Goal: Task Accomplishment & Management: Complete application form

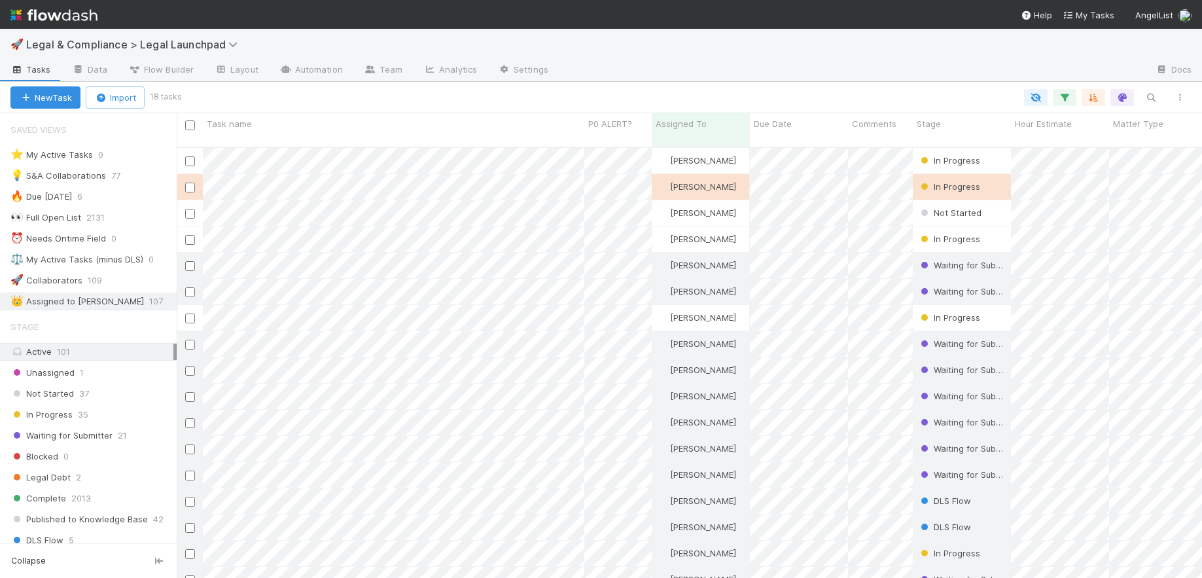
scroll to position [432, 1015]
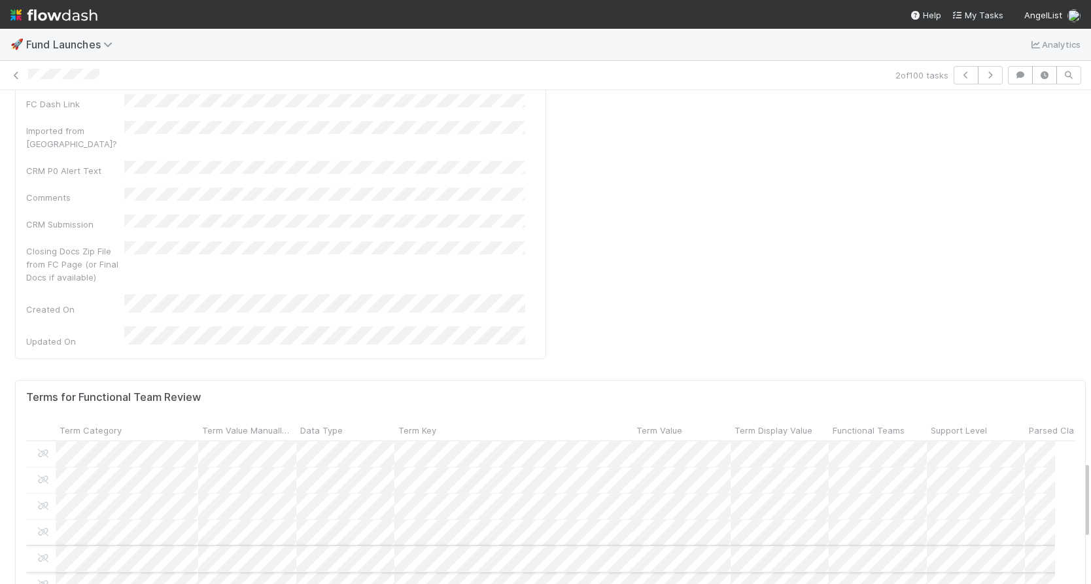
scroll to position [112, 0]
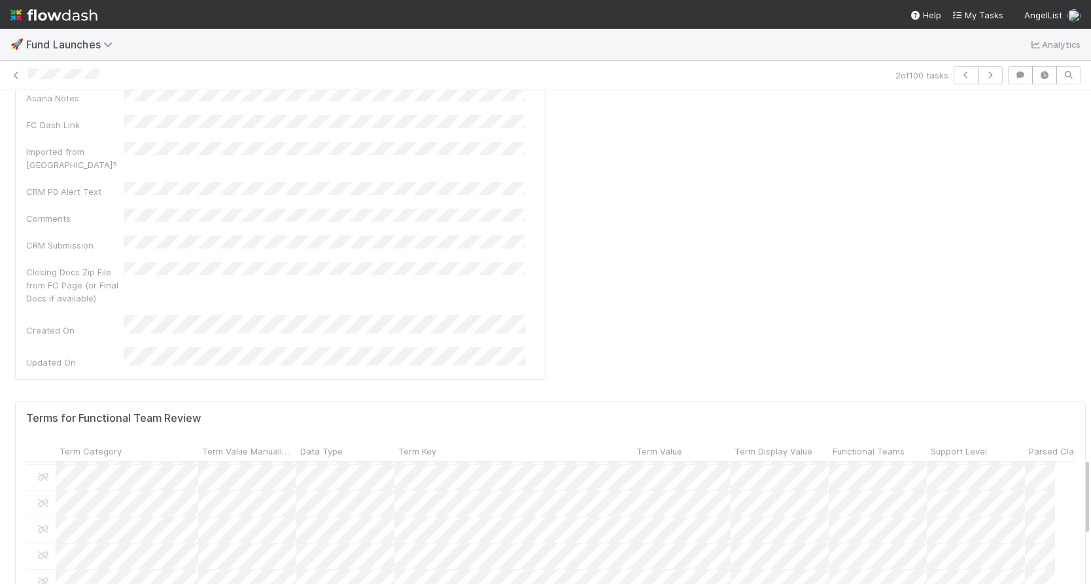
scroll to position [104, 0]
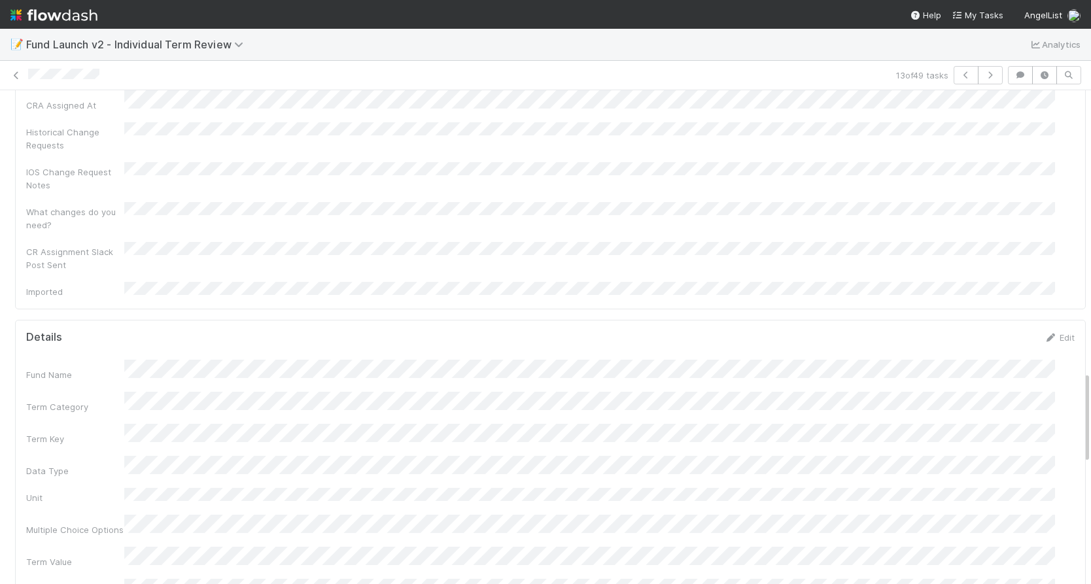
scroll to position [1618, 0]
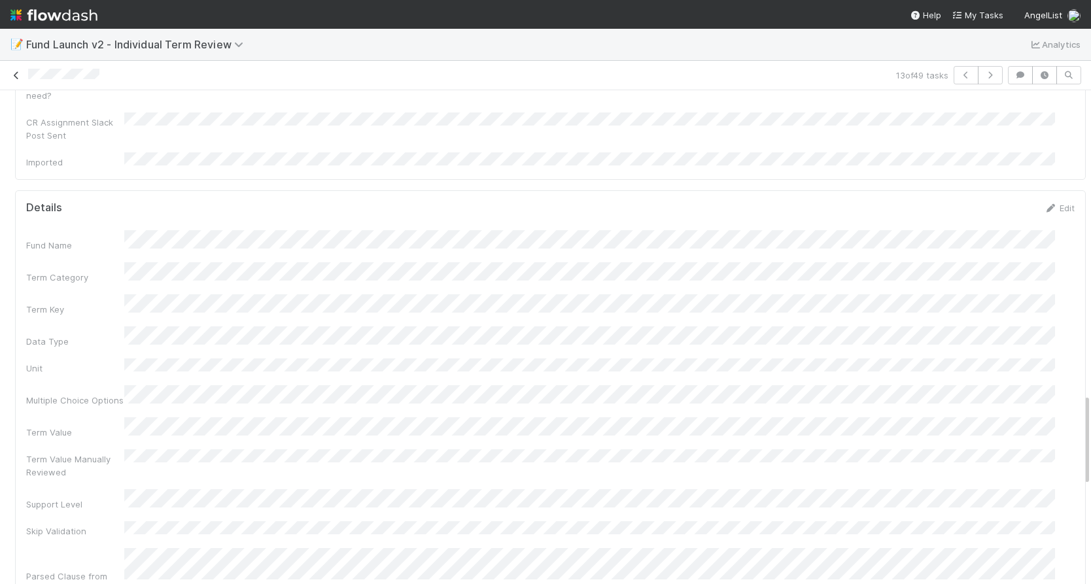
click at [21, 73] on icon at bounding box center [16, 75] width 13 height 9
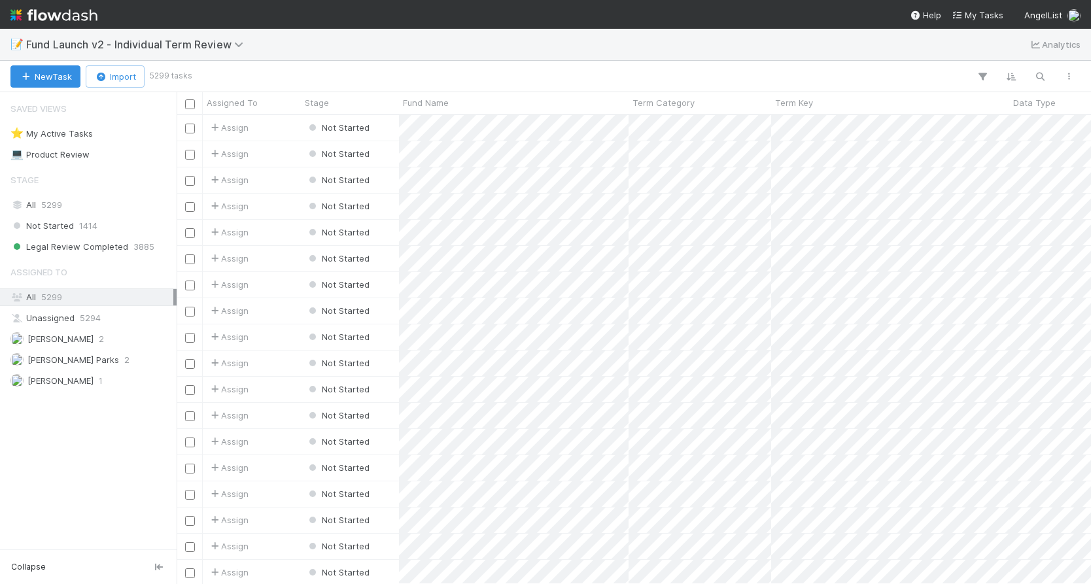
scroll to position [459, 905]
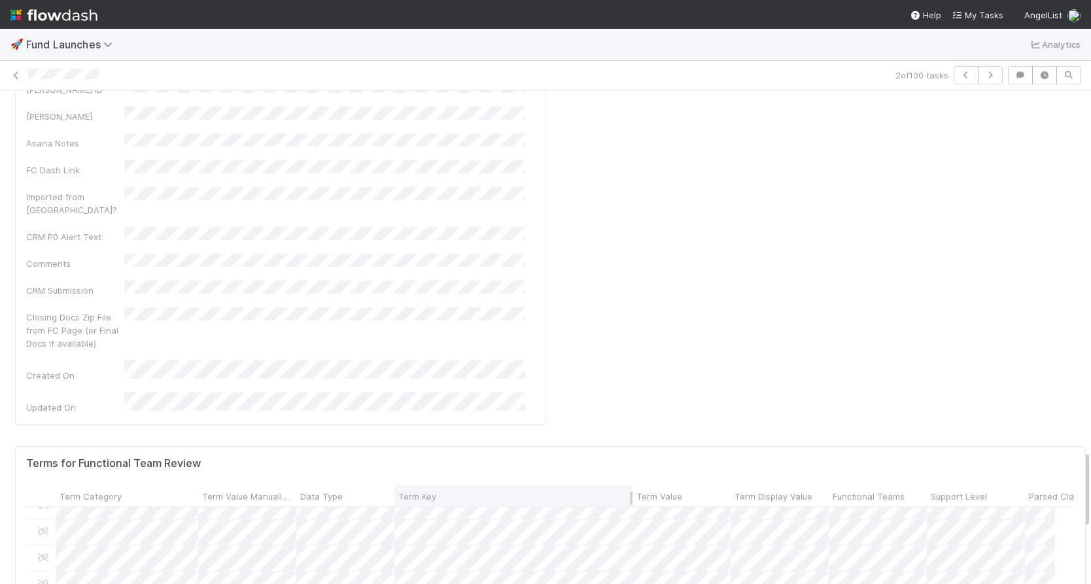
scroll to position [204, 0]
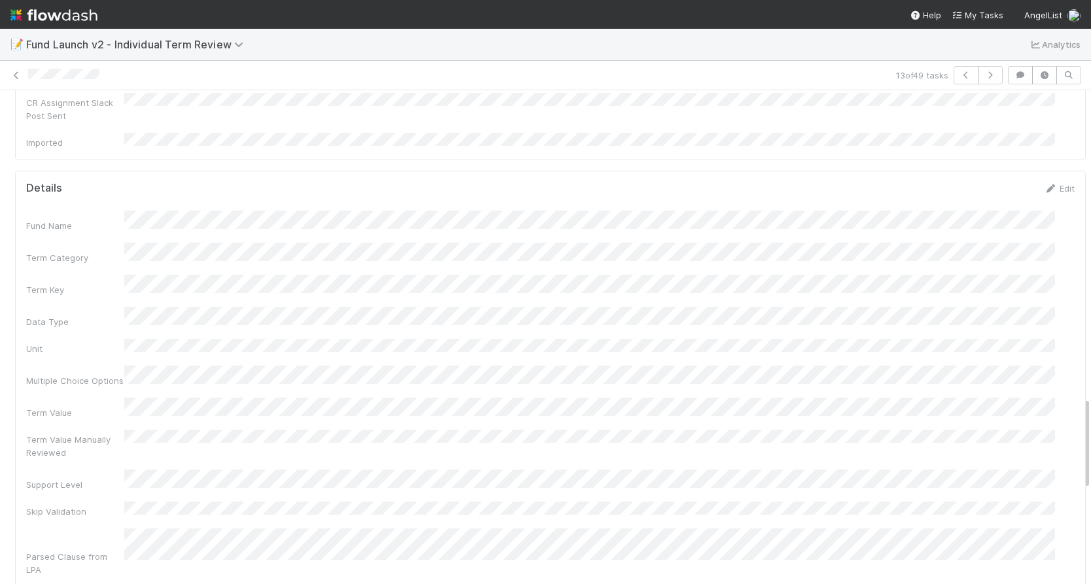
scroll to position [1653, 0]
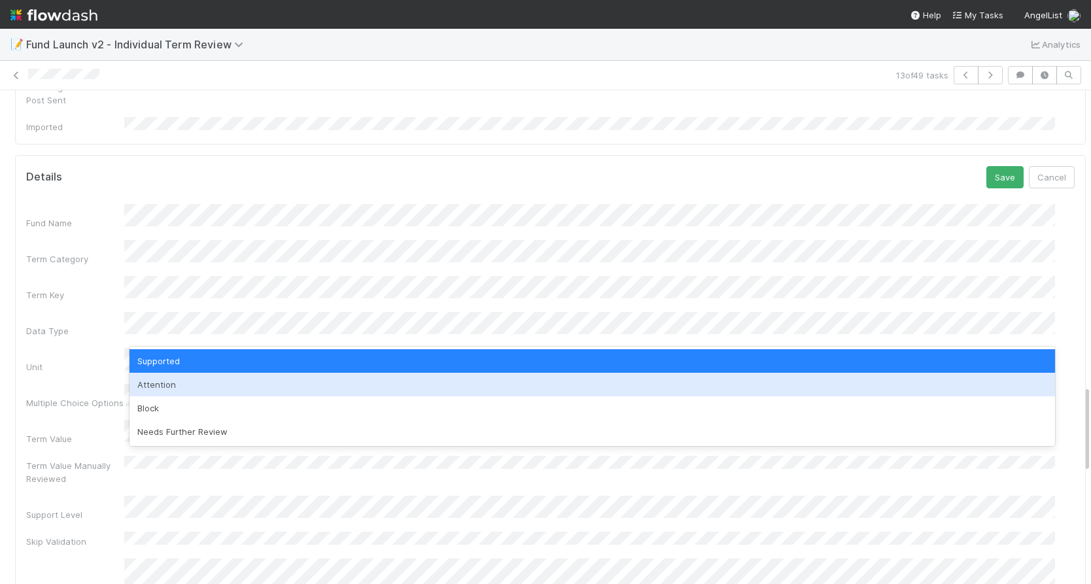
click at [179, 384] on div "Attention" at bounding box center [593, 385] width 926 height 24
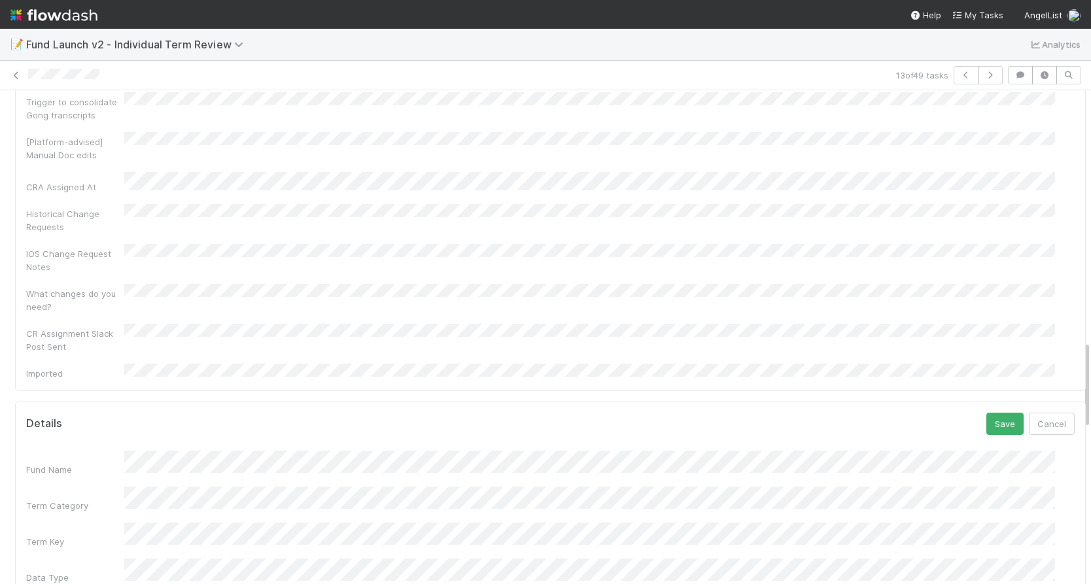
scroll to position [1368, 0]
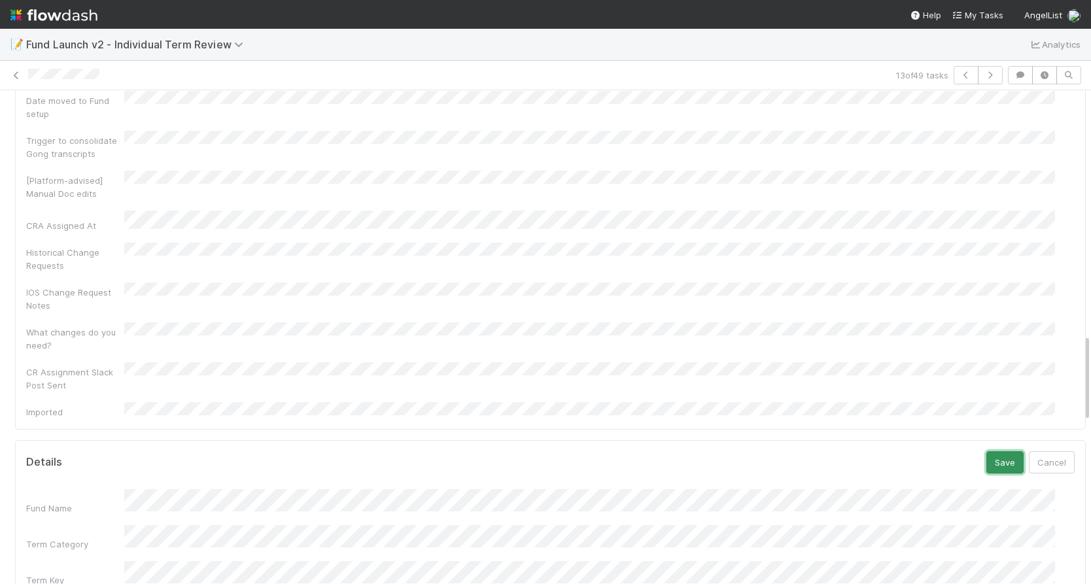
click at [990, 451] on button "Save" at bounding box center [1005, 462] width 37 height 22
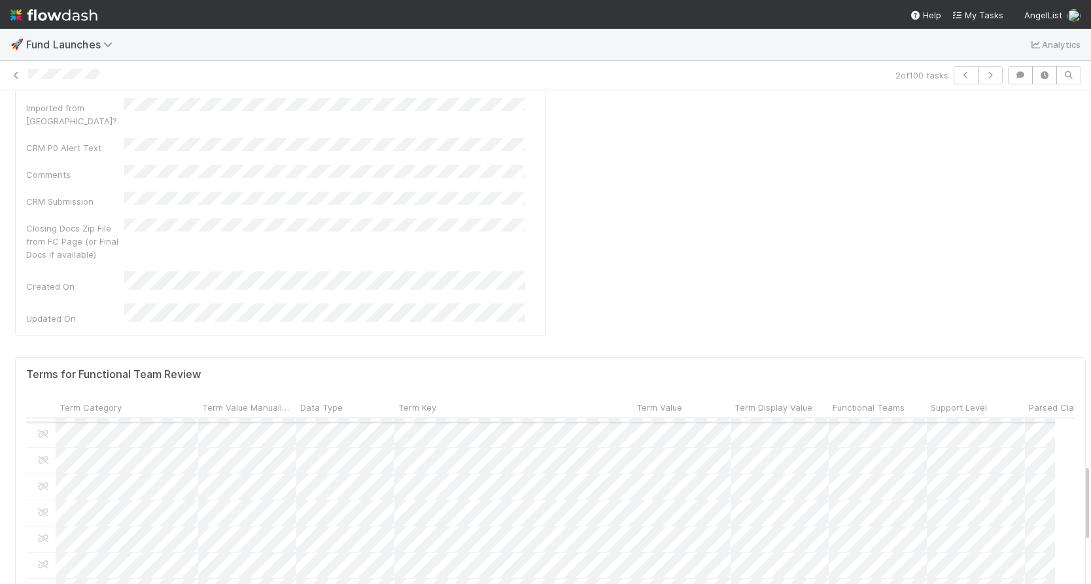
scroll to position [555, 0]
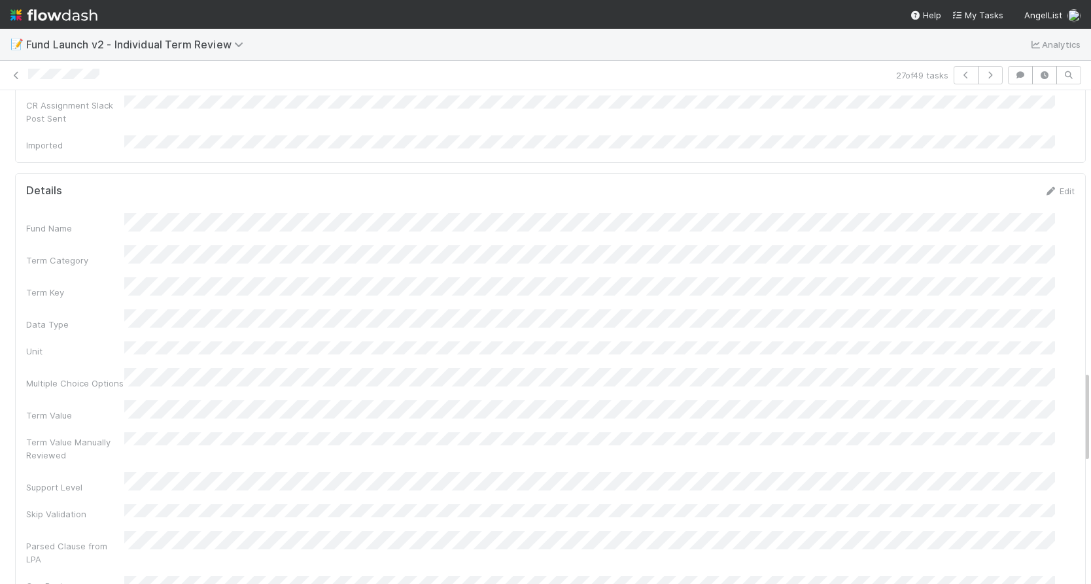
scroll to position [1489, 0]
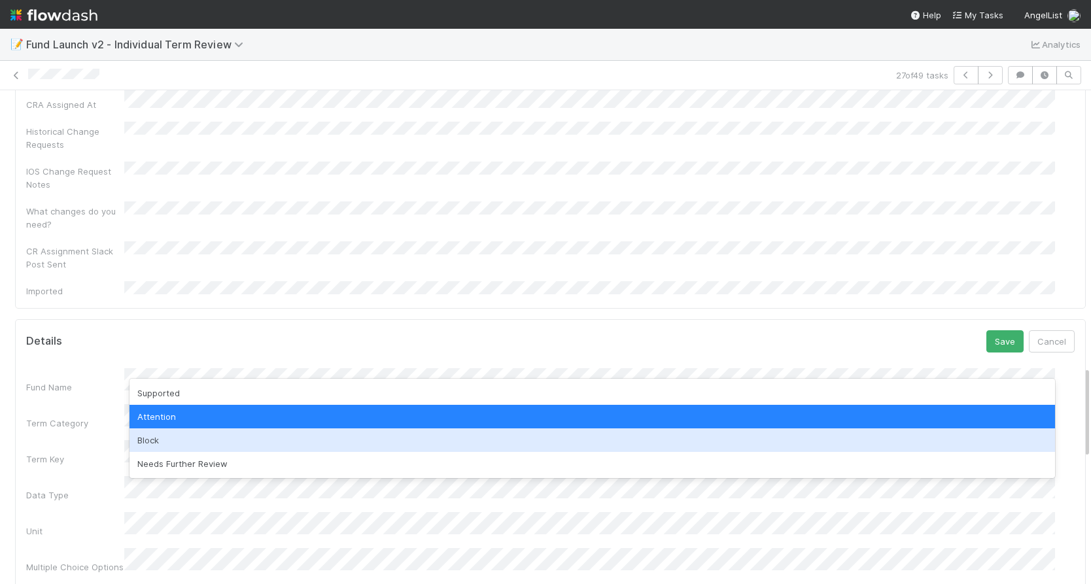
click at [172, 441] on div "Block" at bounding box center [593, 441] width 926 height 24
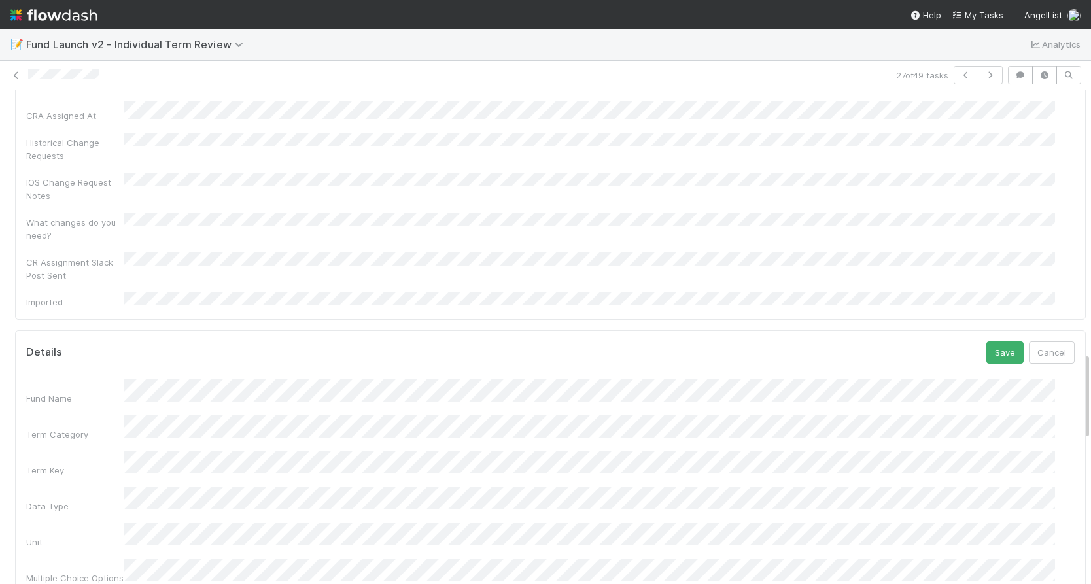
scroll to position [1469, 0]
click at [987, 350] on button "Save" at bounding box center [1005, 361] width 37 height 22
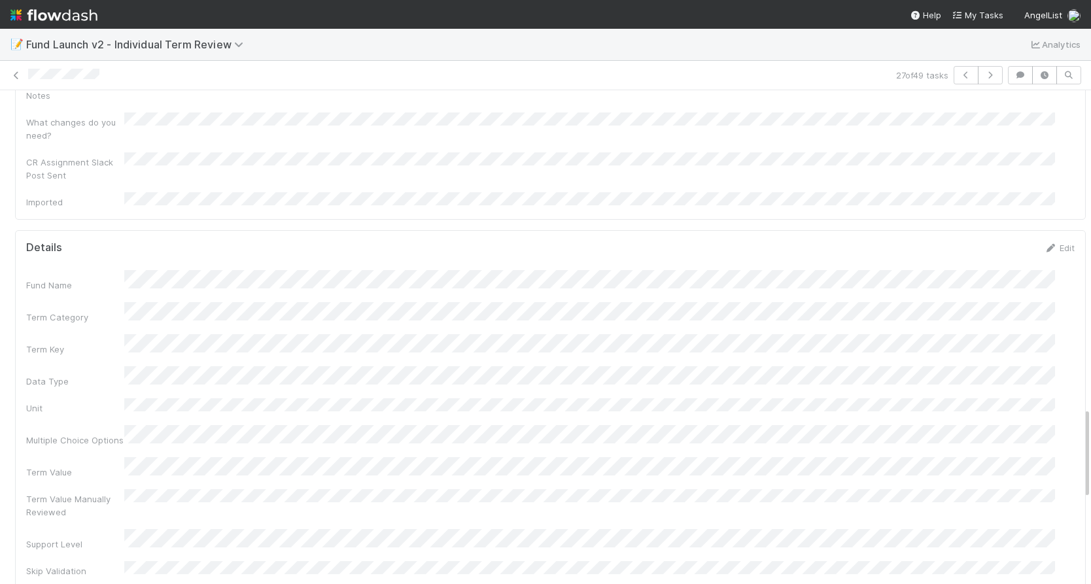
scroll to position [1727, 0]
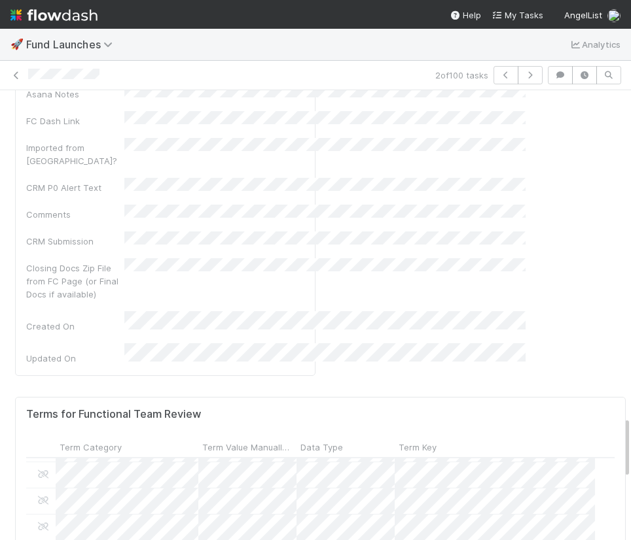
scroll to position [256, 559]
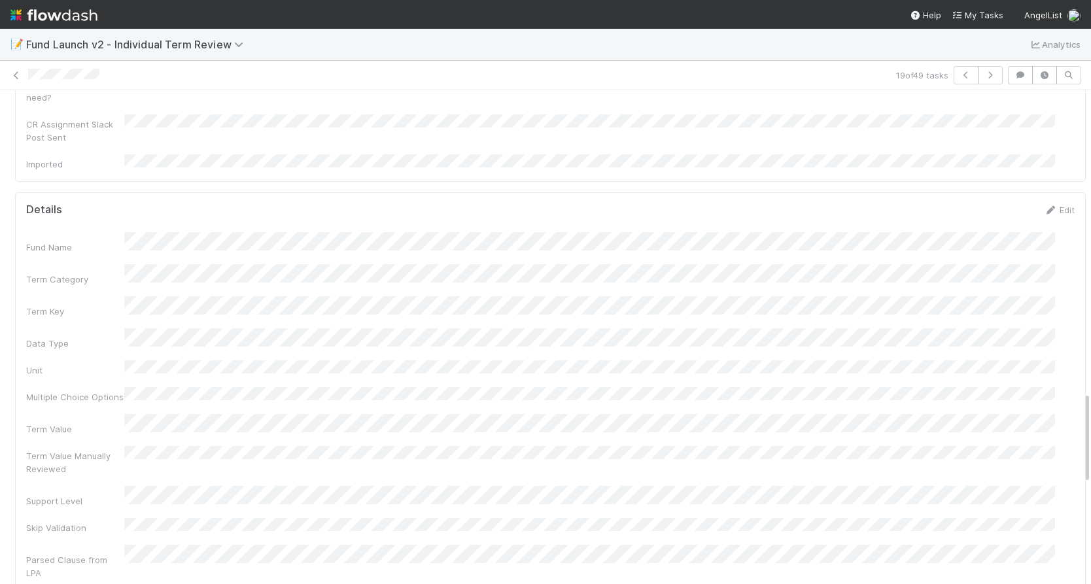
scroll to position [1624, 0]
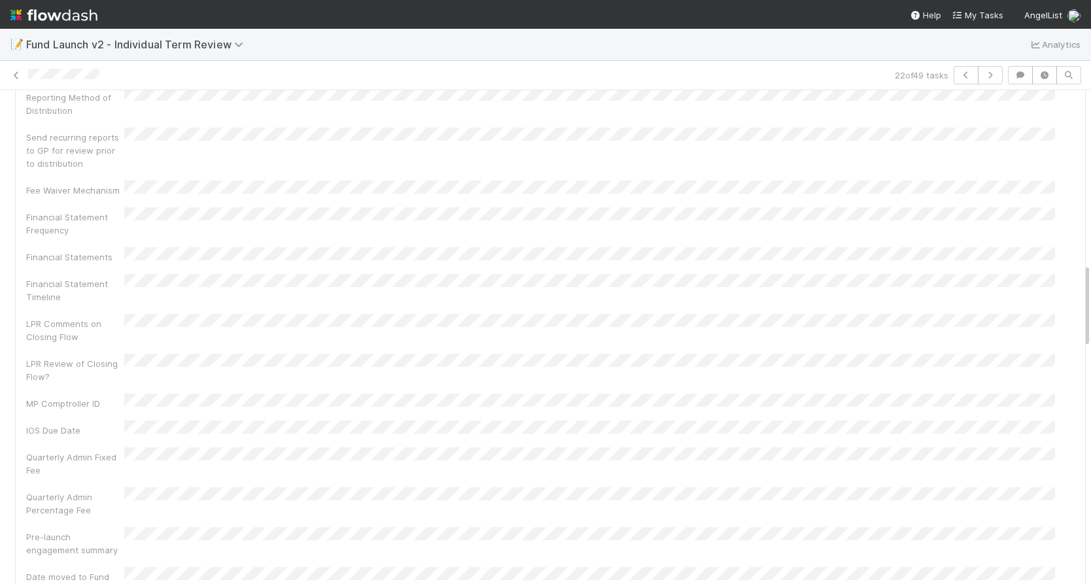
scroll to position [1027, 0]
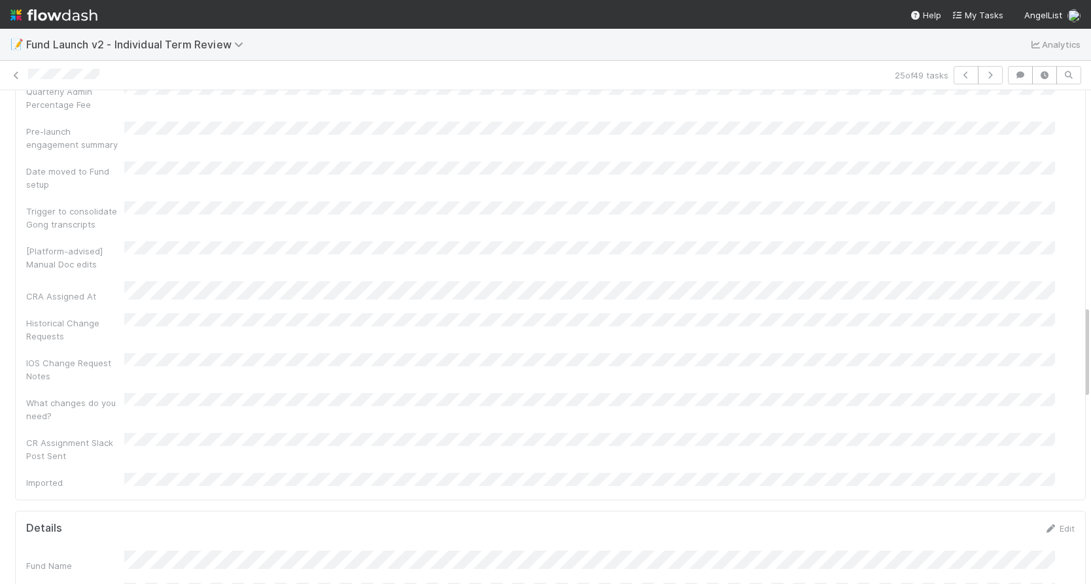
scroll to position [1397, 0]
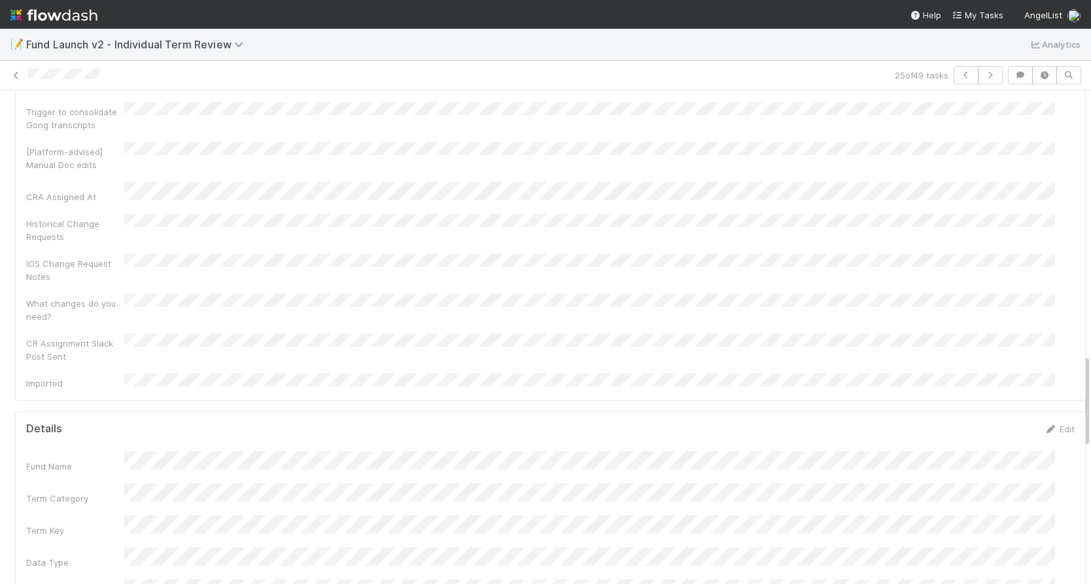
click at [238, 516] on div "Term Key" at bounding box center [550, 527] width 1049 height 22
copy div
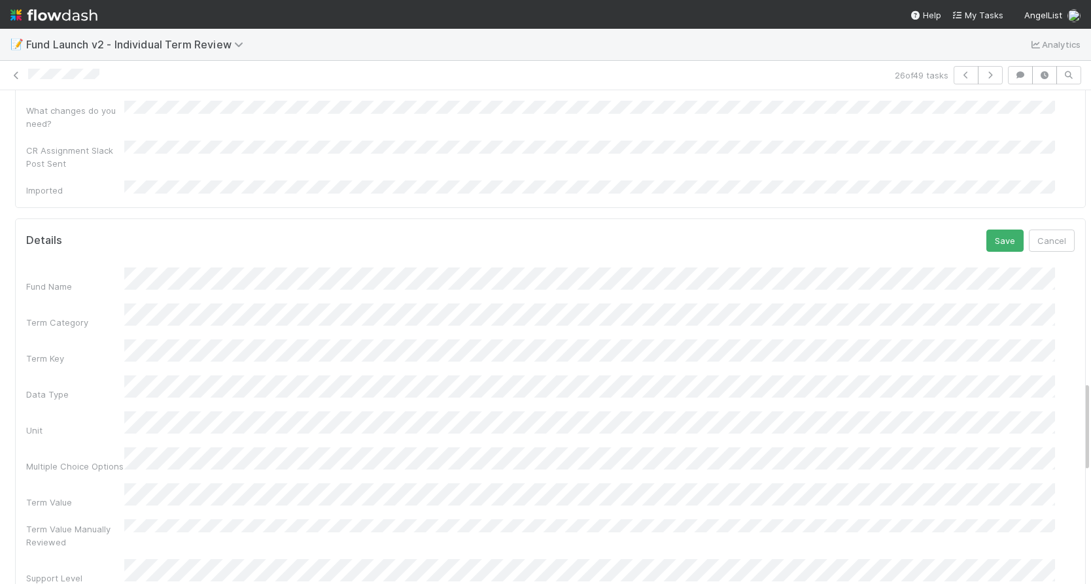
scroll to position [1485, 0]
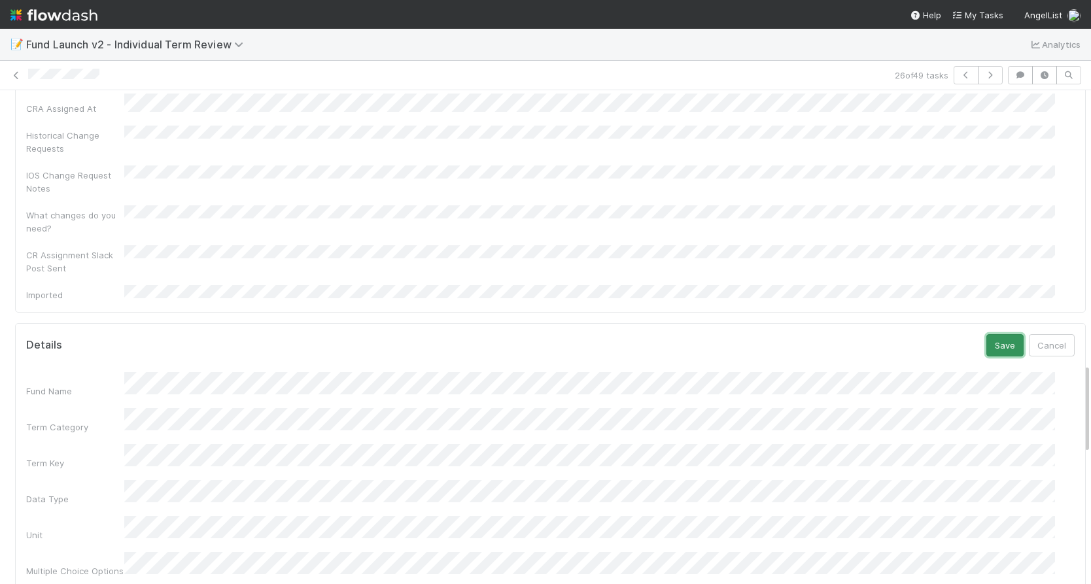
click at [987, 334] on button "Save" at bounding box center [1005, 345] width 37 height 22
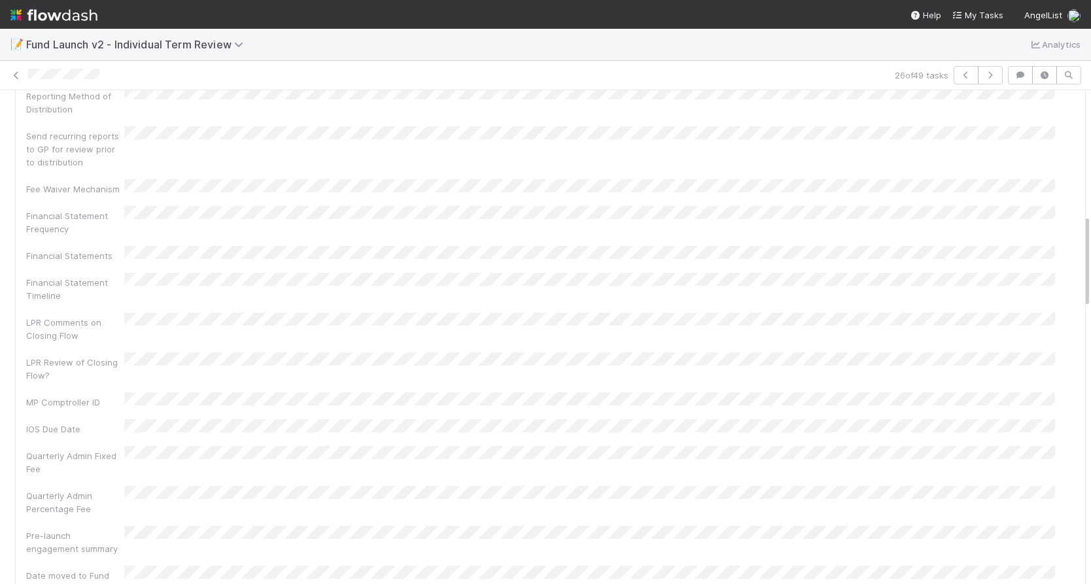
scroll to position [0, 0]
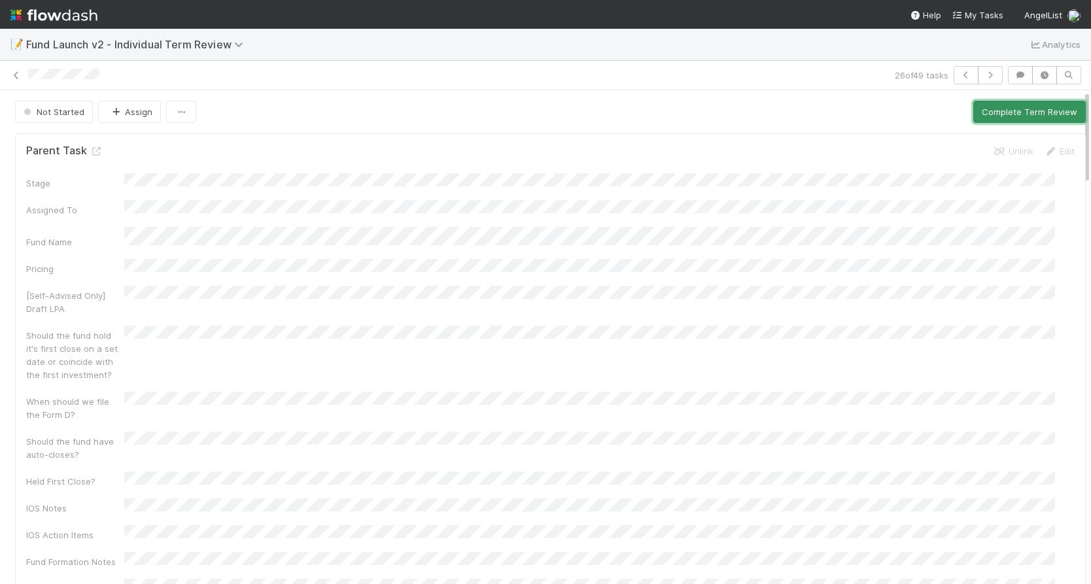
click at [1004, 113] on button "Complete Term Review" at bounding box center [1030, 112] width 113 height 22
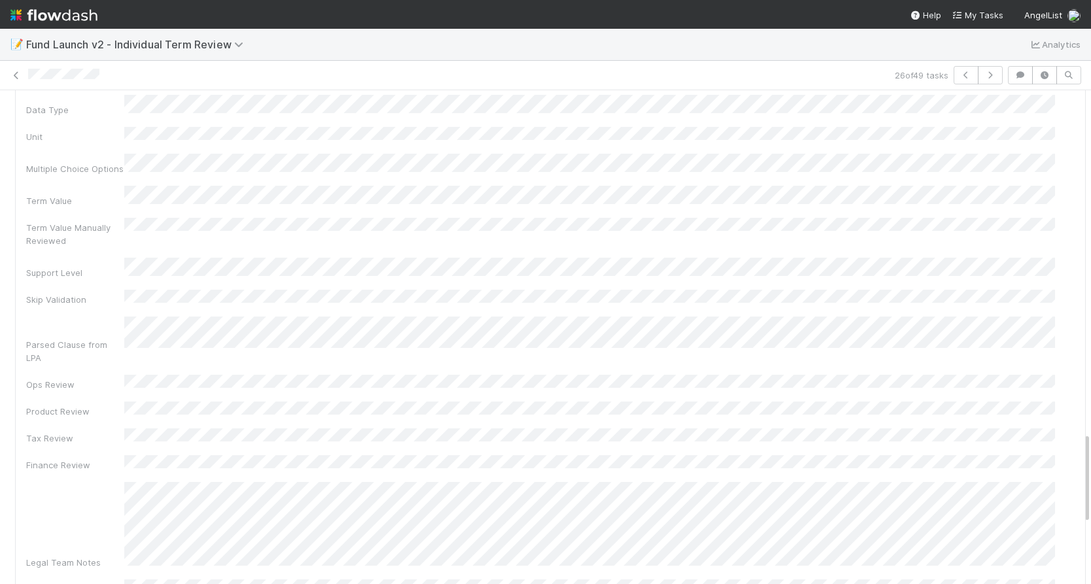
scroll to position [2122, 0]
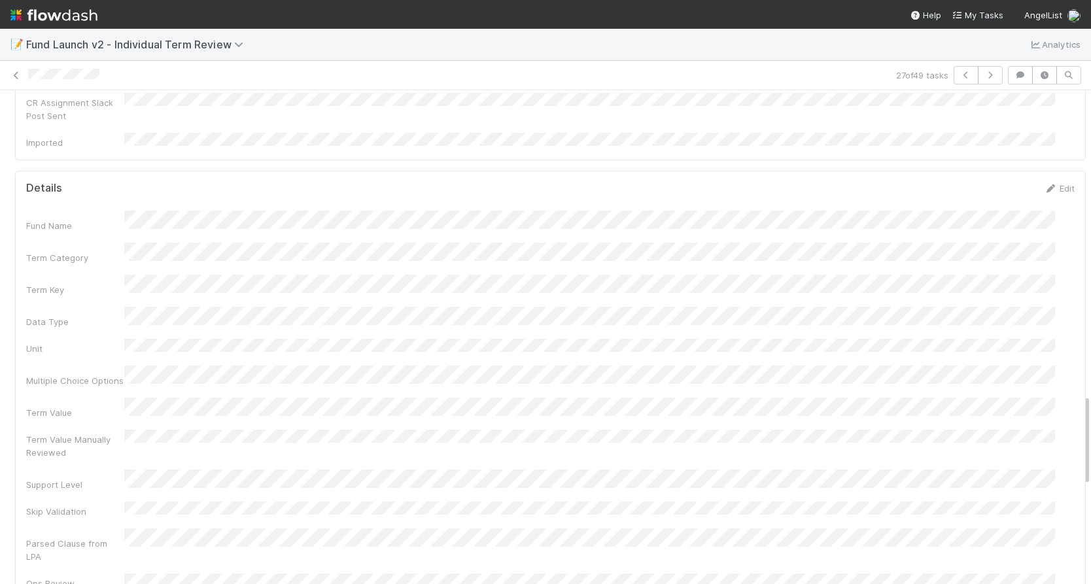
scroll to position [1640, 0]
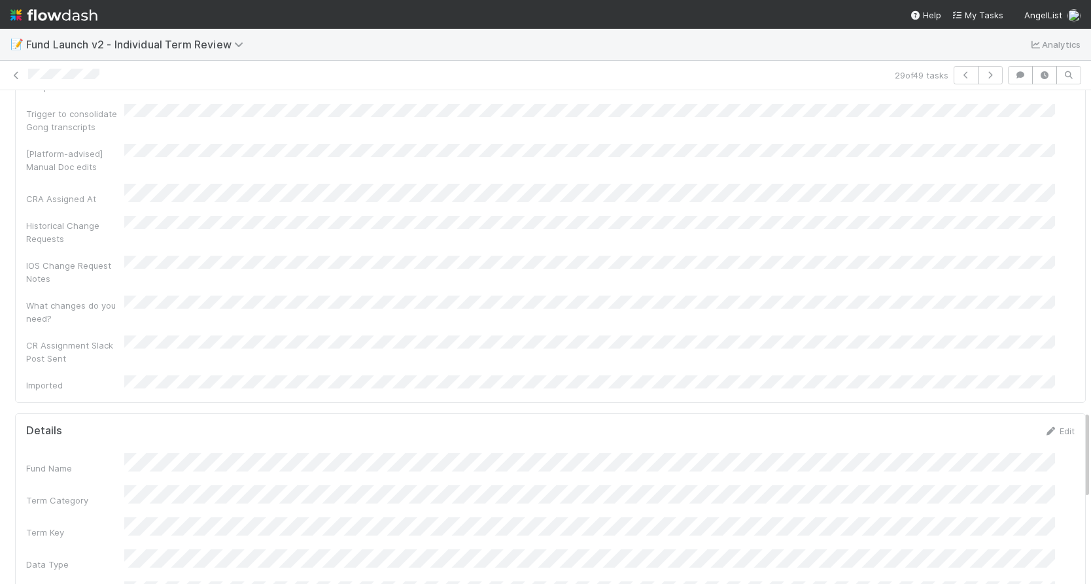
scroll to position [1836, 0]
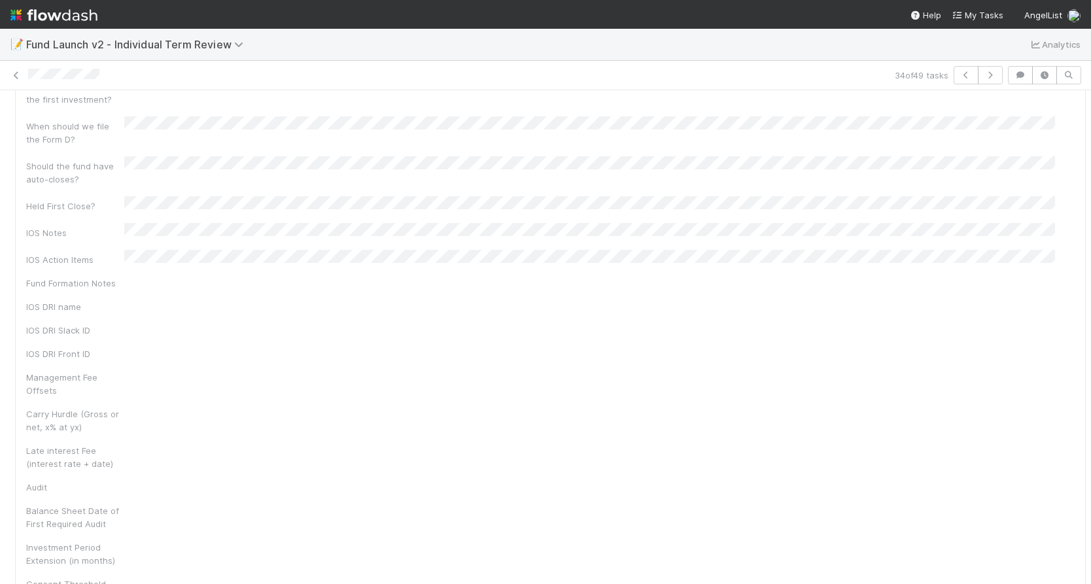
scroll to position [1683, 0]
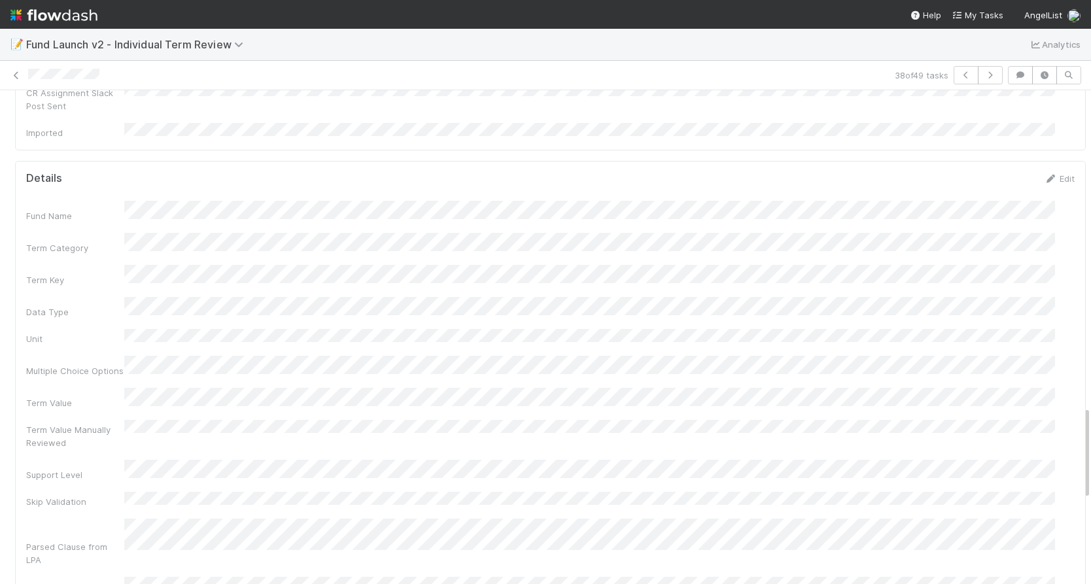
scroll to position [1749, 0]
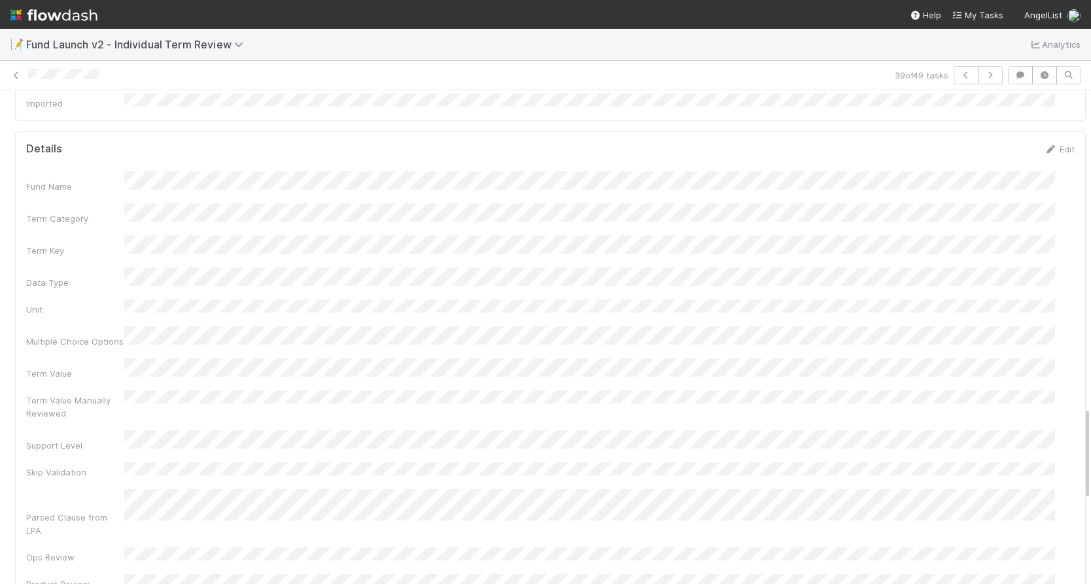
scroll to position [1678, 0]
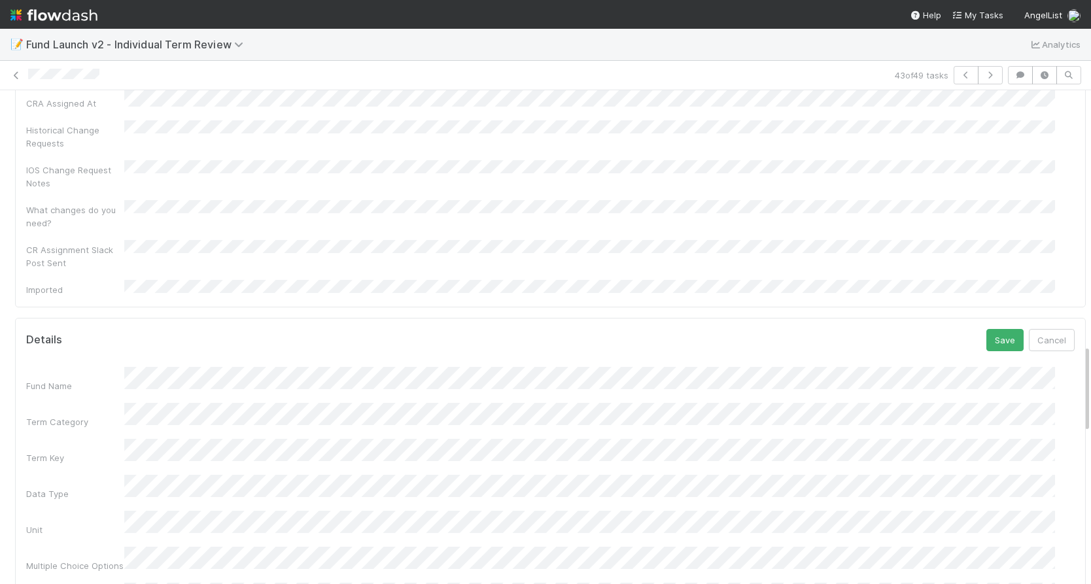
scroll to position [1422, 0]
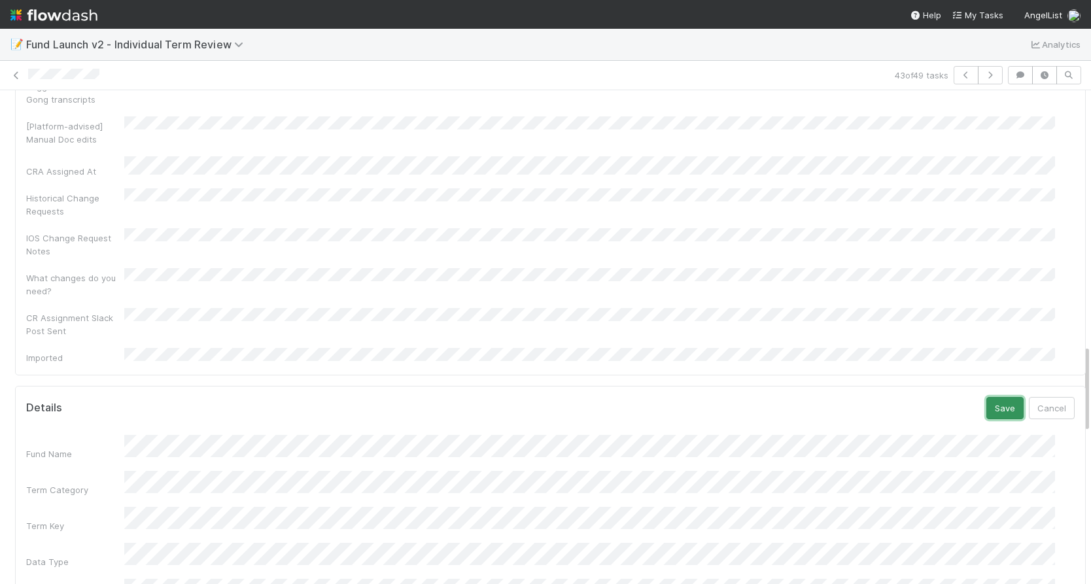
click at [992, 397] on button "Save" at bounding box center [1005, 408] width 37 height 22
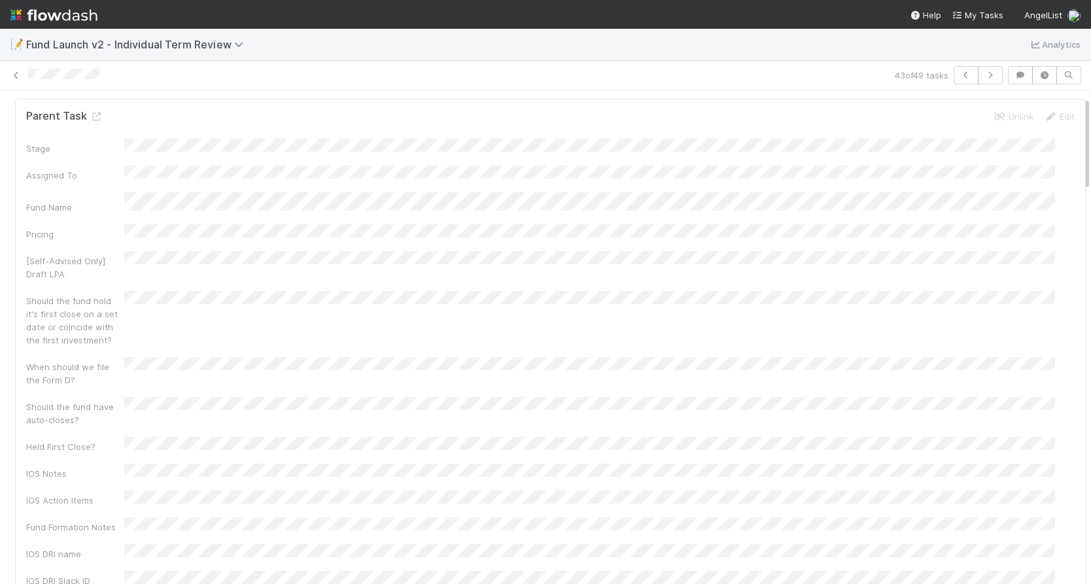
scroll to position [0, 0]
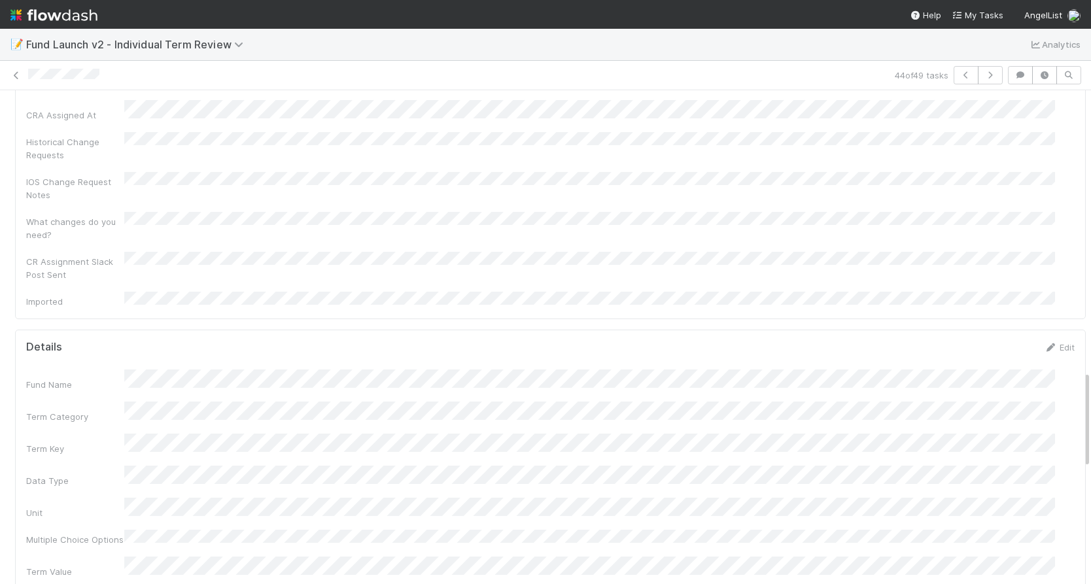
scroll to position [1681, 0]
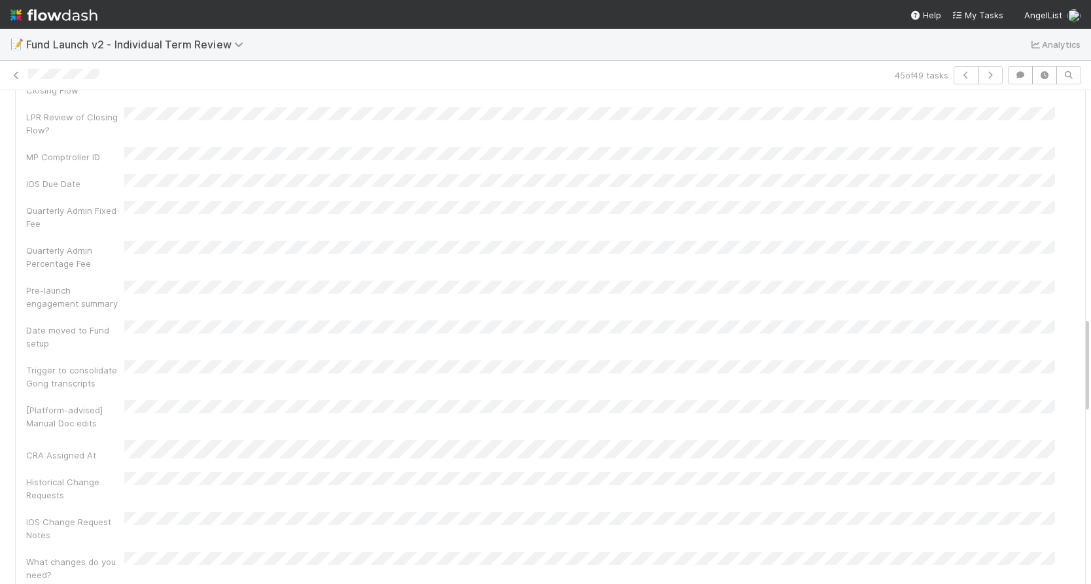
scroll to position [1589, 0]
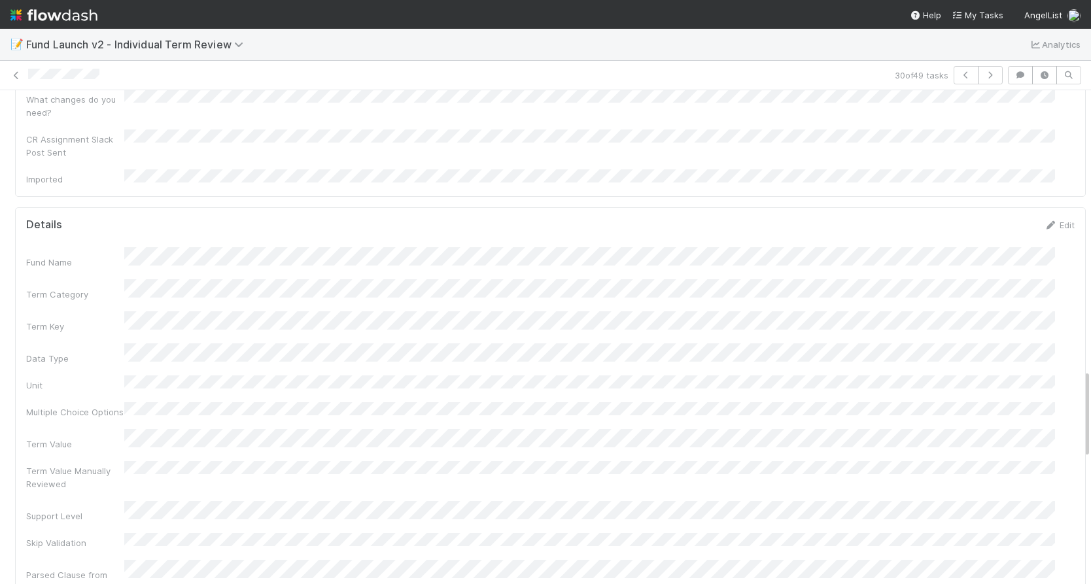
scroll to position [1547, 0]
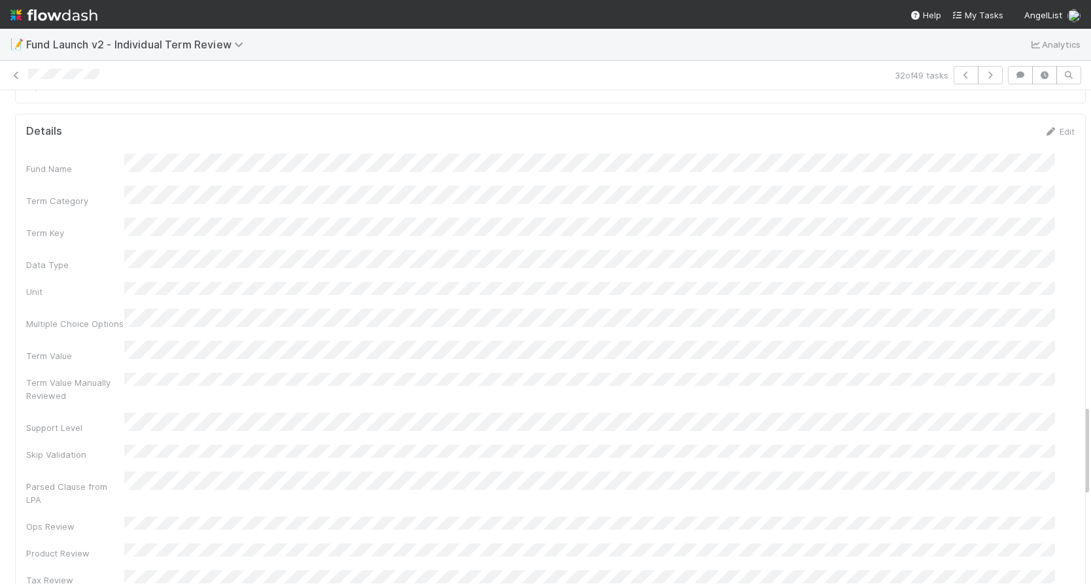
scroll to position [1695, 0]
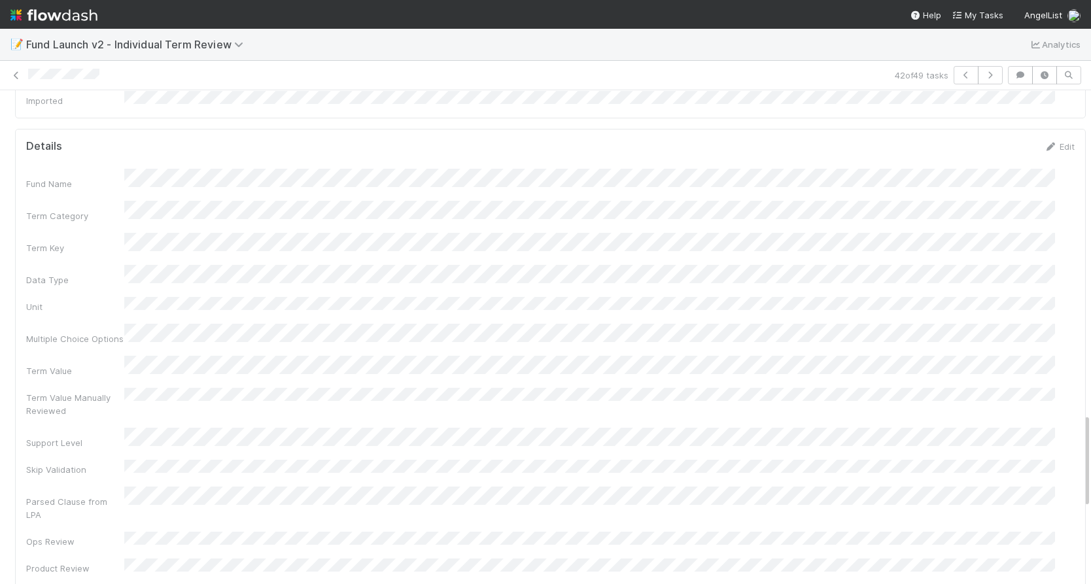
scroll to position [1791, 0]
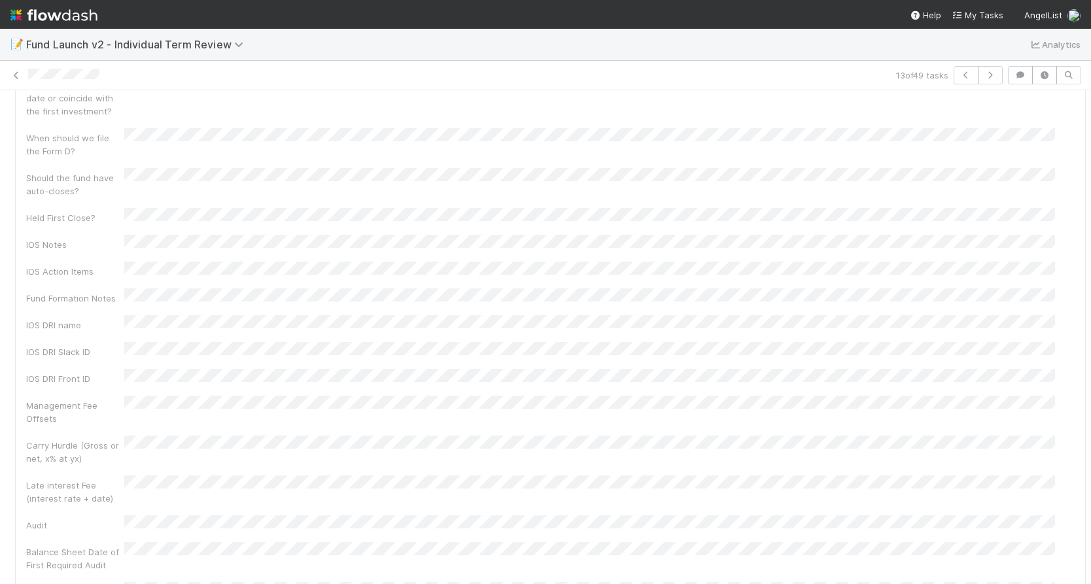
scroll to position [1671, 0]
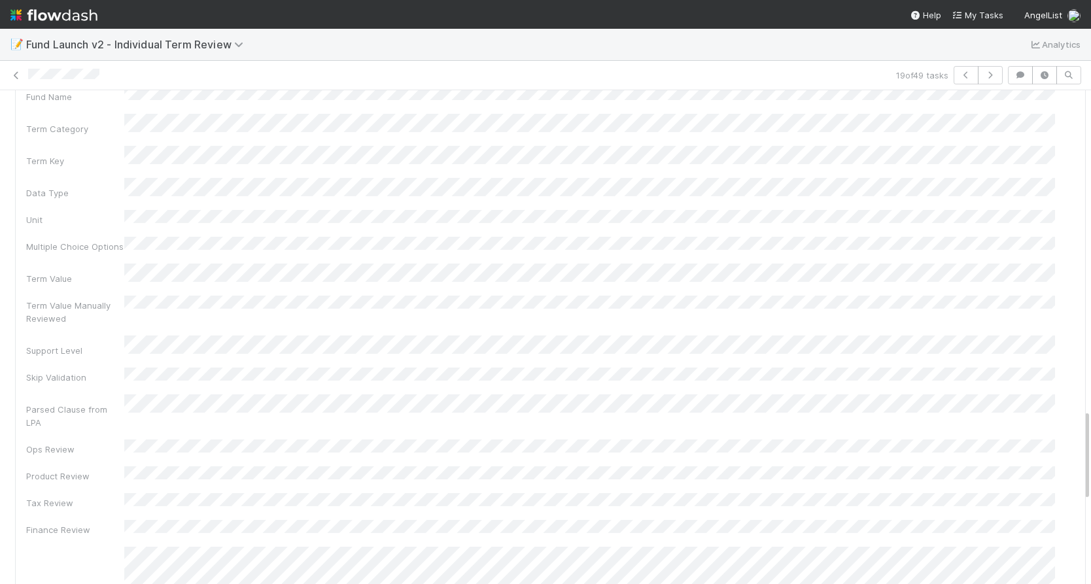
scroll to position [1713, 0]
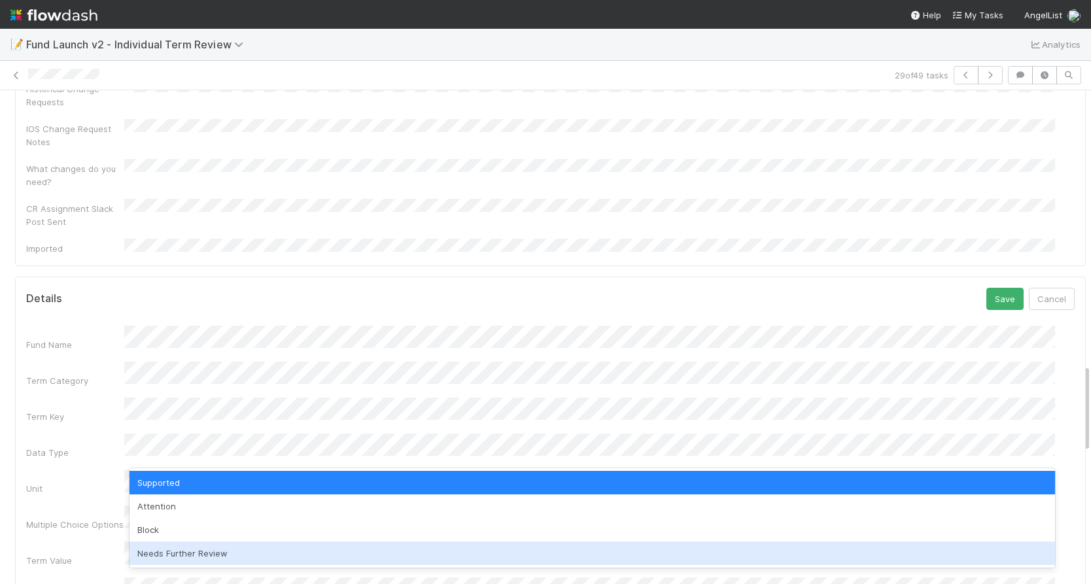
click at [184, 544] on div "Needs Further Review" at bounding box center [593, 554] width 926 height 24
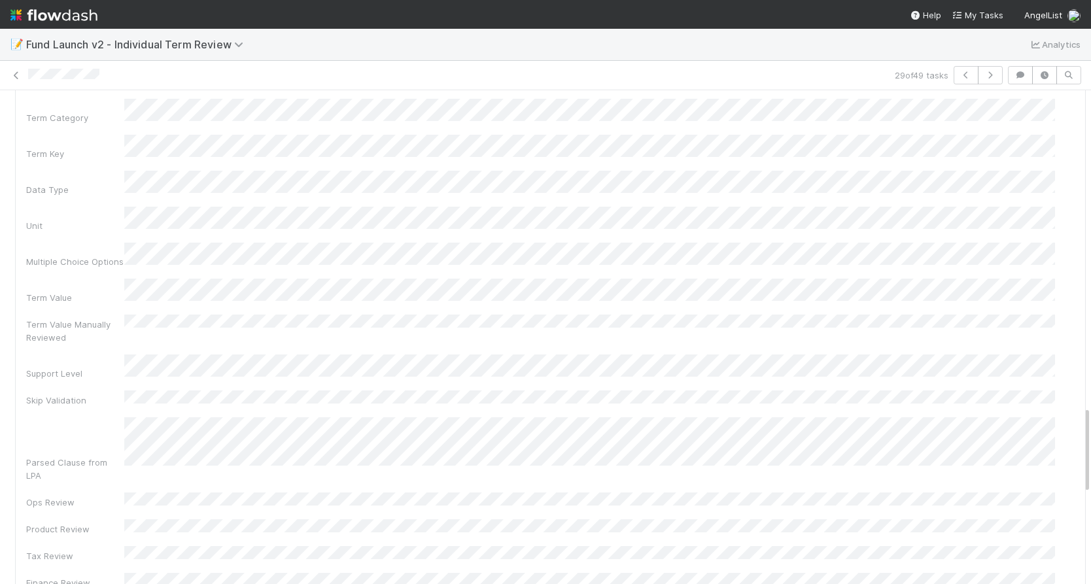
scroll to position [1517, 0]
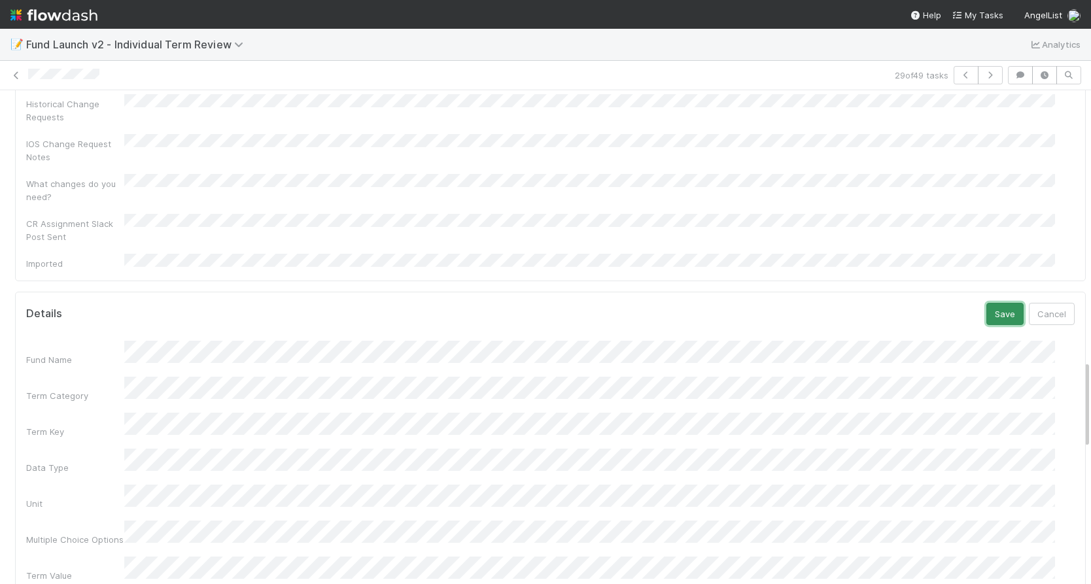
click at [987, 303] on button "Save" at bounding box center [1005, 314] width 37 height 22
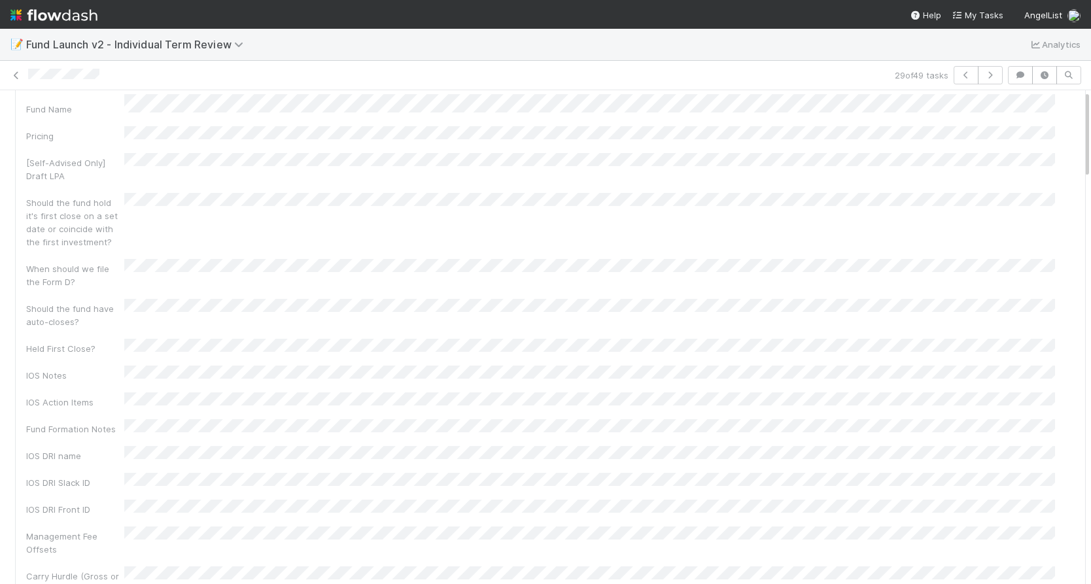
scroll to position [0, 0]
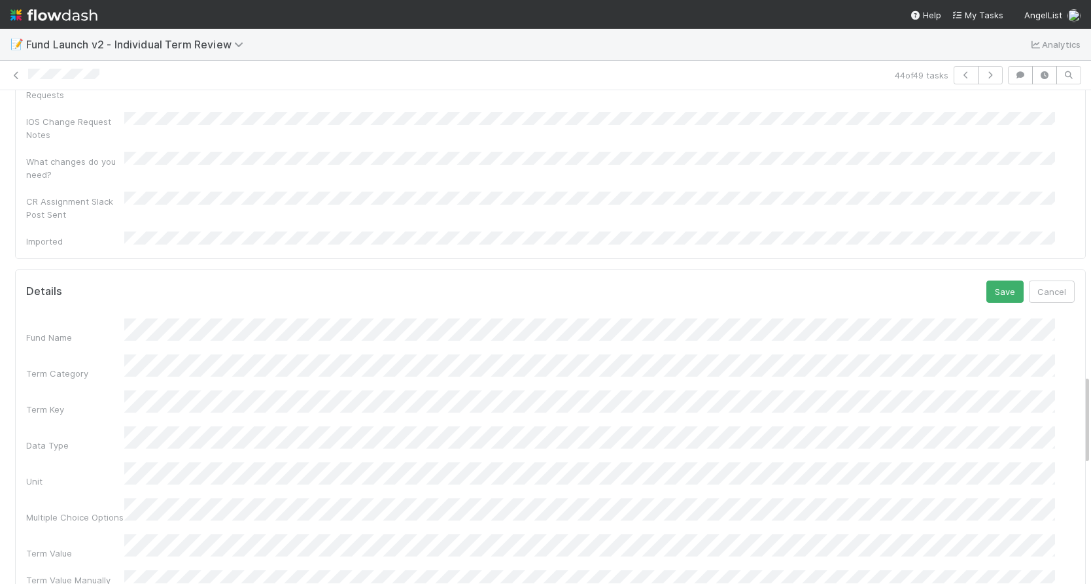
scroll to position [1546, 0]
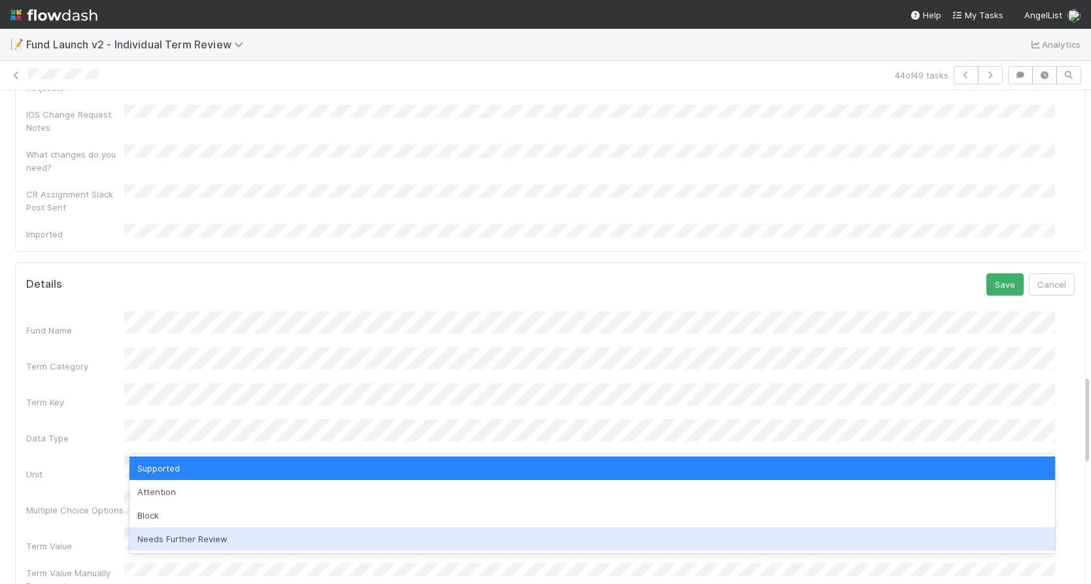
click at [198, 535] on div "Needs Further Review" at bounding box center [593, 539] width 926 height 24
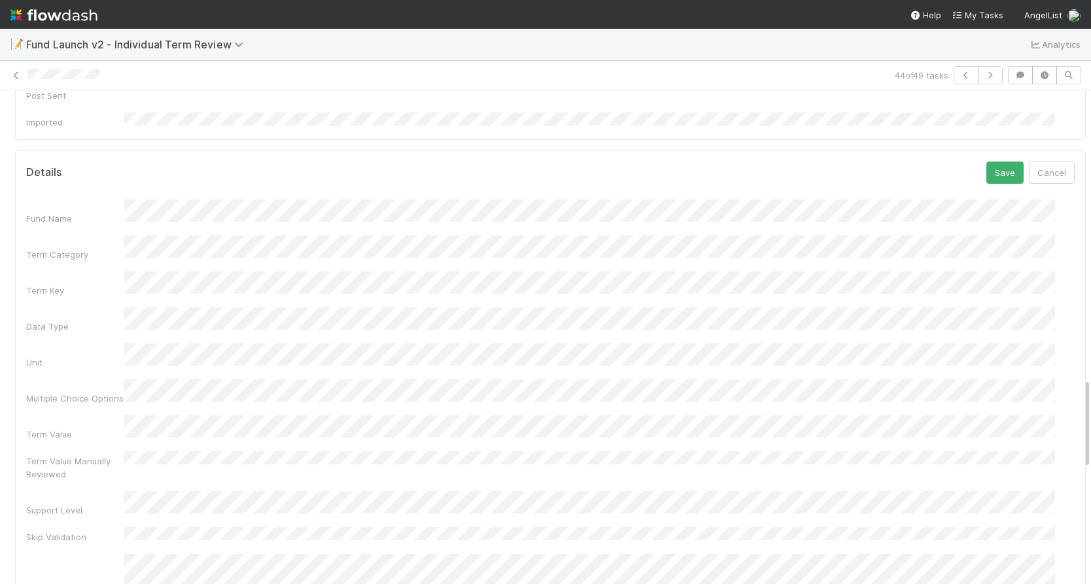
scroll to position [1564, 0]
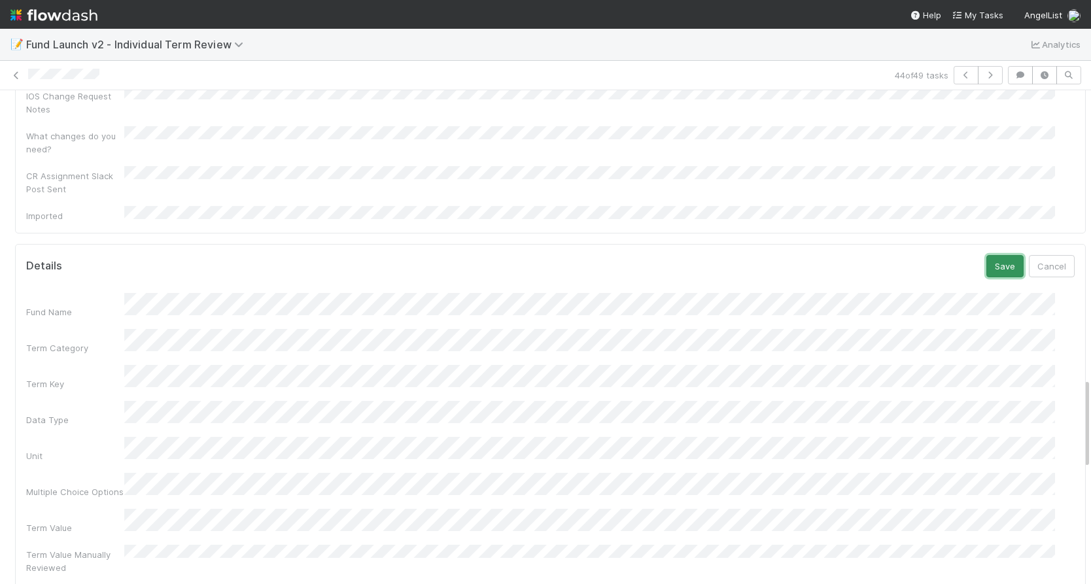
click at [987, 255] on button "Save" at bounding box center [1005, 266] width 37 height 22
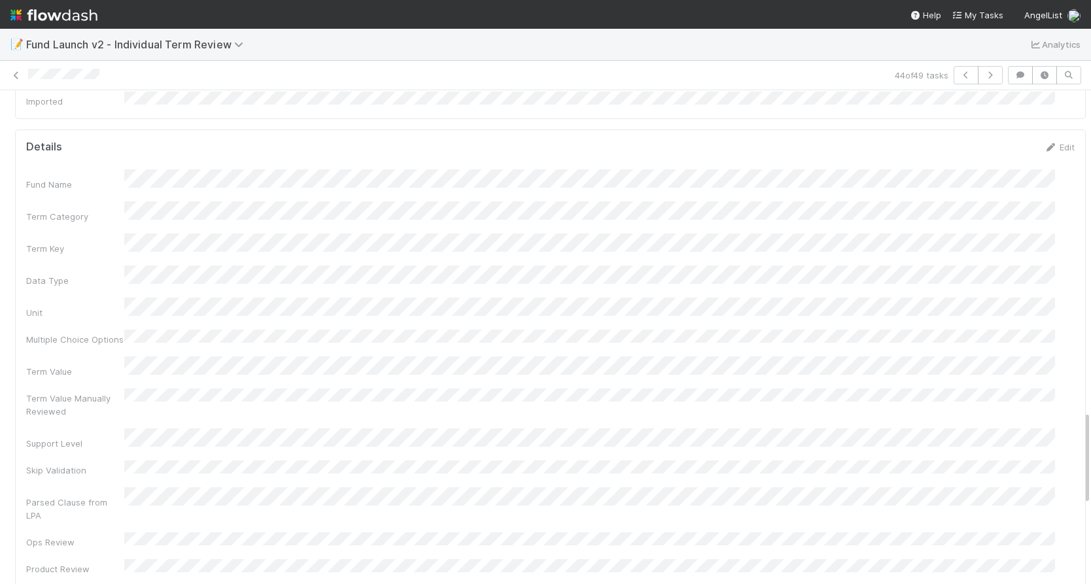
scroll to position [1681, 0]
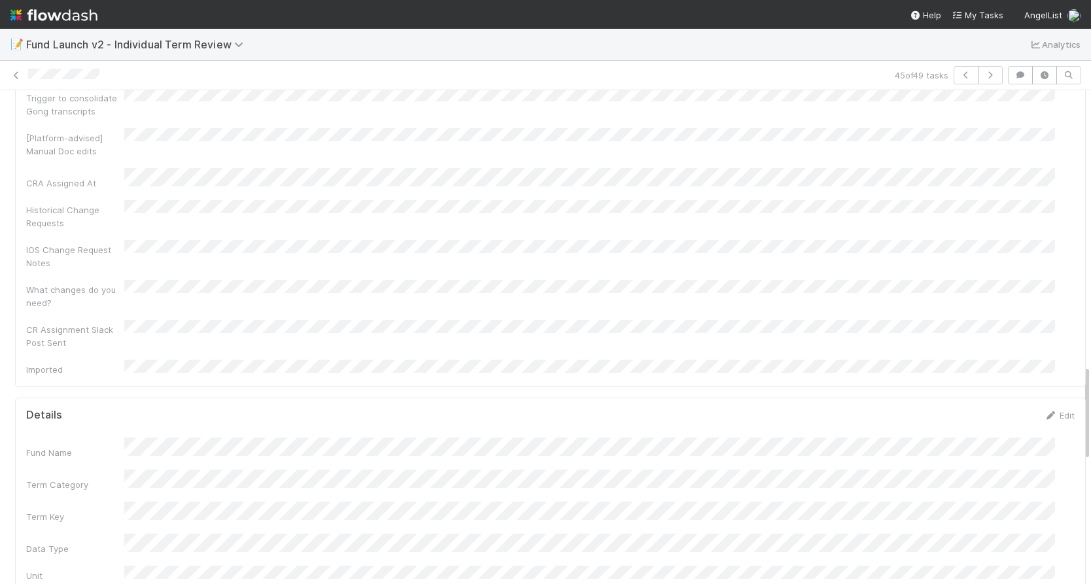
scroll to position [1462, 0]
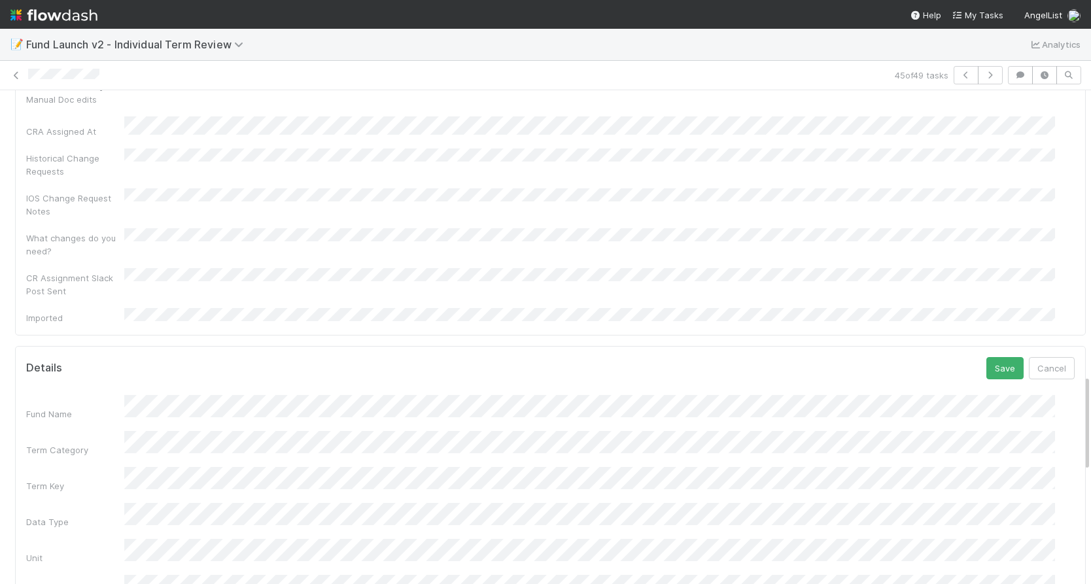
drag, startPoint x: 166, startPoint y: 396, endPoint x: 169, endPoint y: 406, distance: 10.3
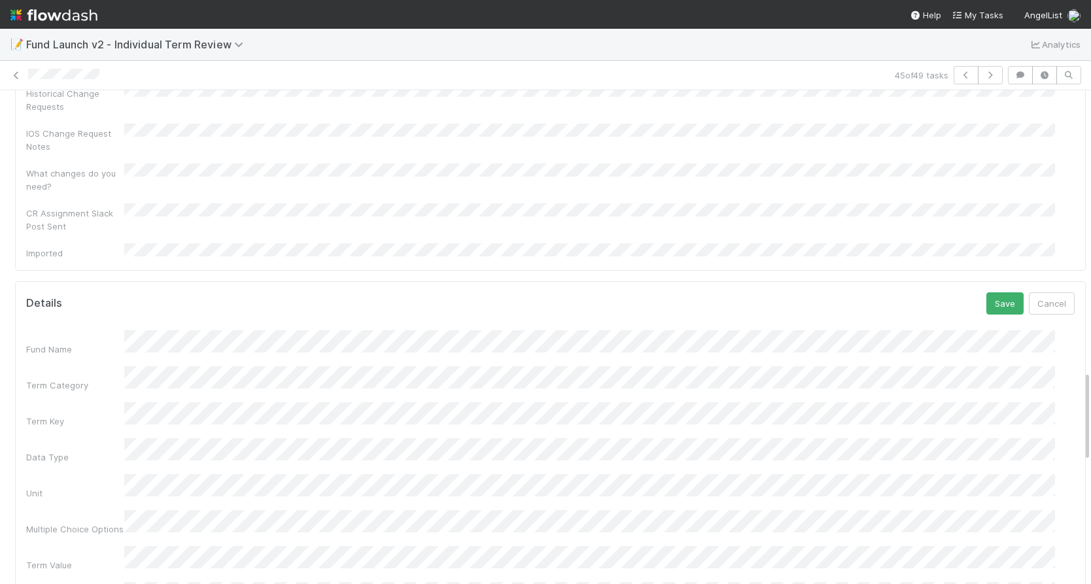
scroll to position [1580, 0]
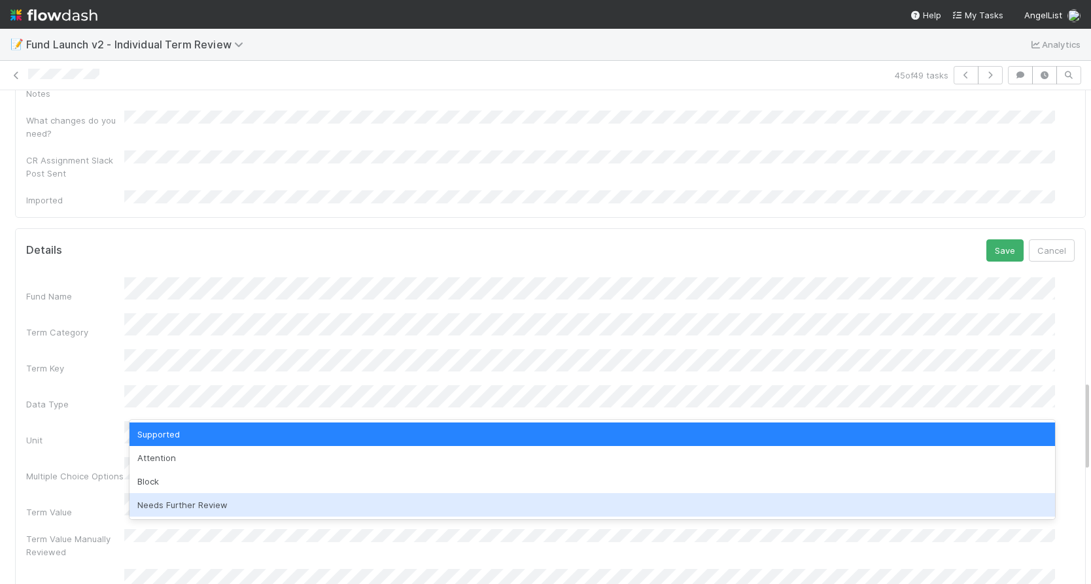
click at [186, 506] on div "Needs Further Review" at bounding box center [593, 505] width 926 height 24
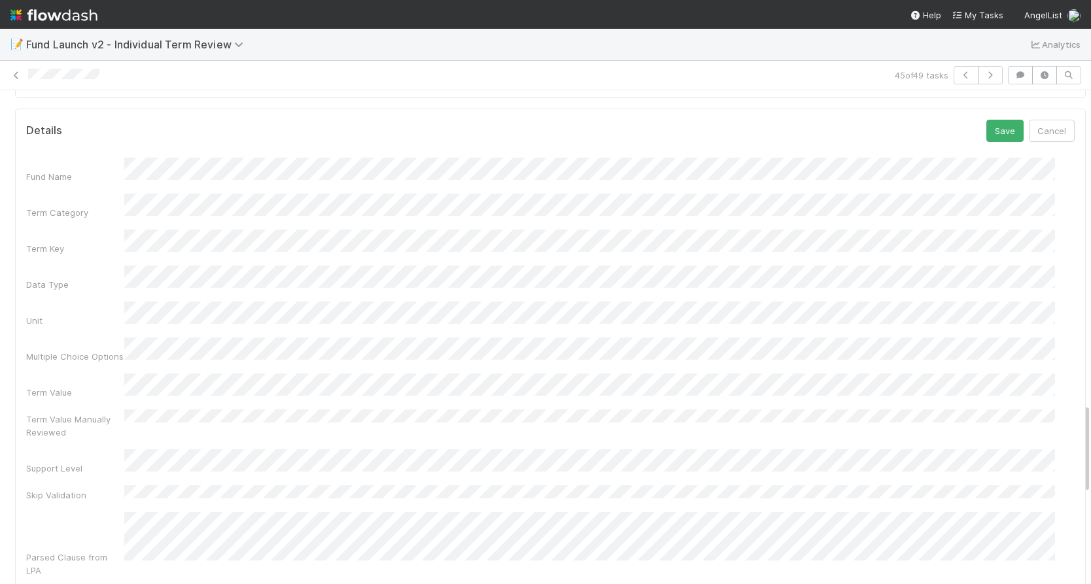
scroll to position [1702, 0]
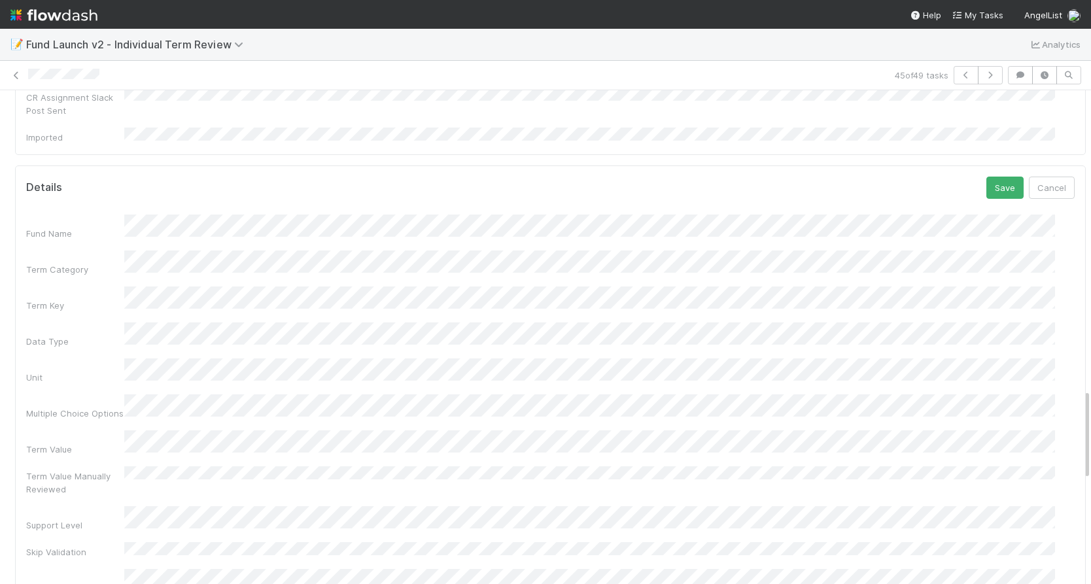
scroll to position [1587, 0]
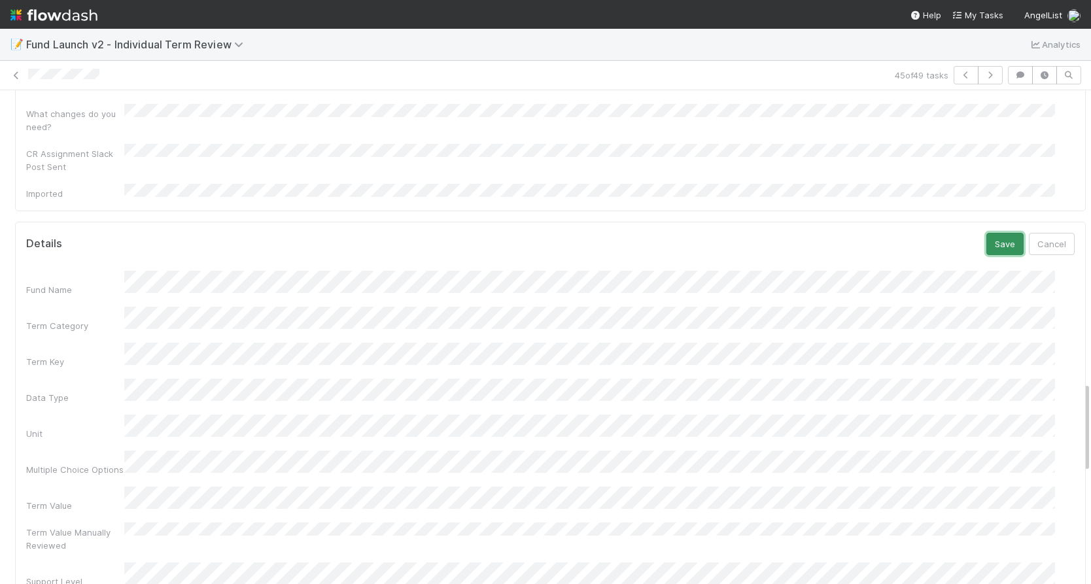
click at [987, 233] on button "Save" at bounding box center [1005, 244] width 37 height 22
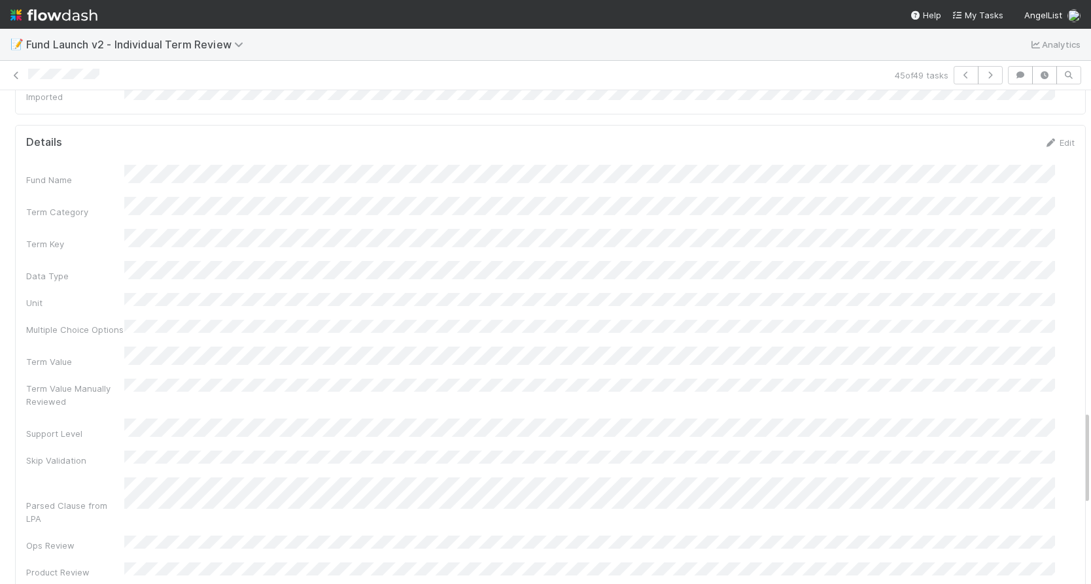
scroll to position [1684, 0]
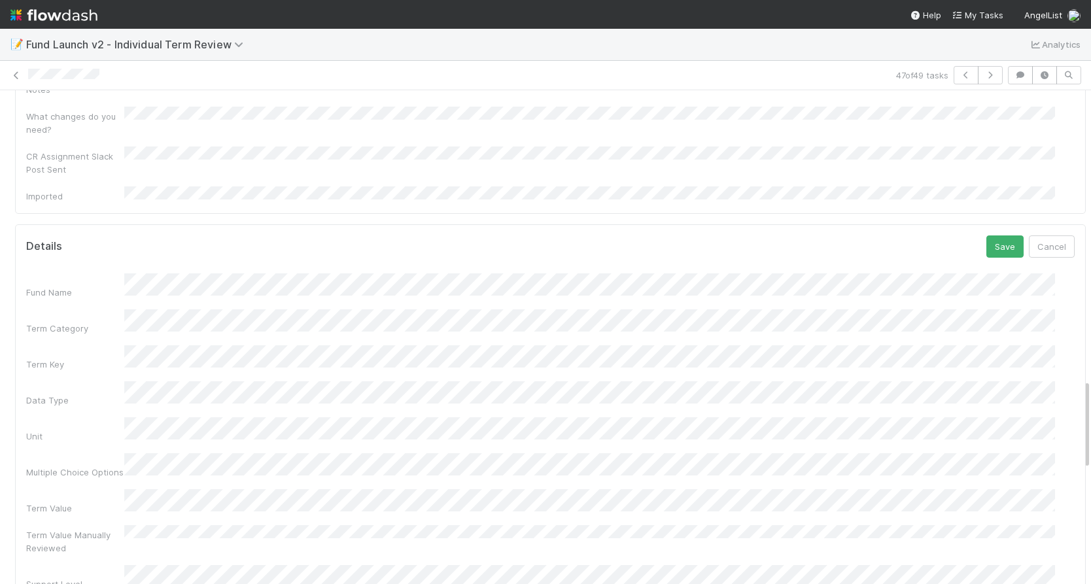
scroll to position [1589, 0]
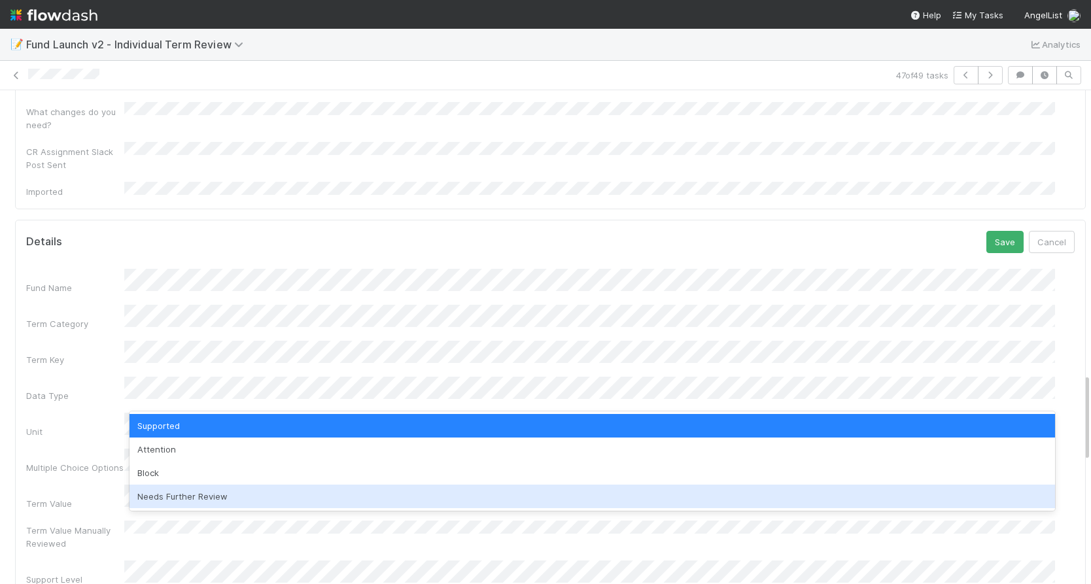
click at [202, 493] on div "Needs Further Review" at bounding box center [593, 497] width 926 height 24
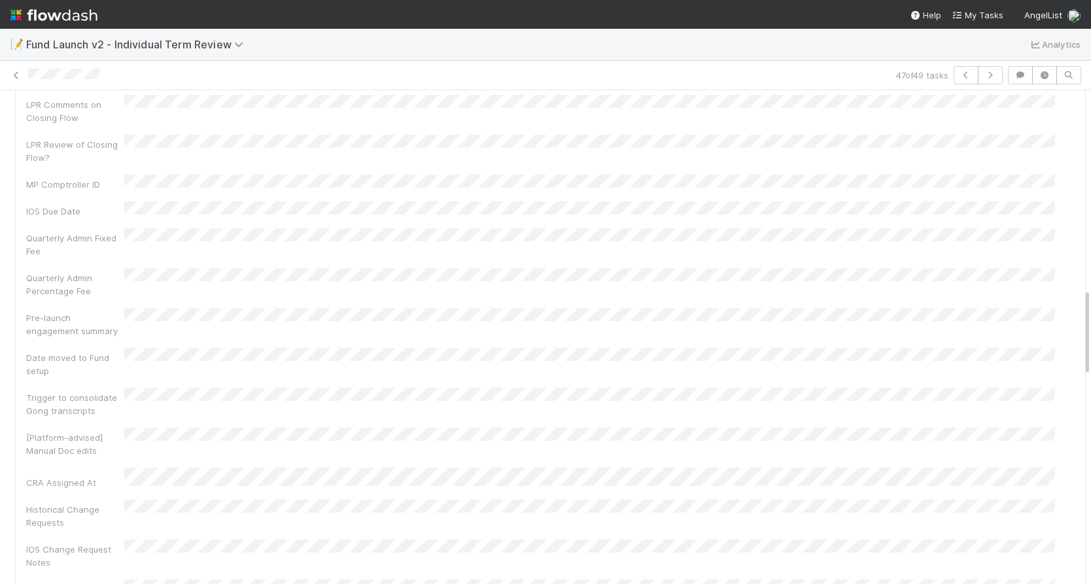
scroll to position [1383, 0]
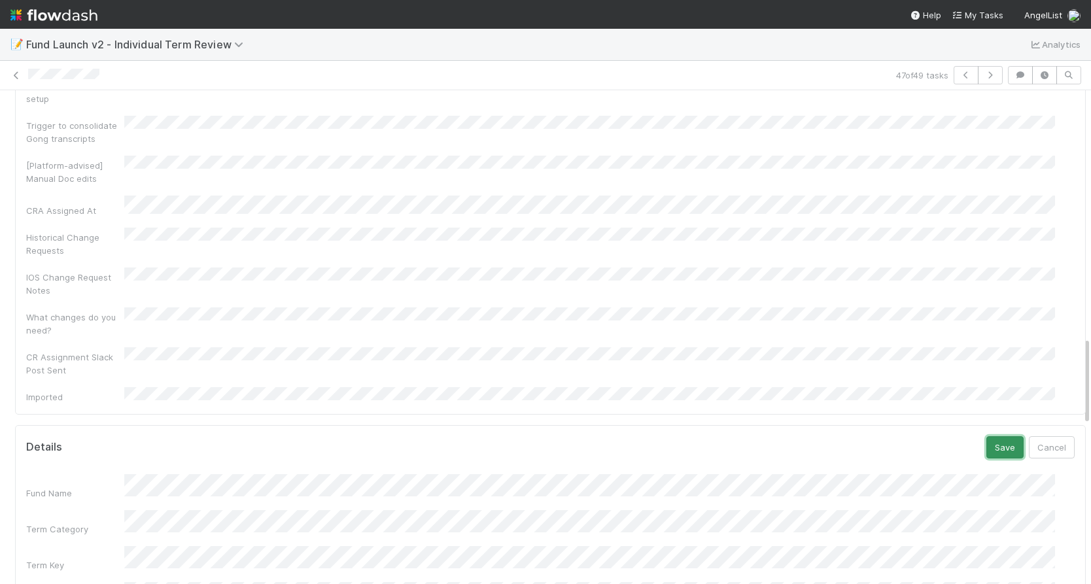
click at [990, 436] on button "Save" at bounding box center [1005, 447] width 37 height 22
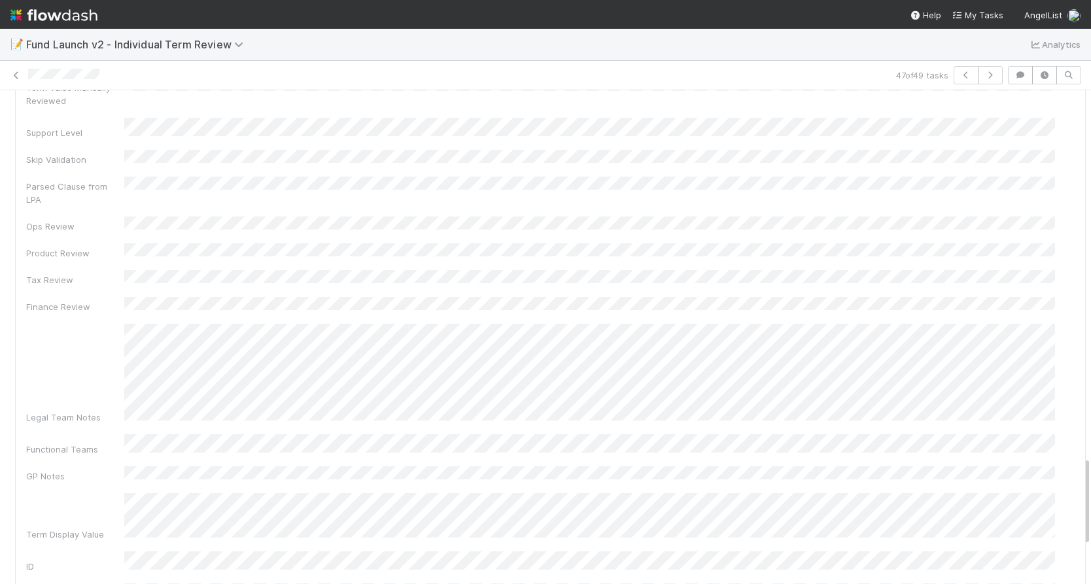
scroll to position [2012, 0]
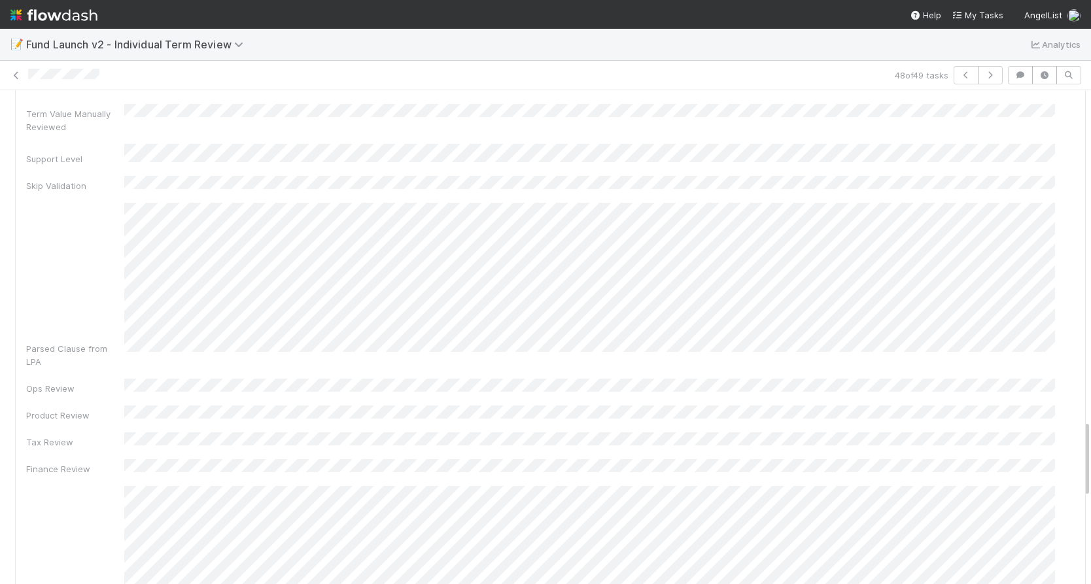
scroll to position [2092, 0]
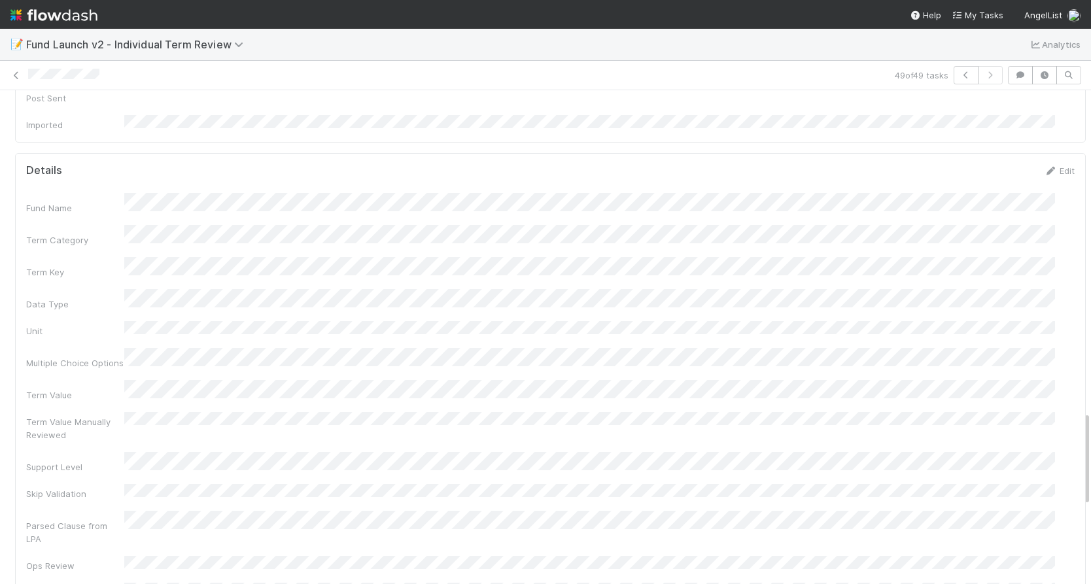
scroll to position [1766, 0]
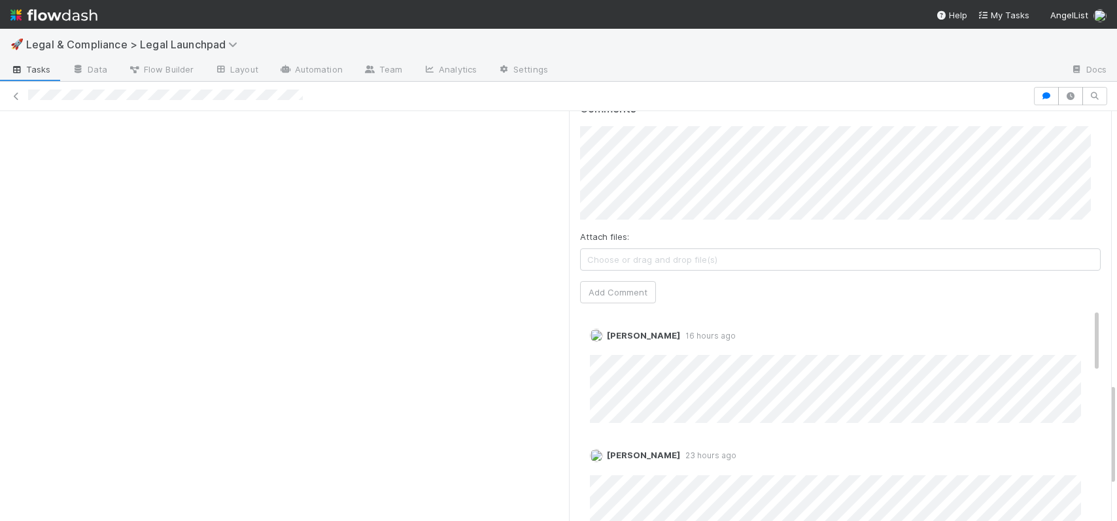
scroll to position [1090, 0]
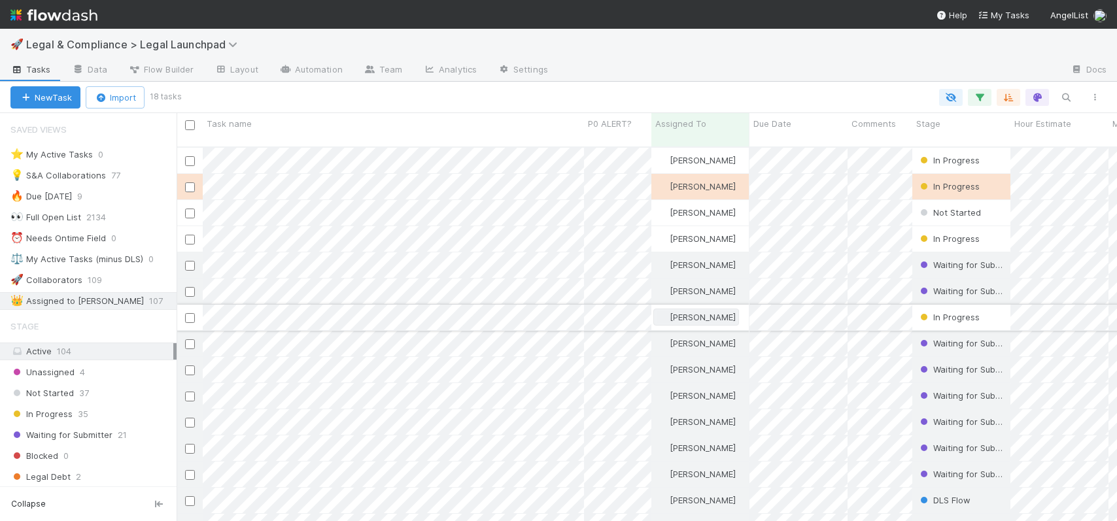
scroll to position [10, 10]
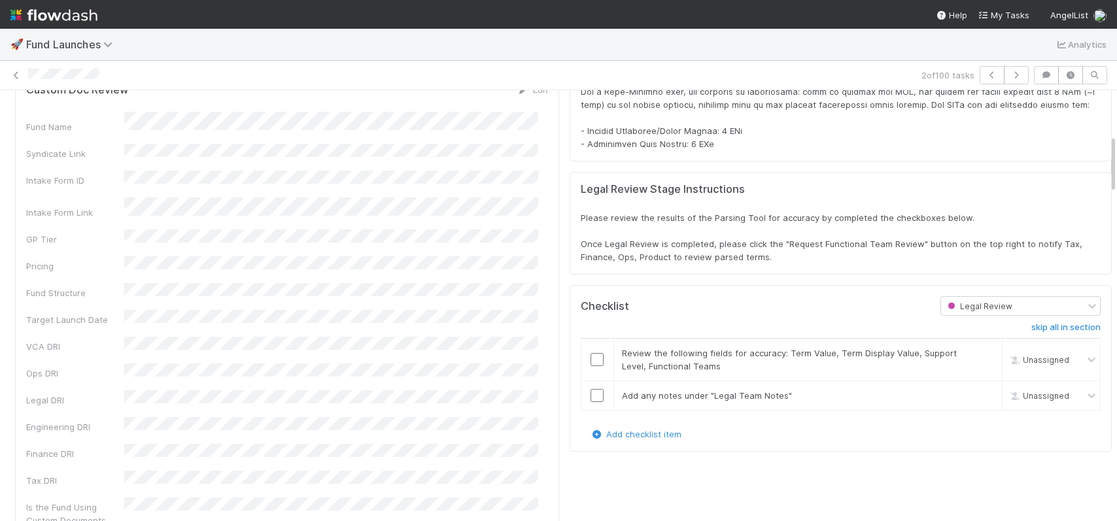
scroll to position [381, 0]
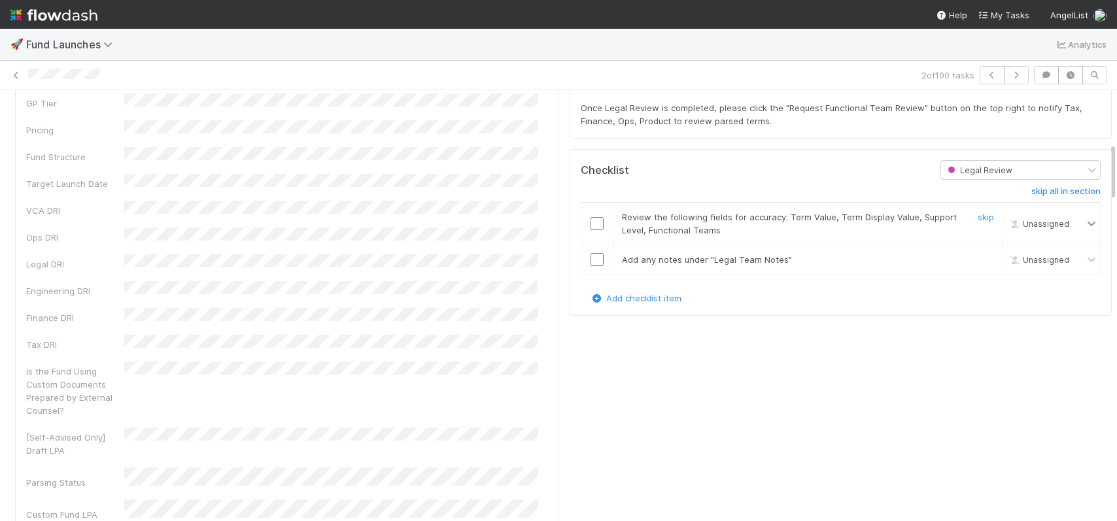
click at [1085, 230] on icon at bounding box center [1091, 223] width 13 height 13
type input "jason"
click at [1024, 260] on span "[PERSON_NAME]" at bounding box center [1036, 265] width 64 height 10
click at [1085, 230] on icon at bounding box center [1091, 223] width 13 height 13
type input "jason"
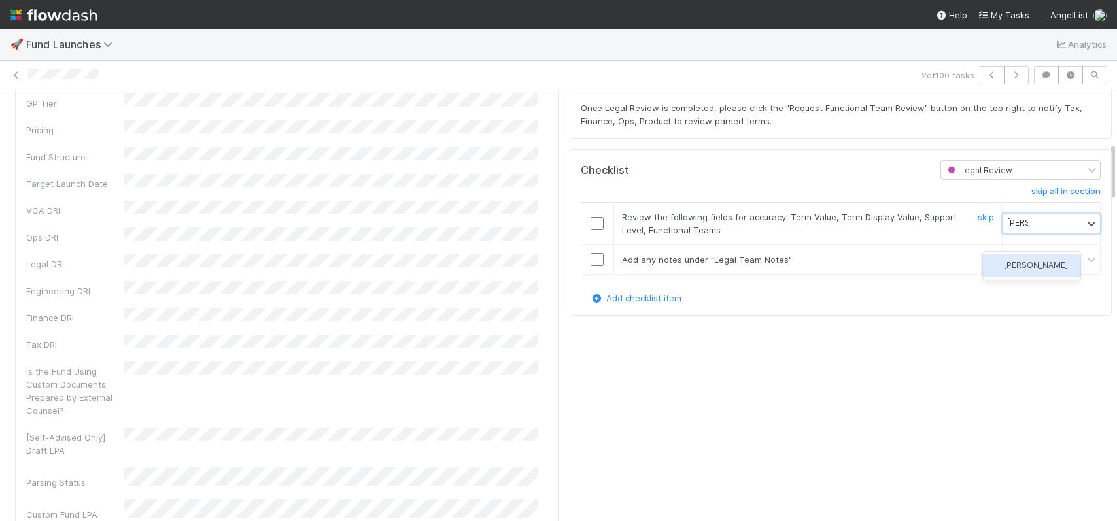
click at [1025, 265] on span "[PERSON_NAME]" at bounding box center [1036, 265] width 64 height 10
click at [1088, 262] on icon at bounding box center [1092, 260] width 8 height 5
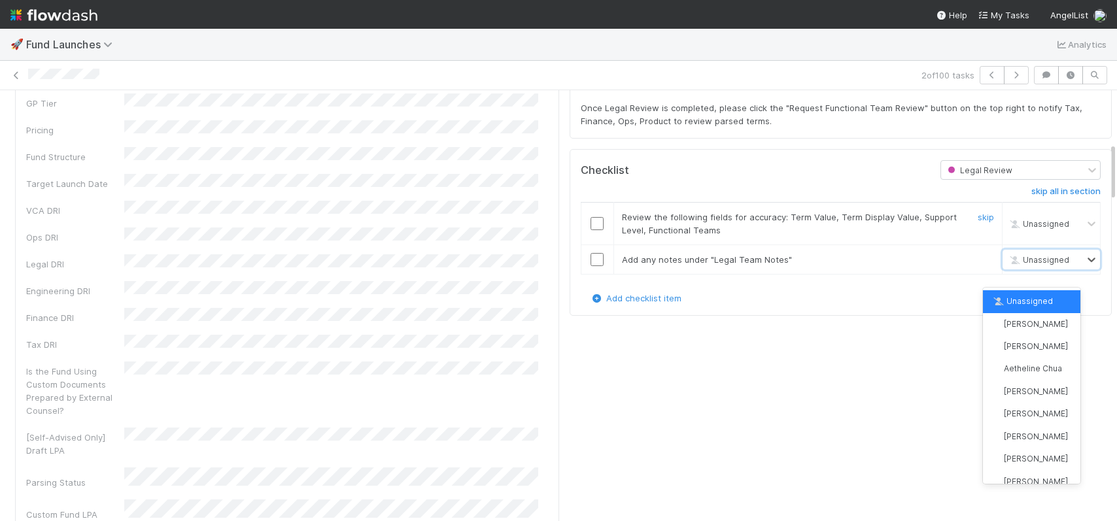
click at [1036, 265] on span "Unassigned" at bounding box center [1039, 260] width 62 height 10
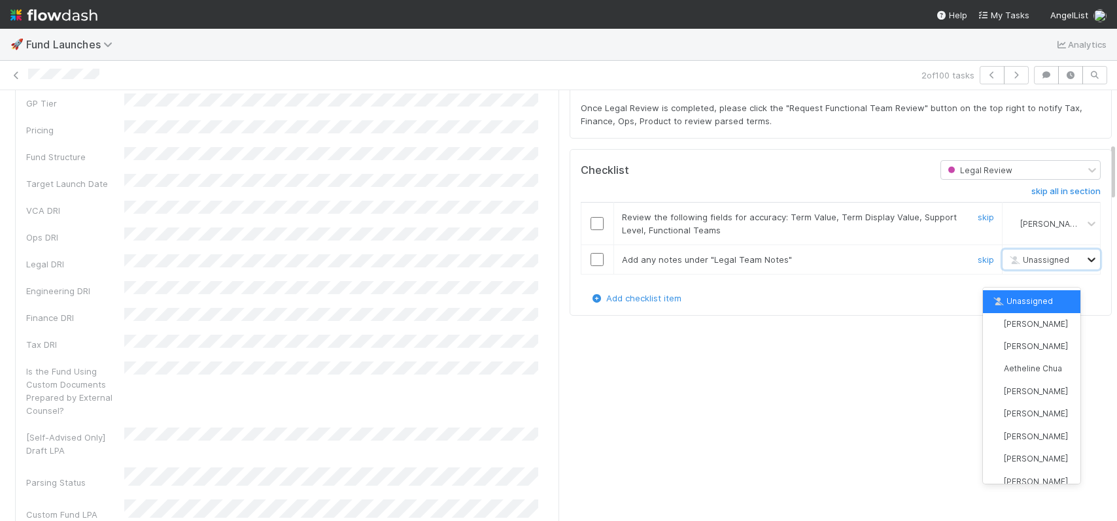
click at [1085, 266] on icon at bounding box center [1091, 259] width 13 height 13
type input "jason"
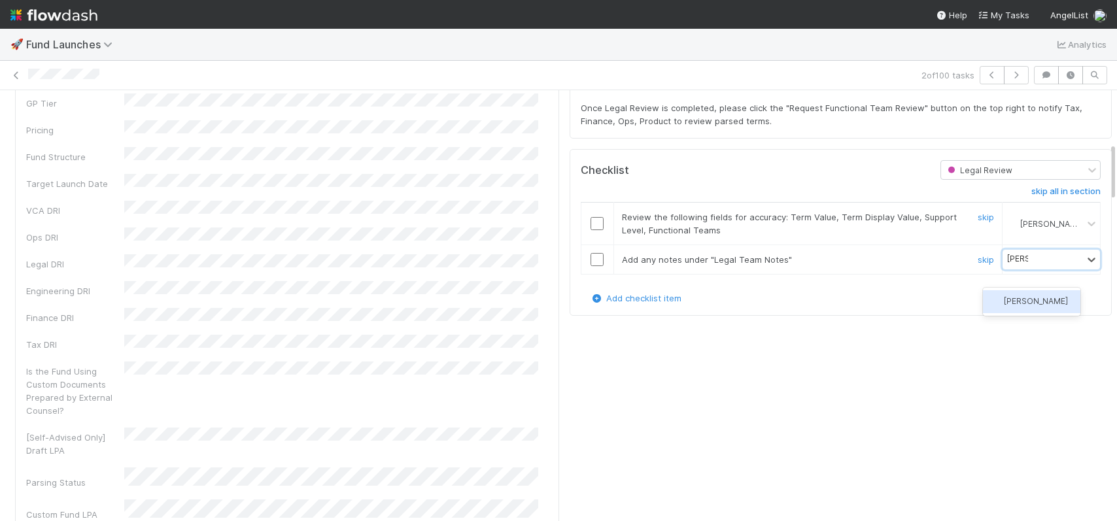
click at [1019, 301] on span "[PERSON_NAME]" at bounding box center [1036, 301] width 64 height 10
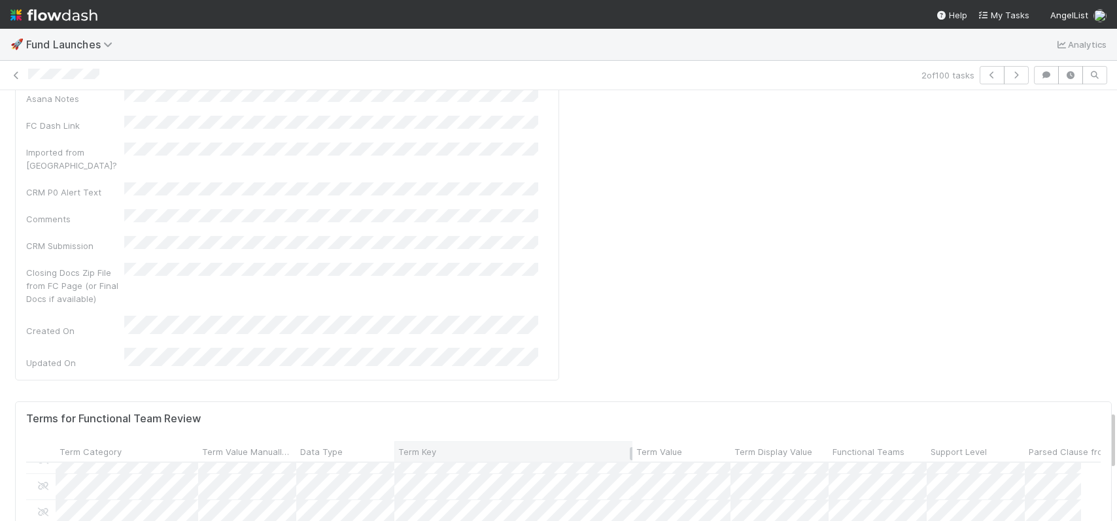
scroll to position [599, 0]
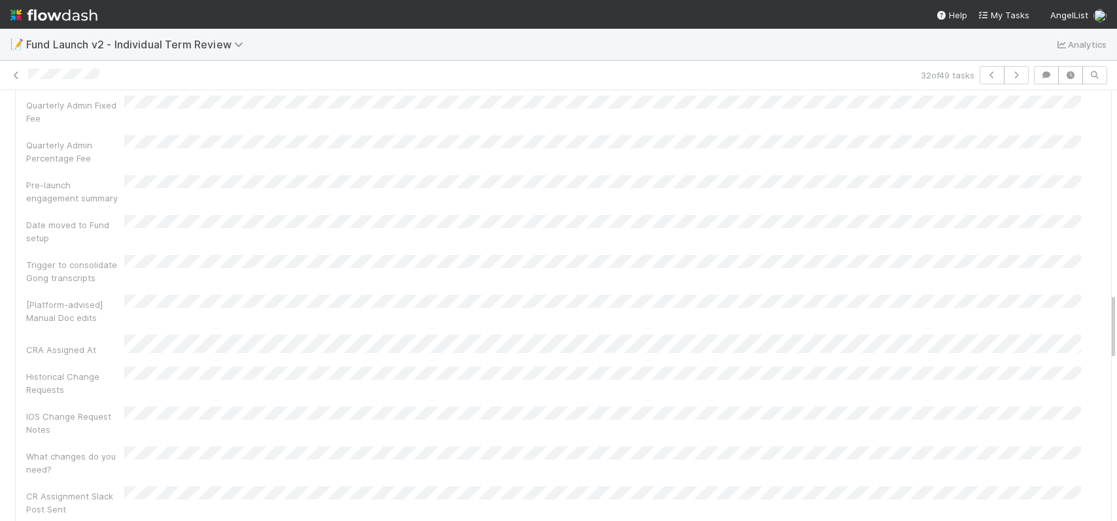
scroll to position [1310, 0]
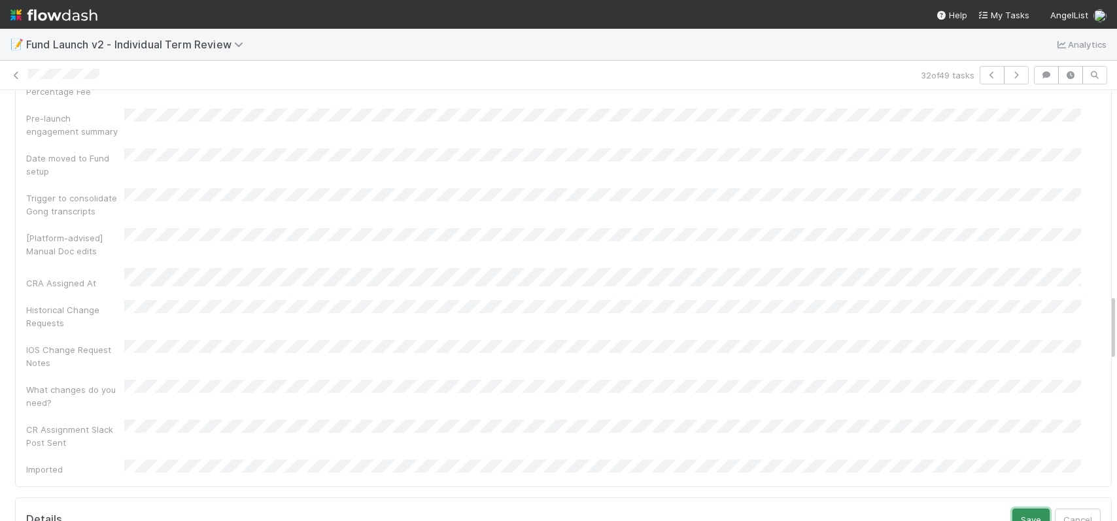
click at [1013, 509] on button "Save" at bounding box center [1031, 520] width 37 height 22
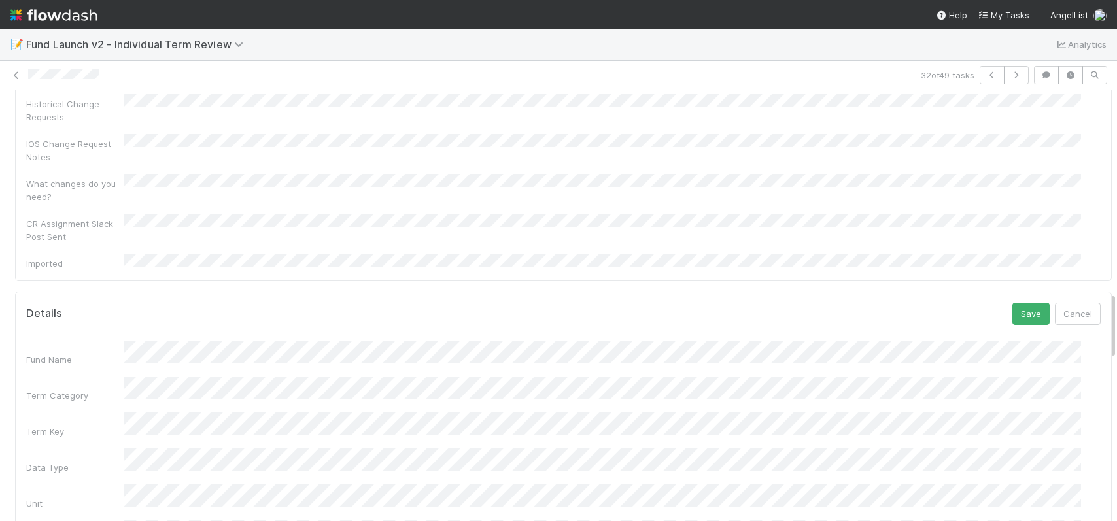
scroll to position [1300, 0]
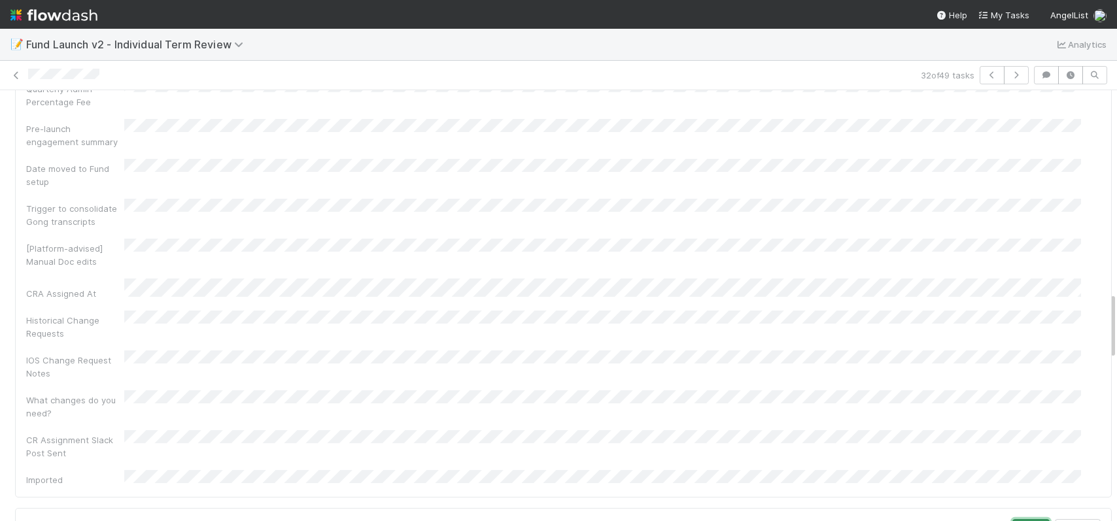
click at [1013, 519] on button "Save" at bounding box center [1031, 530] width 37 height 22
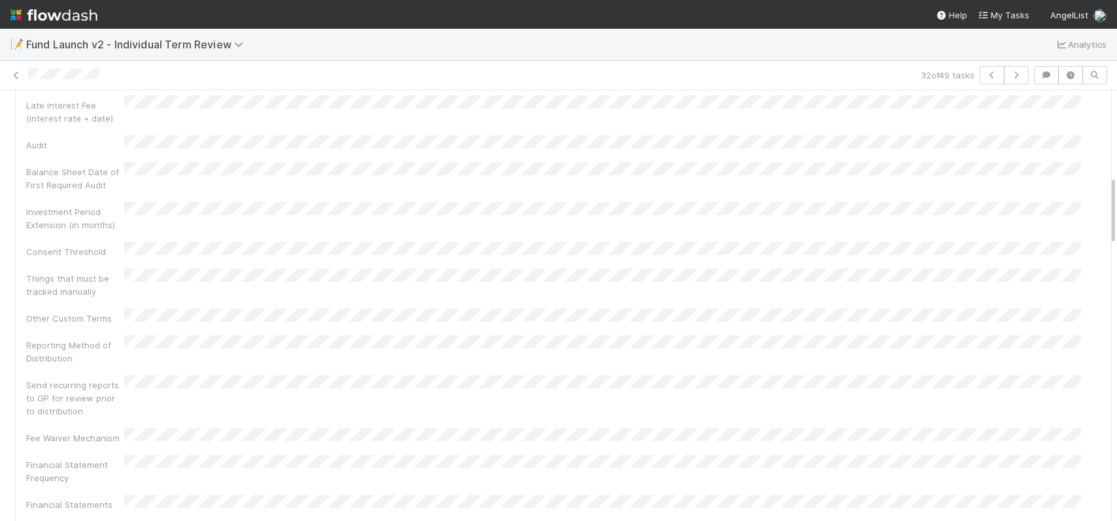
scroll to position [0, 0]
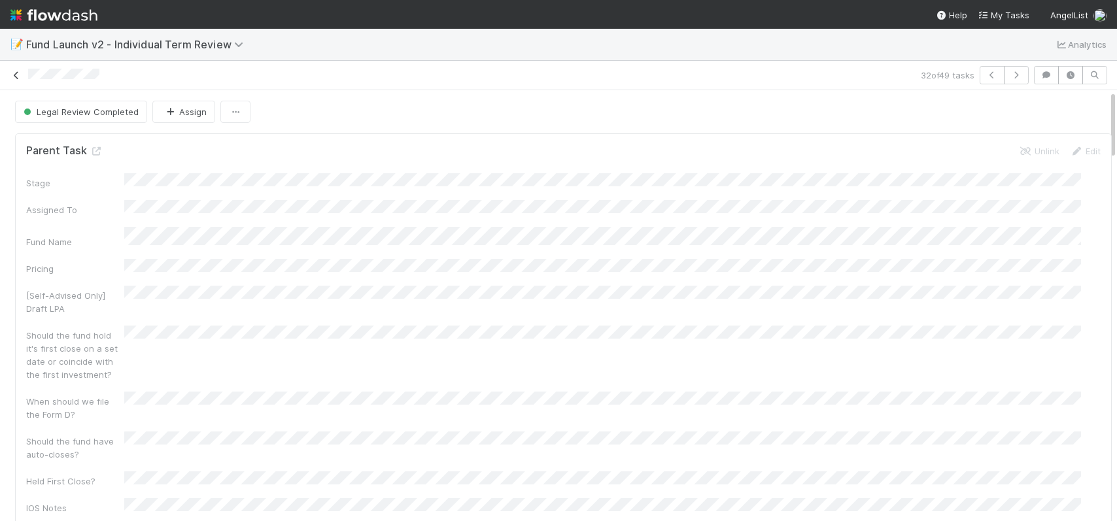
click at [13, 76] on icon at bounding box center [16, 75] width 13 height 9
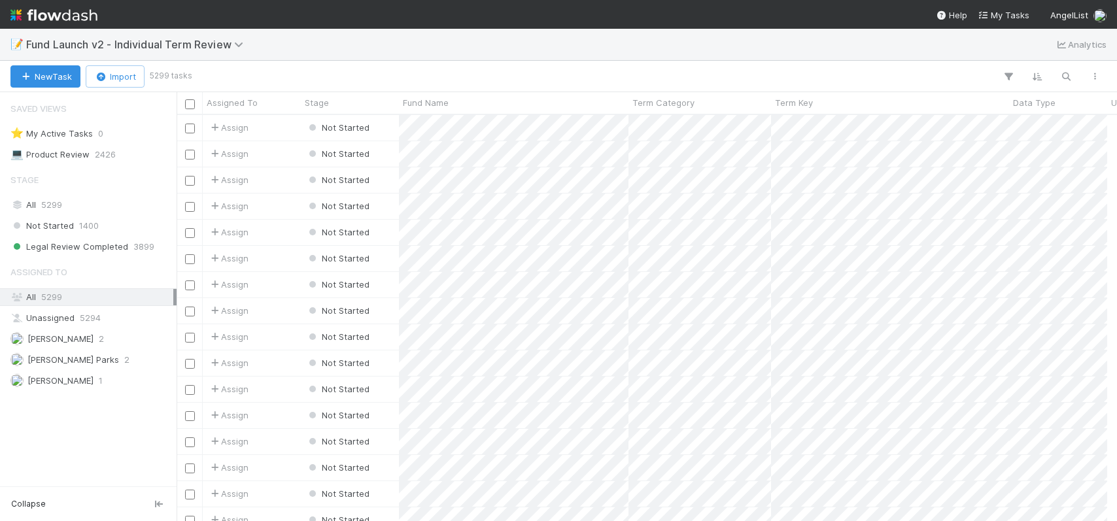
scroll to position [10, 10]
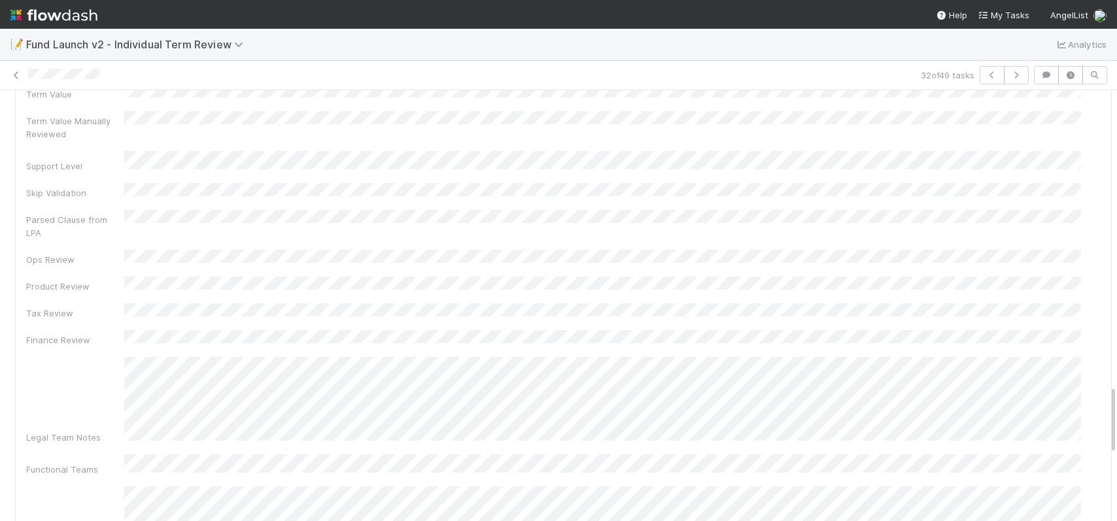
scroll to position [1823, 0]
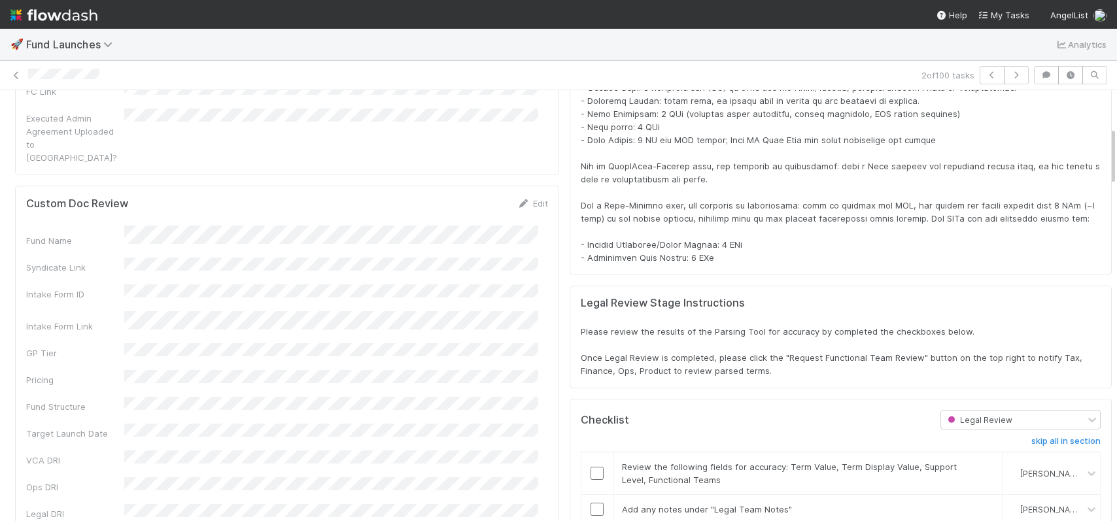
scroll to position [268, 0]
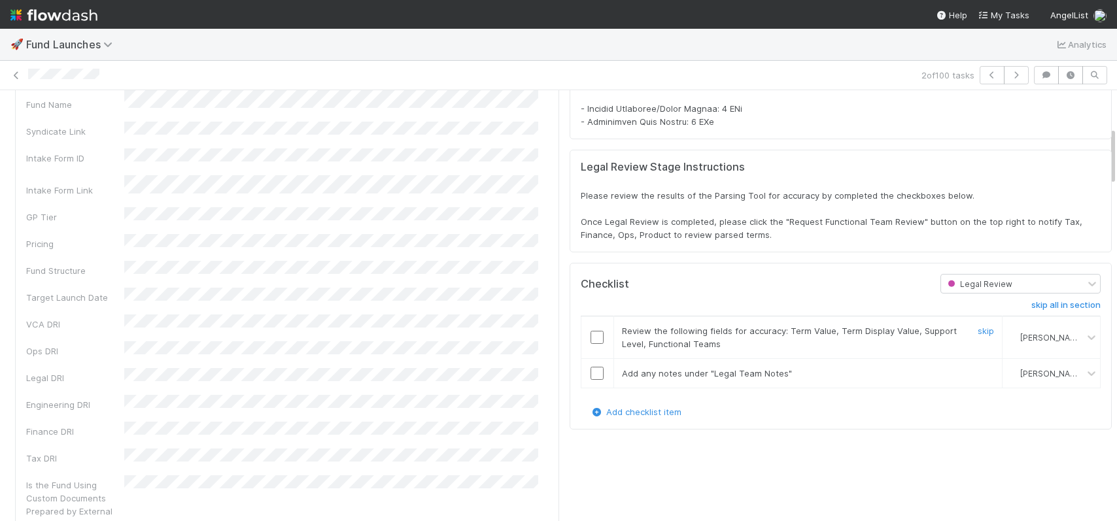
click at [591, 344] on input "checkbox" at bounding box center [597, 337] width 13 height 13
click at [591, 380] on input "checkbox" at bounding box center [597, 373] width 13 height 13
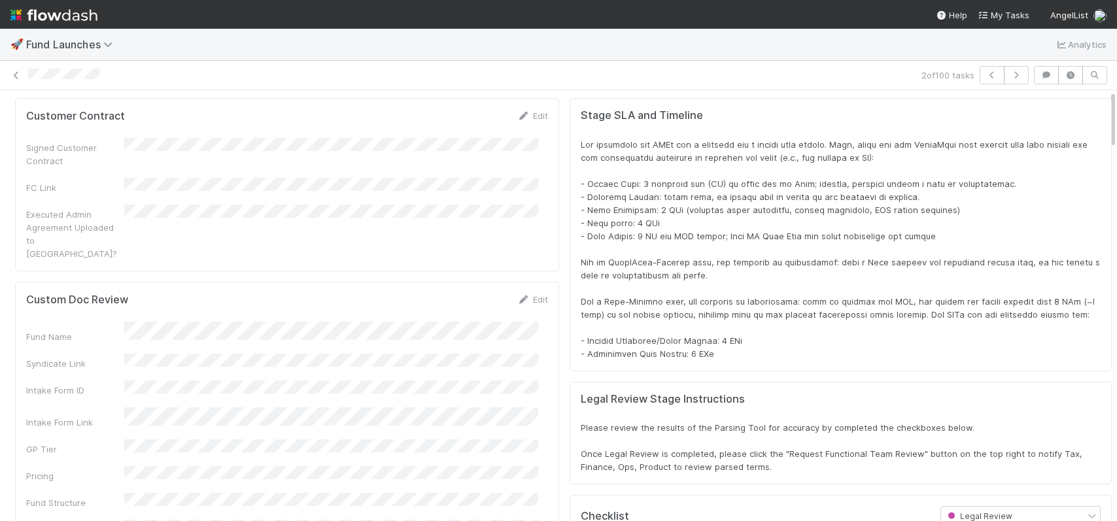
scroll to position [0, 0]
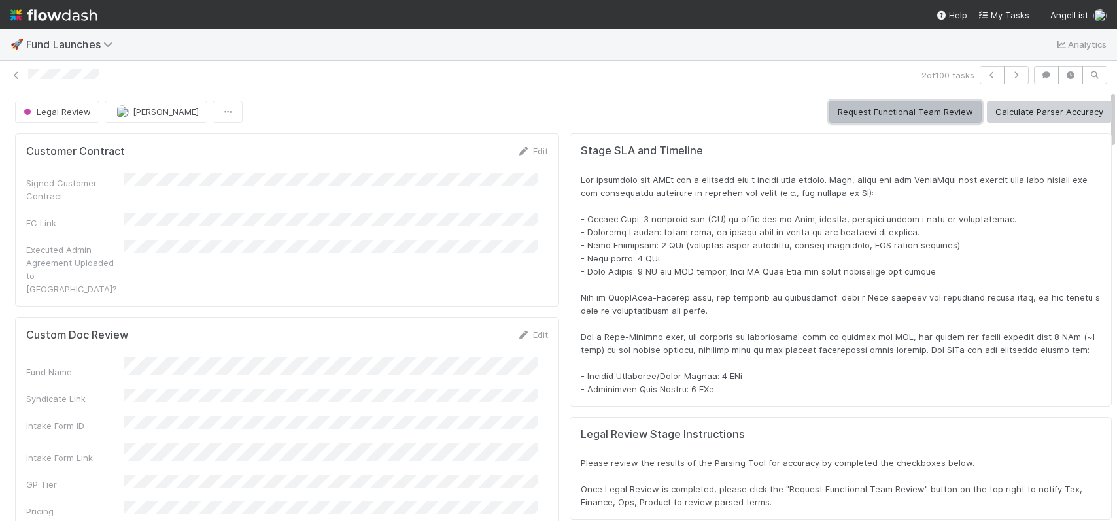
click at [881, 106] on button "Request Functional Team Review" at bounding box center [906, 112] width 152 height 22
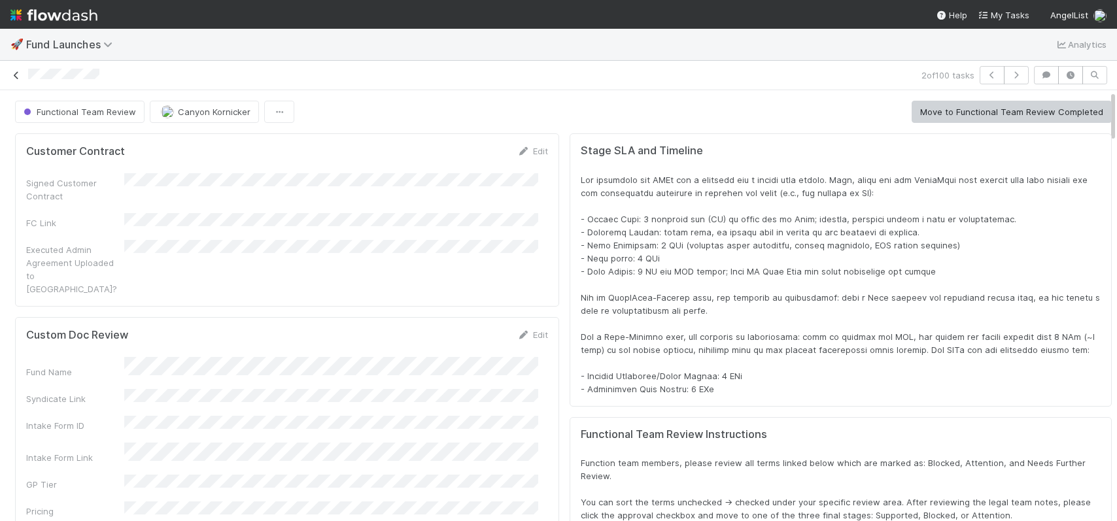
click at [16, 73] on icon at bounding box center [16, 75] width 13 height 9
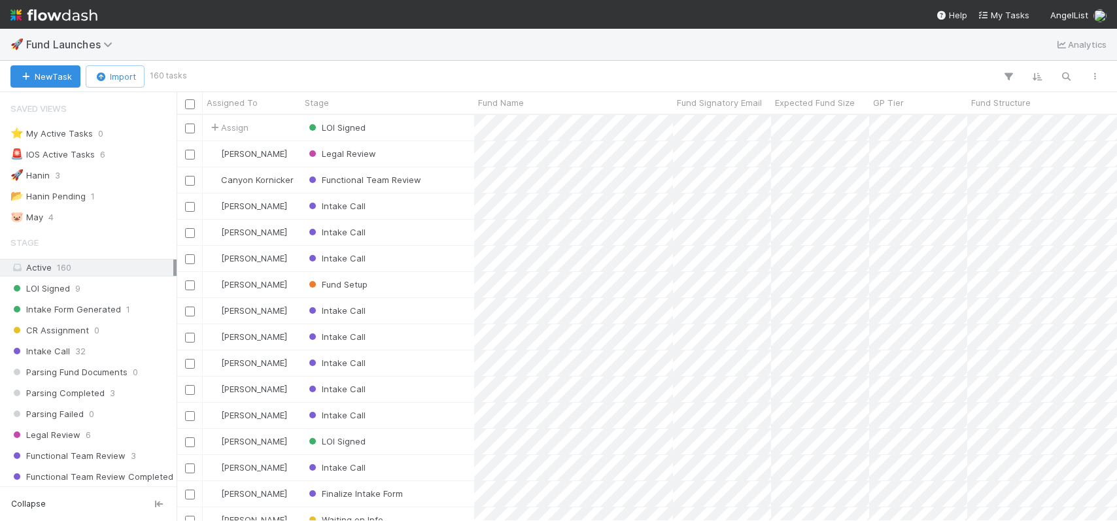
scroll to position [396, 931]
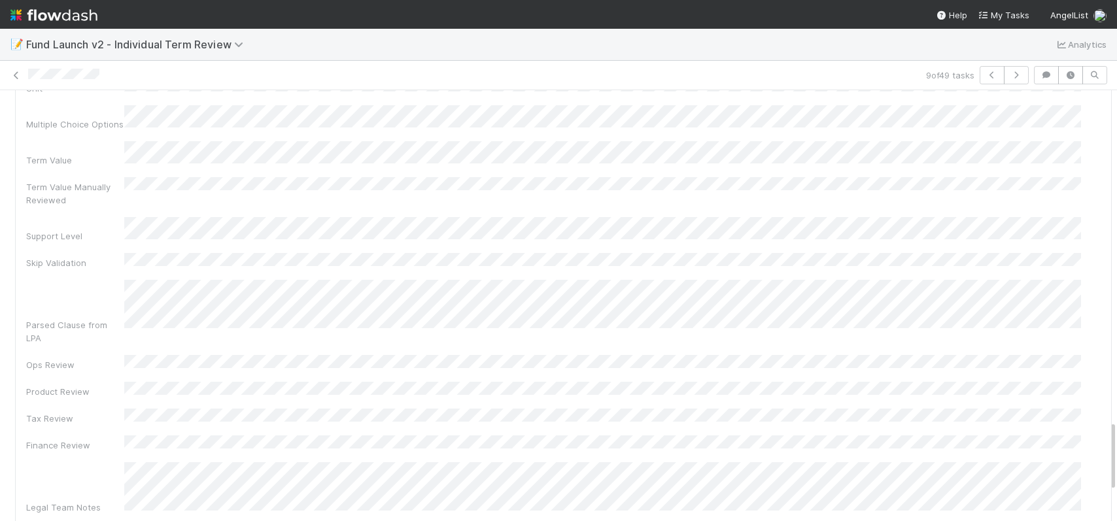
scroll to position [2013, 0]
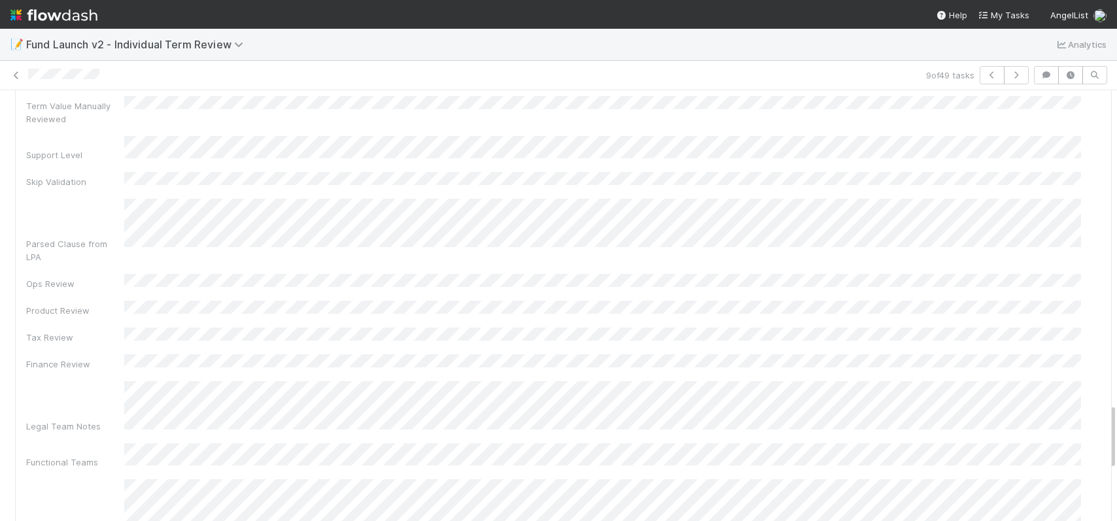
click at [701, 326] on div "Fund Name Term Category Term Key Data Type Unit Multiple Choice Options Term Va…" at bounding box center [563, 284] width 1075 height 881
click at [636, 116] on div "Fund Name Term Category Term Key Data Type Unit Multiple Choice Options Term Va…" at bounding box center [563, 284] width 1075 height 881
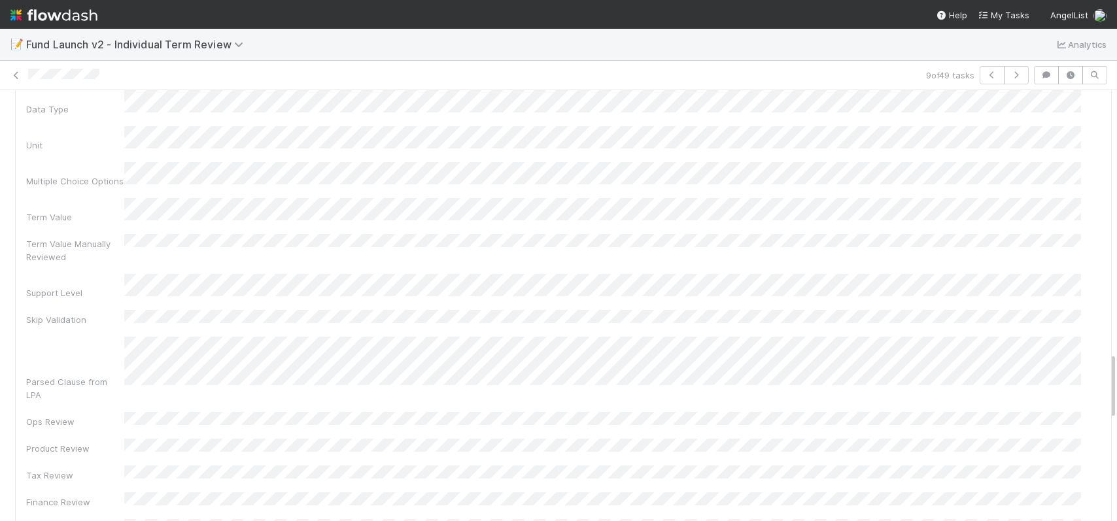
scroll to position [1579, 0]
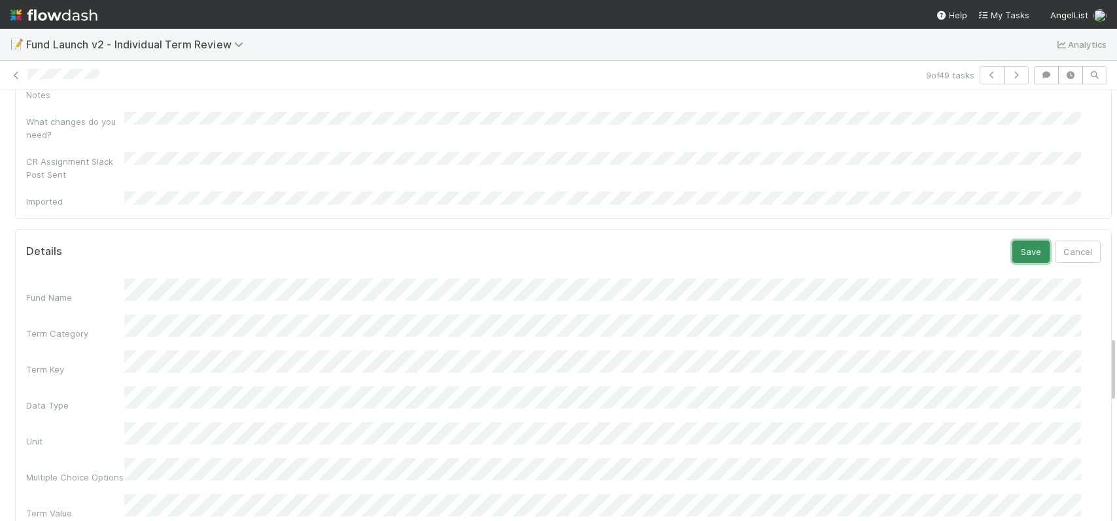
click at [1013, 241] on button "Save" at bounding box center [1031, 252] width 37 height 22
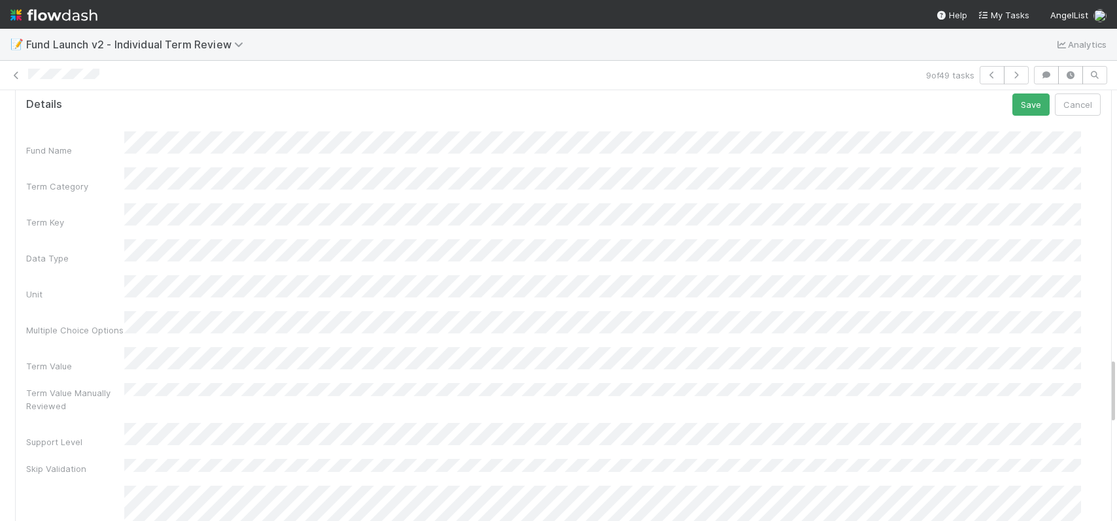
scroll to position [1450, 0]
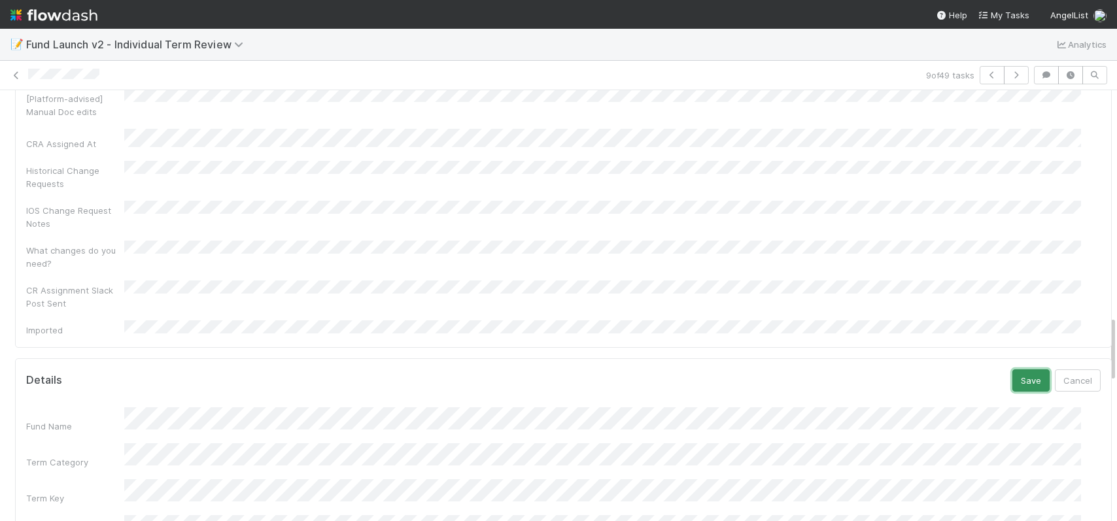
click at [1013, 370] on button "Save" at bounding box center [1031, 381] width 37 height 22
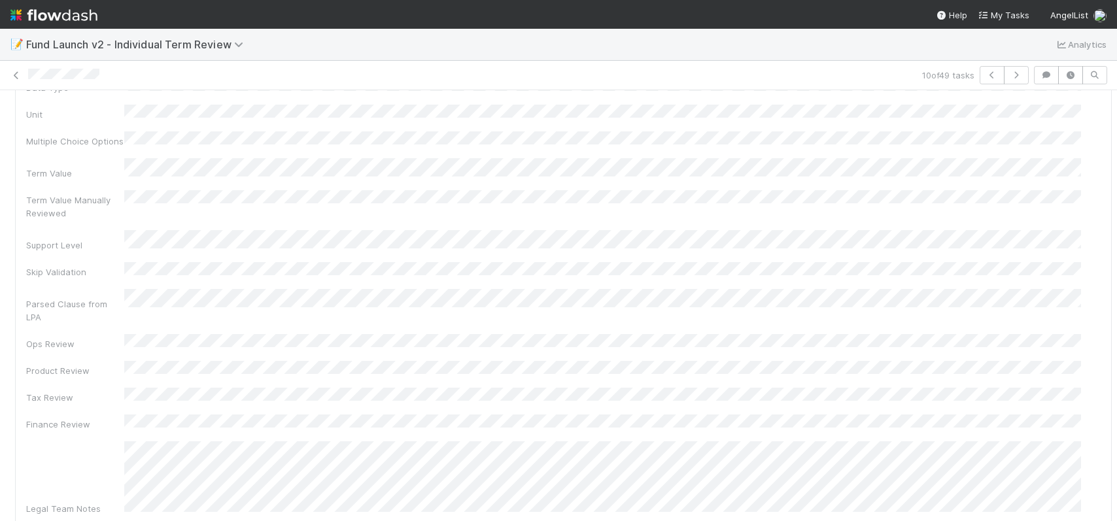
scroll to position [1923, 0]
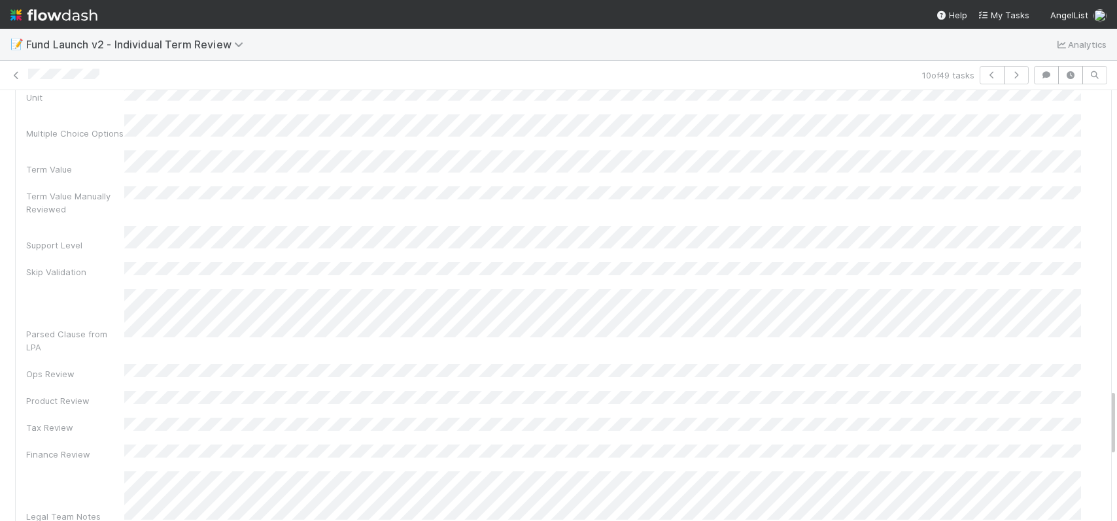
click at [461, 407] on div "Fund Name Term Category Term Key Data Type Unit Multiple Choice Options Term Va…" at bounding box center [563, 375] width 1075 height 881
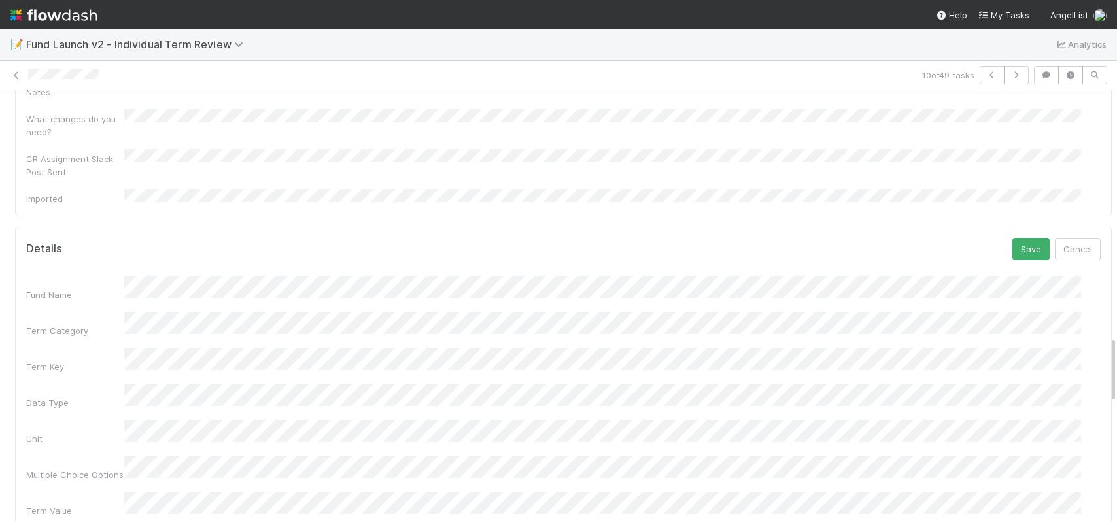
scroll to position [1574, 0]
click at [1013, 245] on button "Save" at bounding box center [1031, 256] width 37 height 22
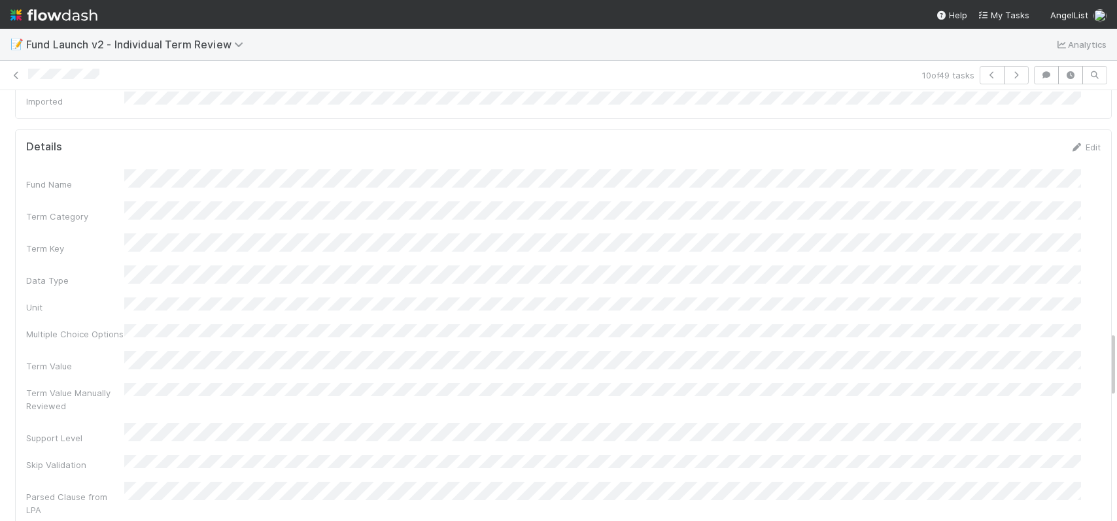
scroll to position [1840, 0]
click at [451, 493] on div "Fund Name Term Category Term Key Data Type Unit Multiple Choice Options Term Va…" at bounding box center [563, 509] width 1075 height 881
click at [123, 230] on div "Fund Name Term Category Term Key Data Type Unit Multiple Choice Options Term Va…" at bounding box center [563, 352] width 1075 height 881
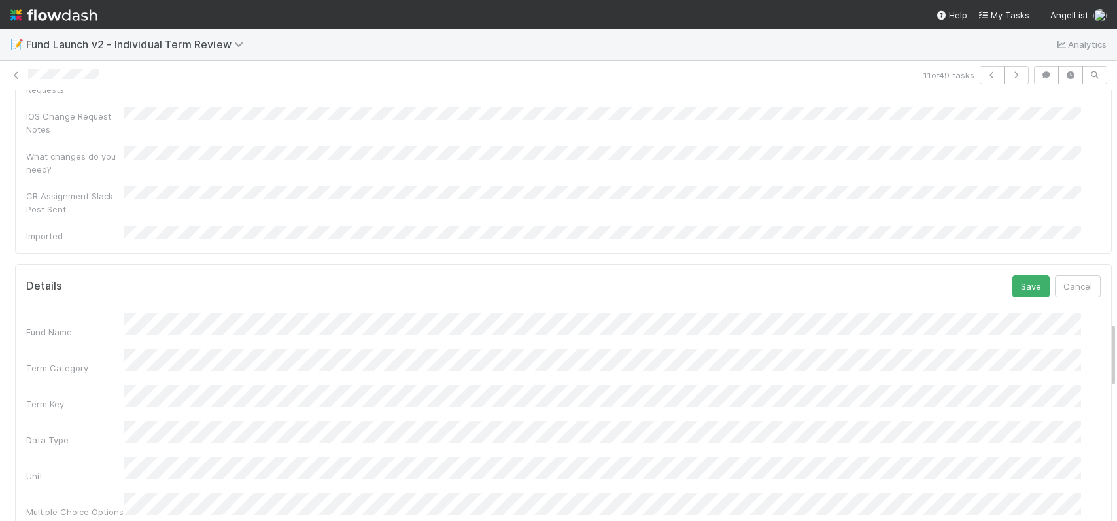
scroll to position [1425, 0]
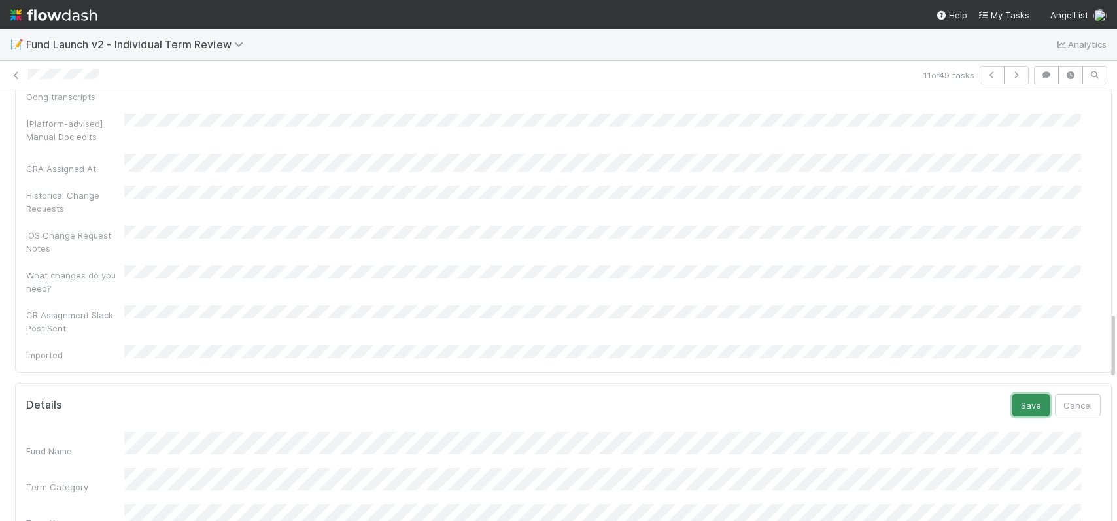
click at [1013, 395] on button "Save" at bounding box center [1031, 406] width 37 height 22
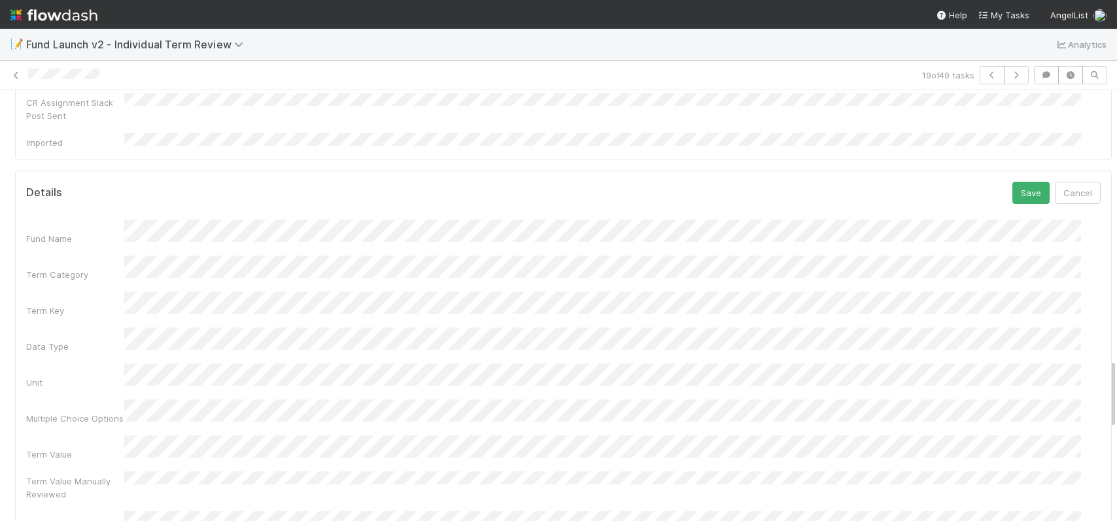
scroll to position [1653, 0]
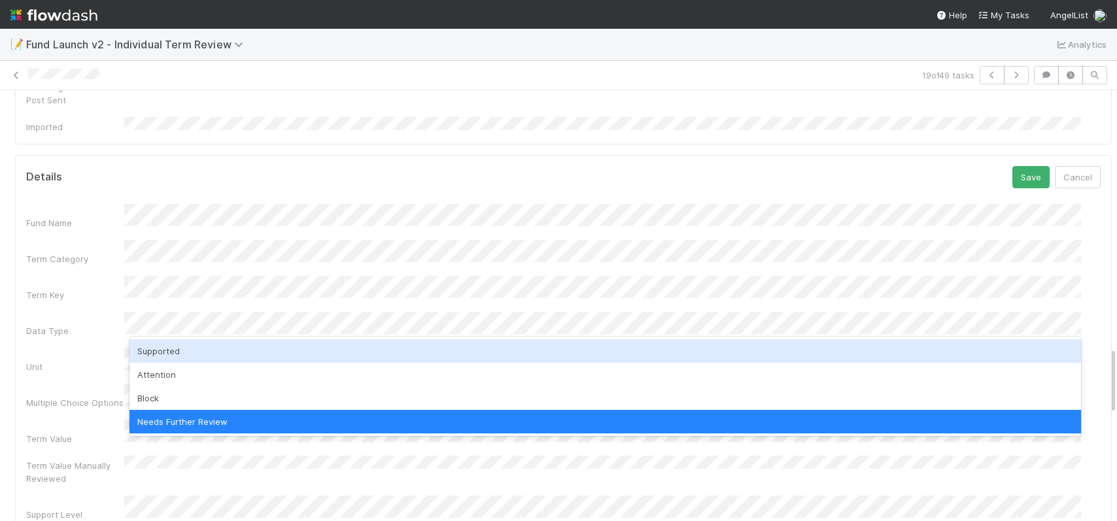
click at [211, 353] on div "Supported" at bounding box center [606, 352] width 952 height 24
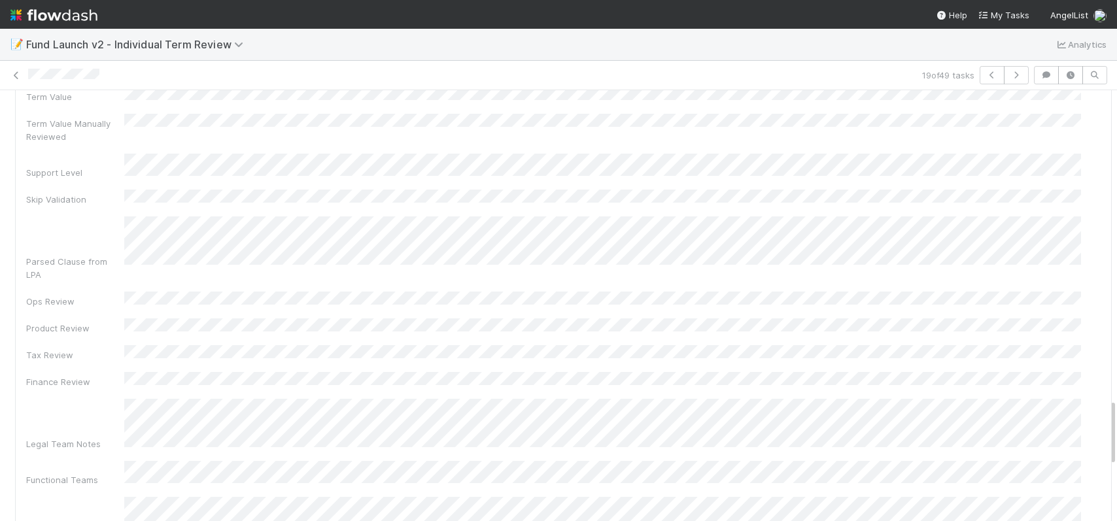
scroll to position [1542, 0]
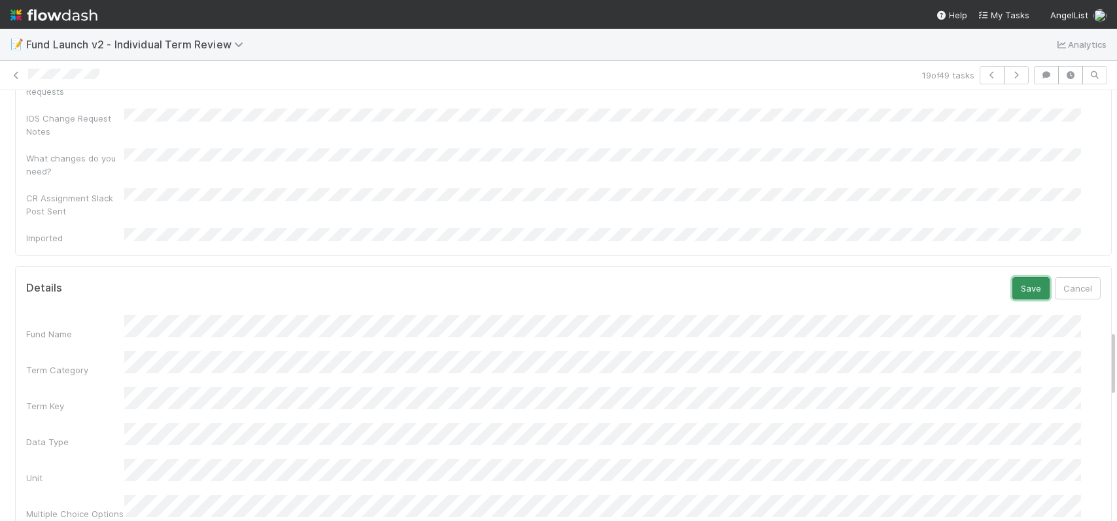
click at [1013, 277] on button "Save" at bounding box center [1031, 288] width 37 height 22
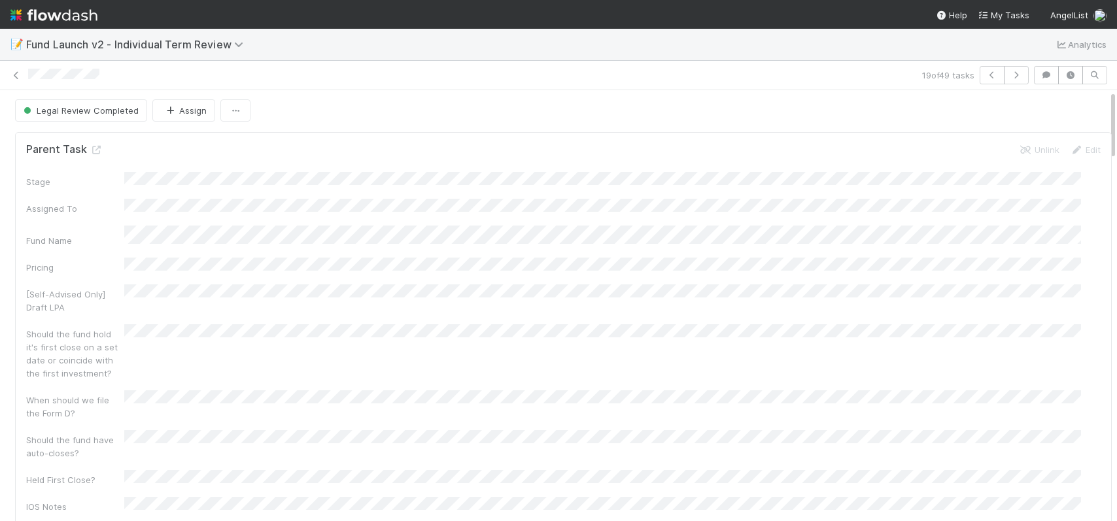
scroll to position [0, 0]
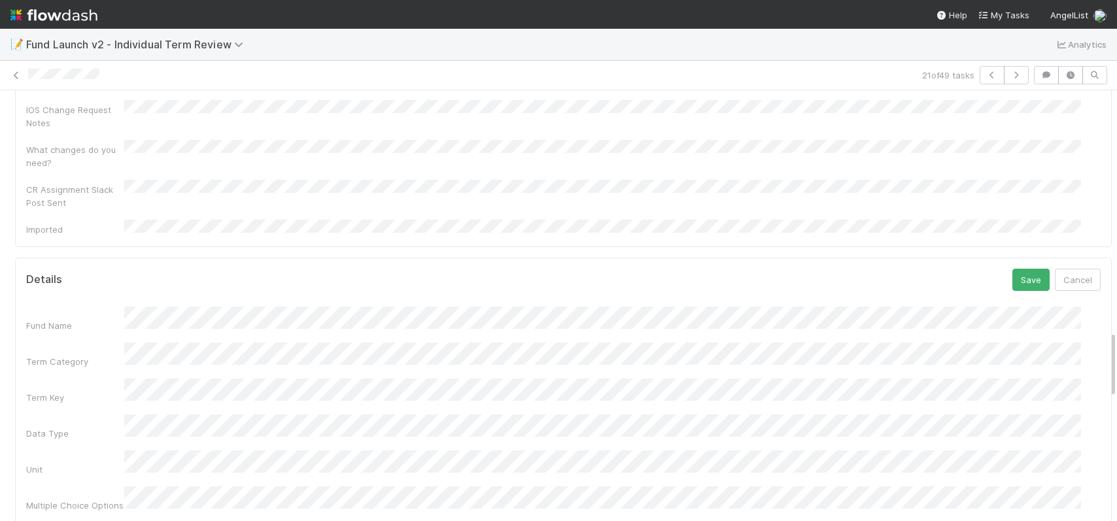
scroll to position [1555, 0]
click at [1013, 264] on button "Save" at bounding box center [1031, 275] width 37 height 22
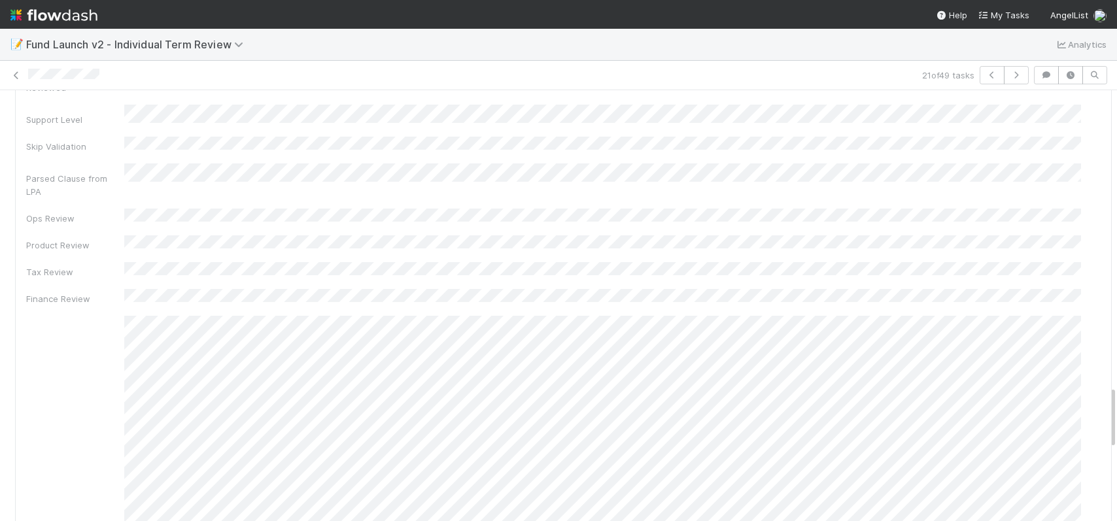
scroll to position [1997, 0]
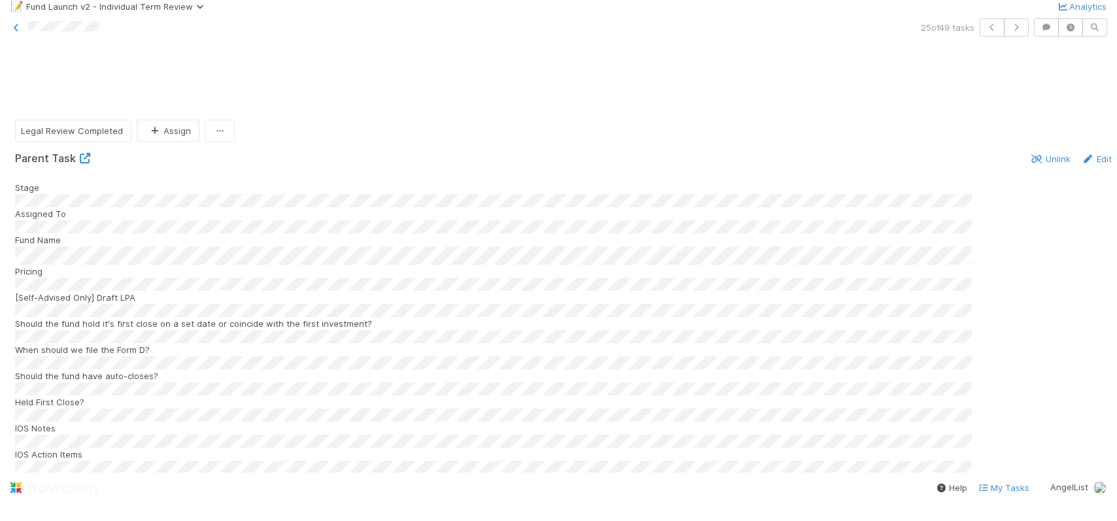
scroll to position [1537, 0]
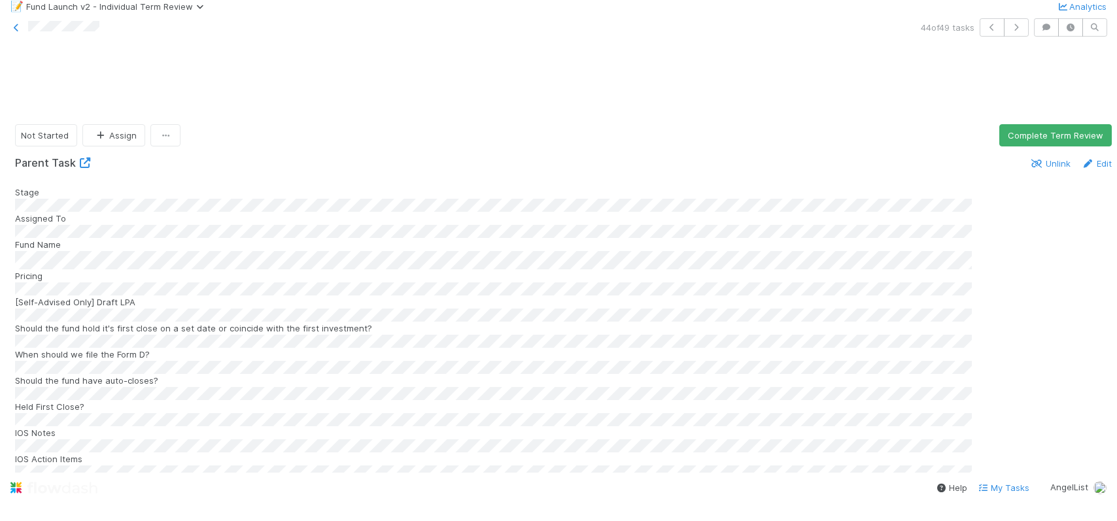
scroll to position [1613, 0]
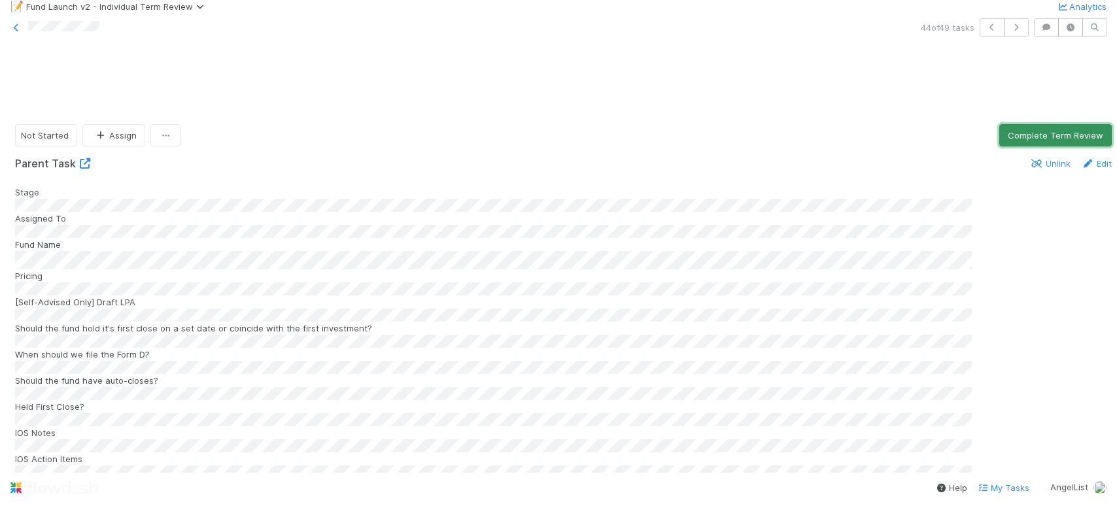
click at [1036, 124] on button "Complete Term Review" at bounding box center [1056, 135] width 113 height 22
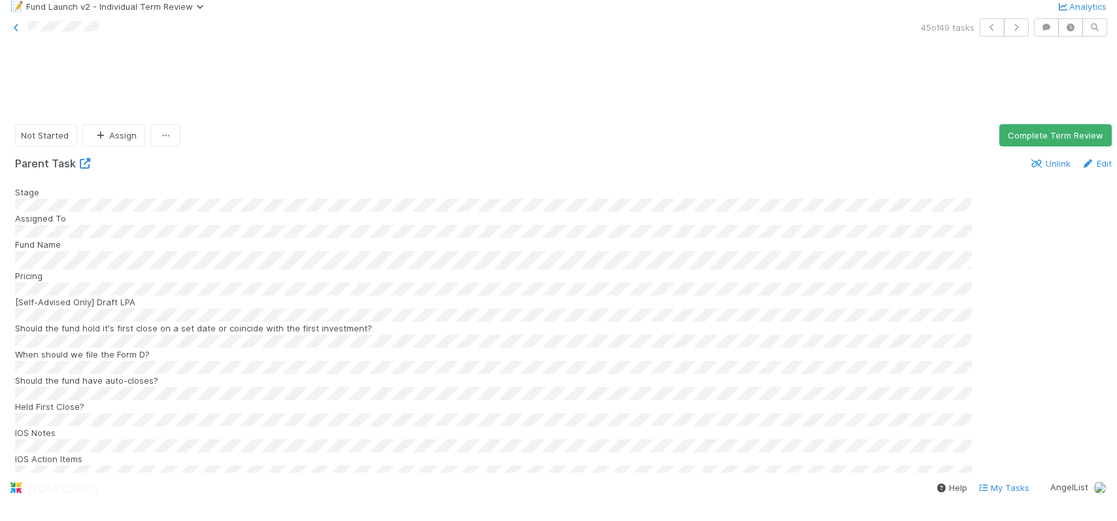
scroll to position [0, 0]
click at [1053, 124] on button "Complete Term Review" at bounding box center [1056, 135] width 113 height 22
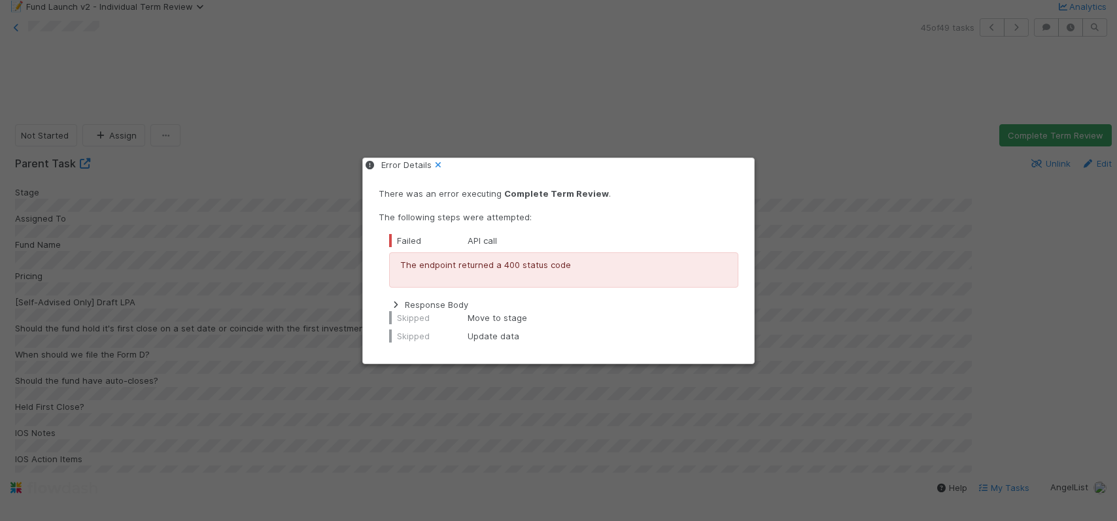
click at [445, 163] on icon at bounding box center [438, 165] width 13 height 9
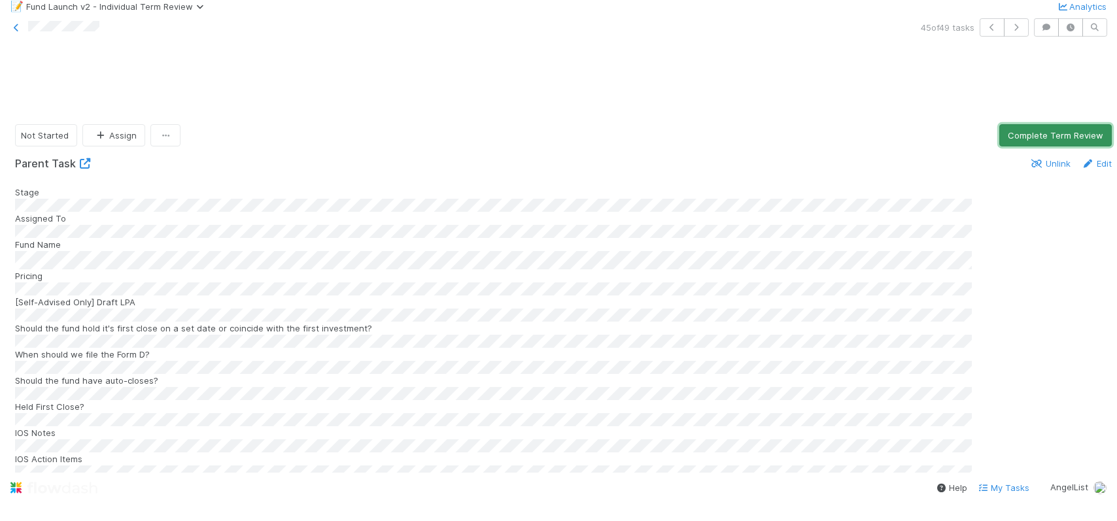
click at [1012, 124] on button "Complete Term Review" at bounding box center [1056, 135] width 113 height 22
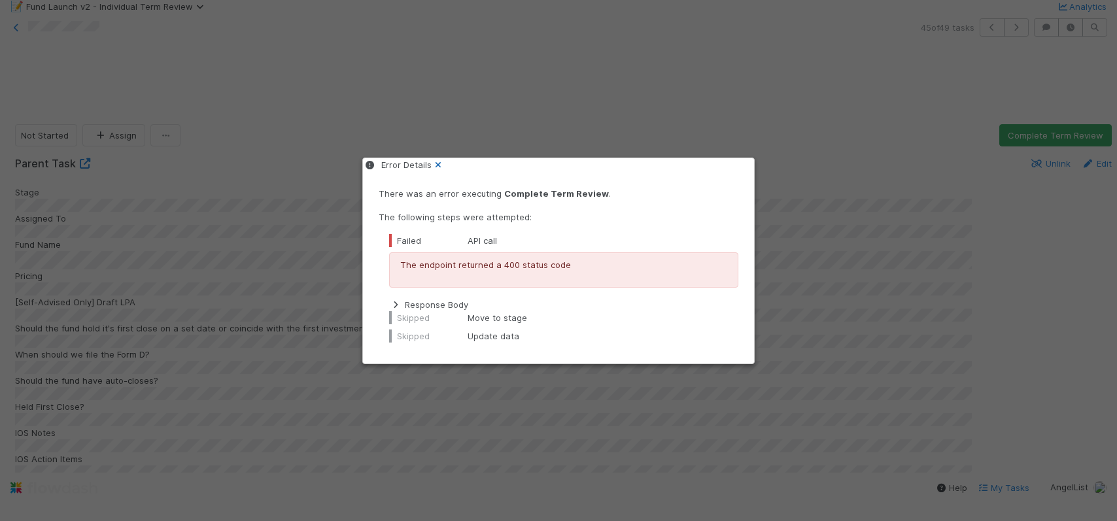
click at [749, 158] on div "Error Details" at bounding box center [558, 164] width 391 height 13
click at [445, 161] on icon at bounding box center [438, 165] width 13 height 9
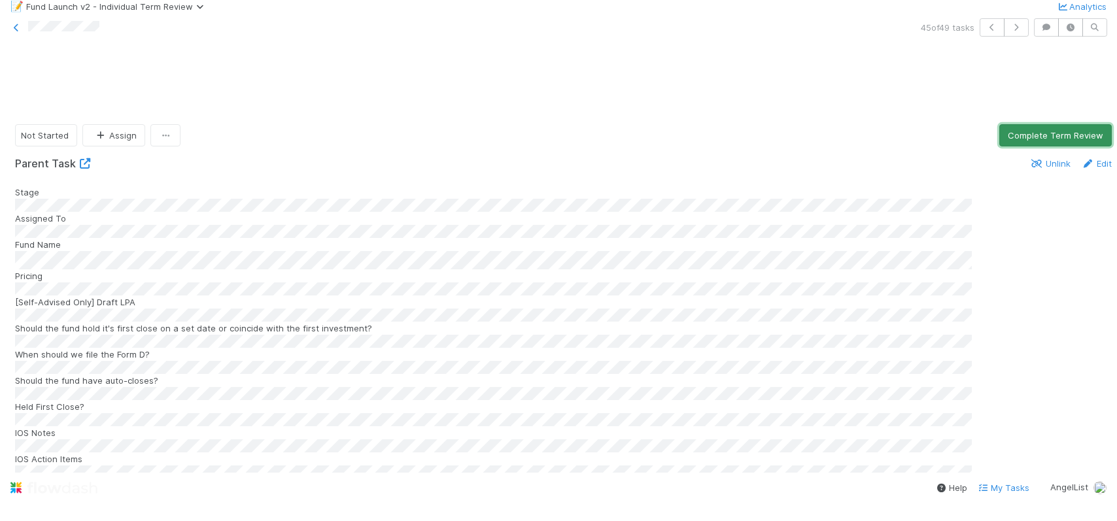
click at [1031, 124] on button "Complete Term Review" at bounding box center [1056, 135] width 113 height 22
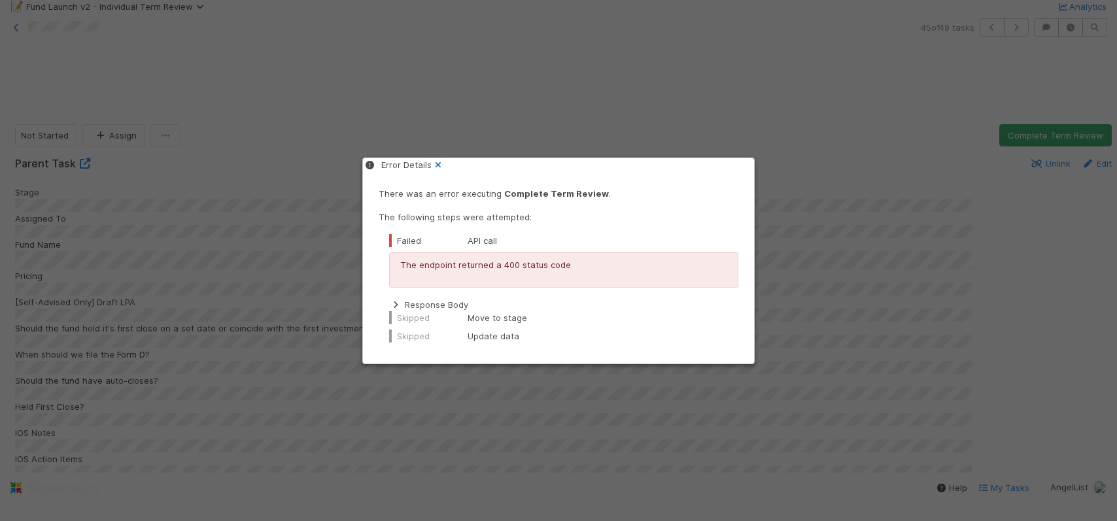
click at [445, 162] on icon at bounding box center [438, 165] width 13 height 9
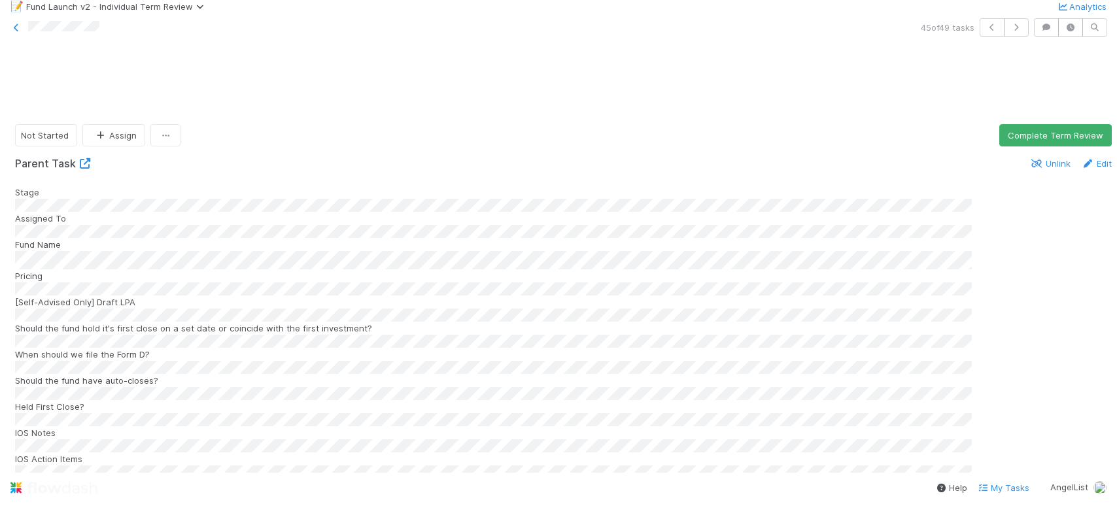
scroll to position [1500, 0]
click at [1034, 125] on button "Complete Term Review" at bounding box center [1056, 136] width 113 height 22
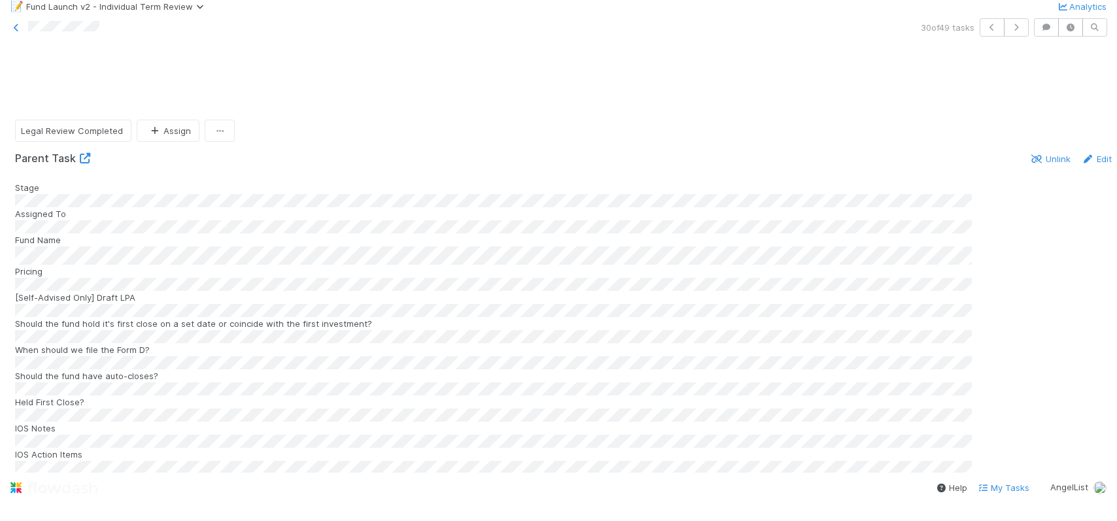
scroll to position [1660, 0]
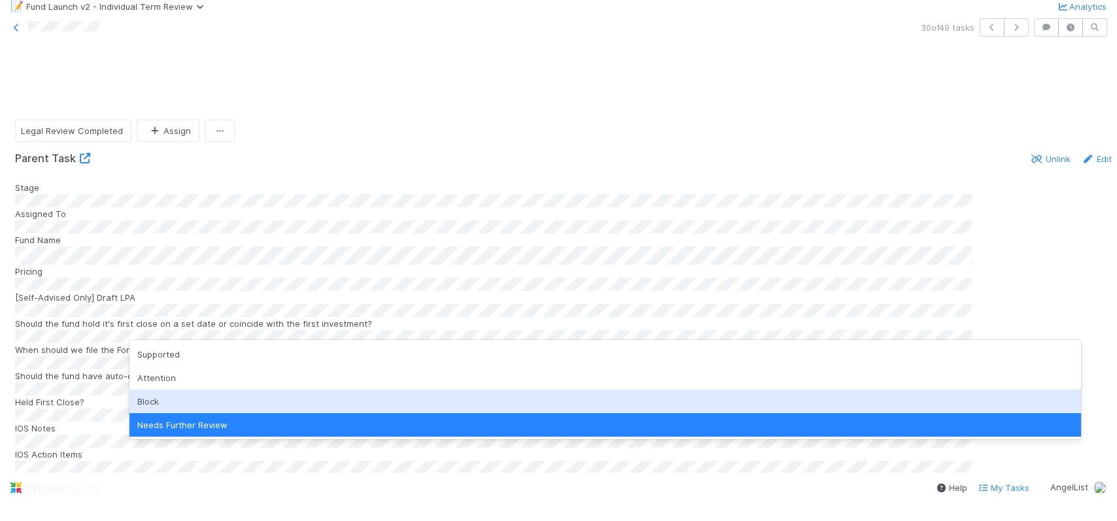
click at [212, 398] on div "Block" at bounding box center [606, 402] width 952 height 24
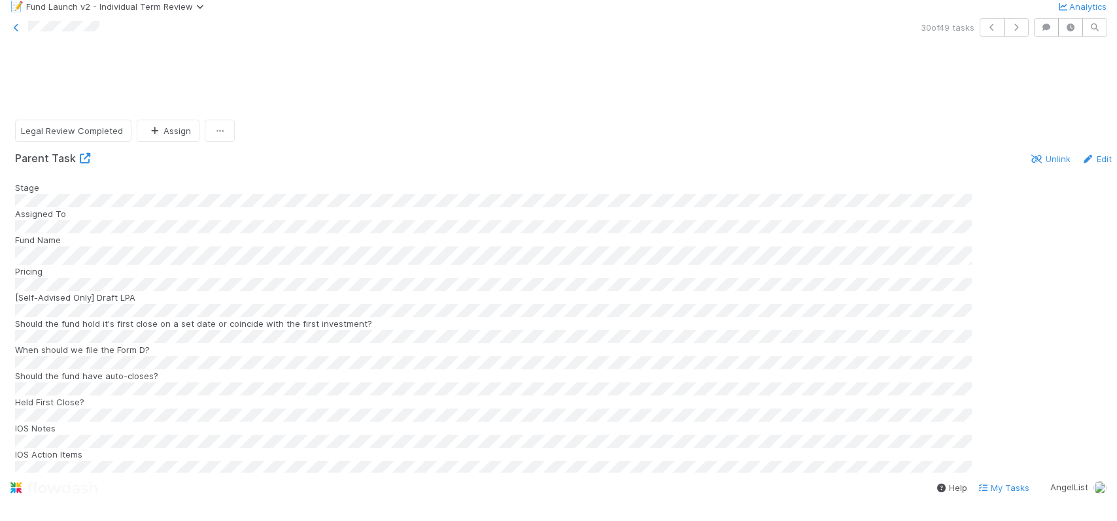
scroll to position [1393, 0]
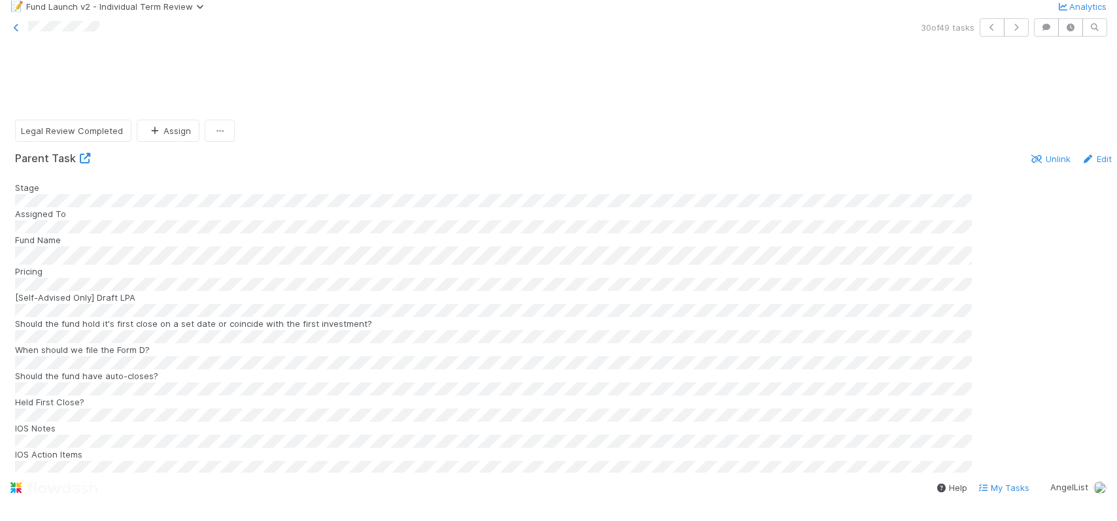
scroll to position [1366, 0]
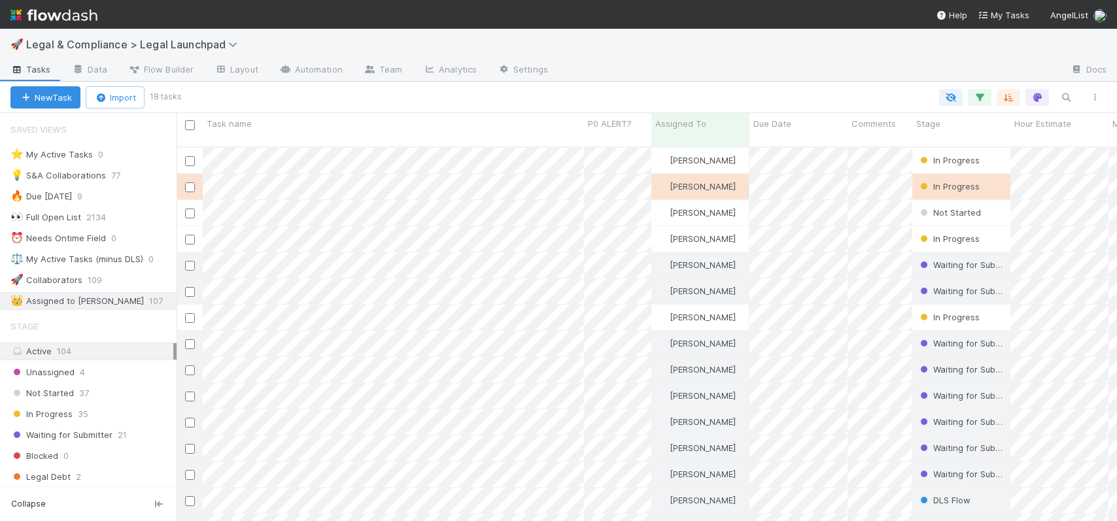
scroll to position [376, 931]
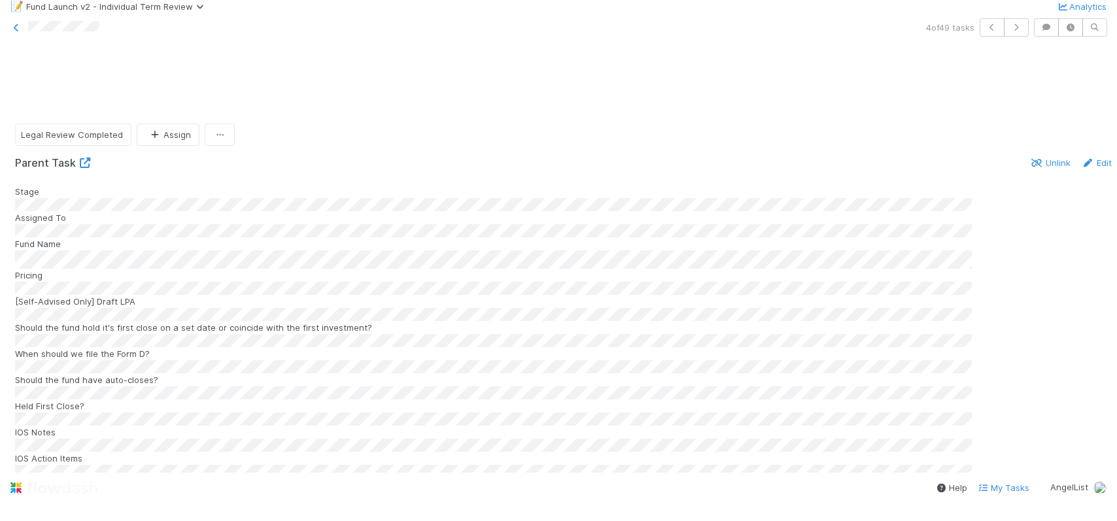
scroll to position [1630, 0]
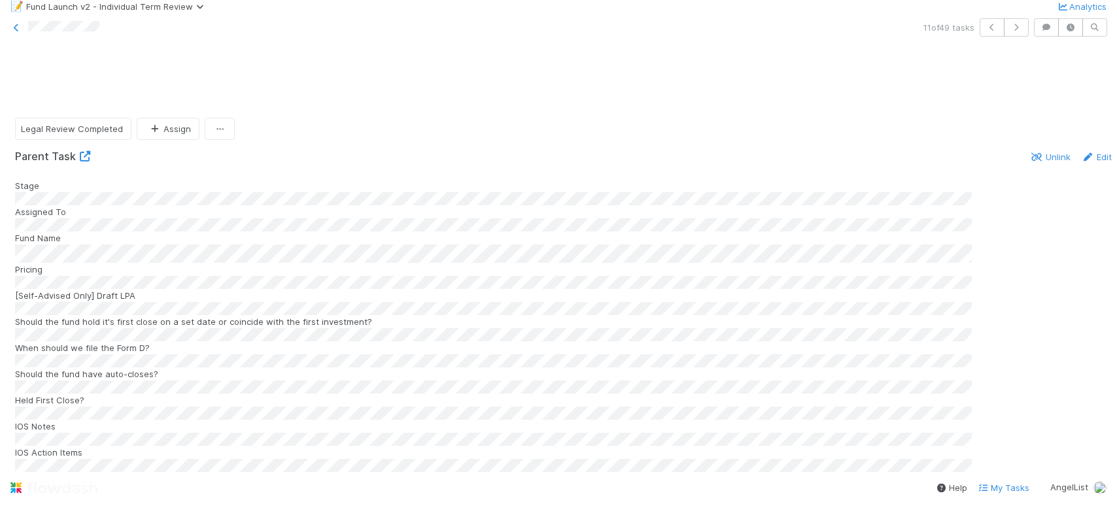
scroll to position [1667, 0]
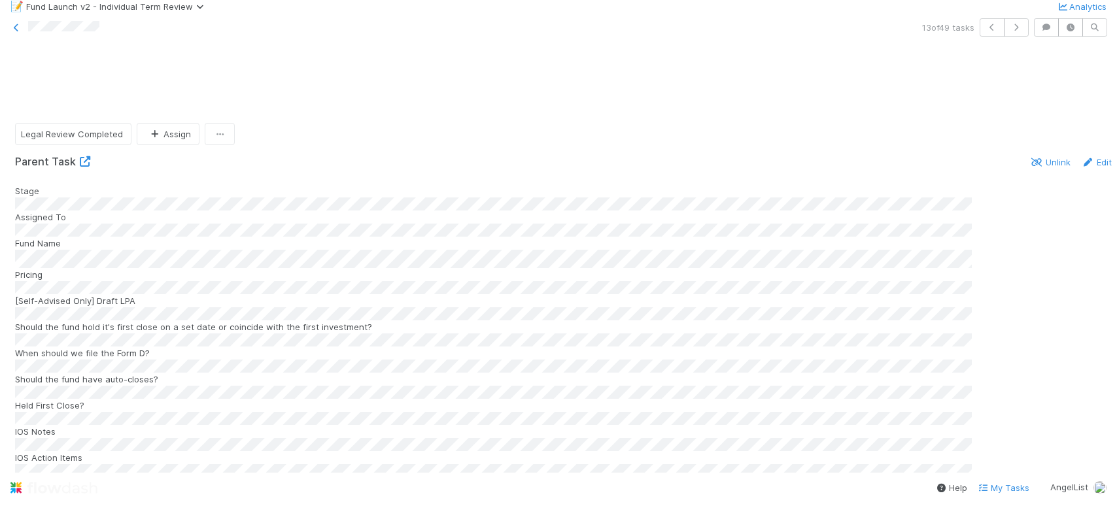
scroll to position [1753, 0]
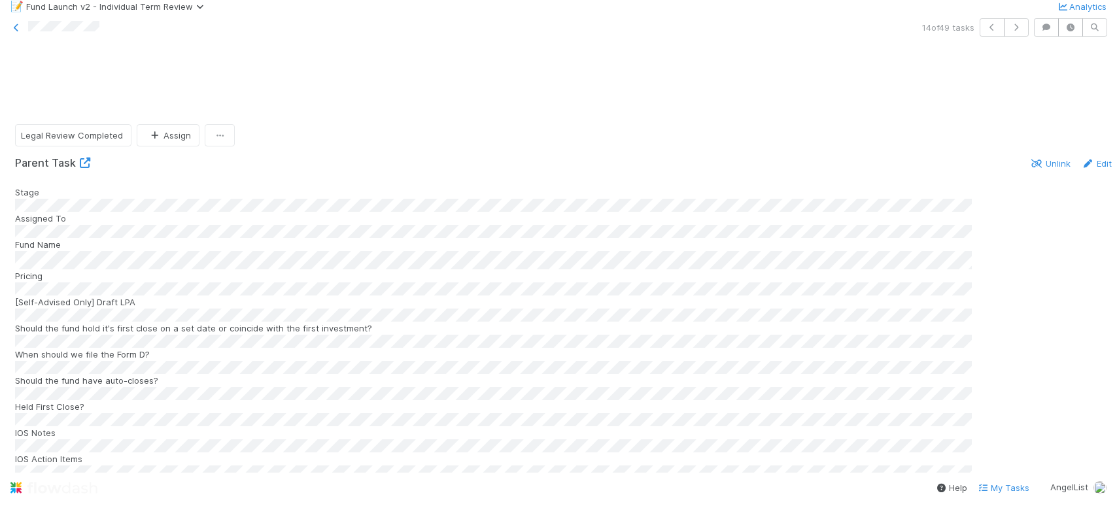
scroll to position [1522, 0]
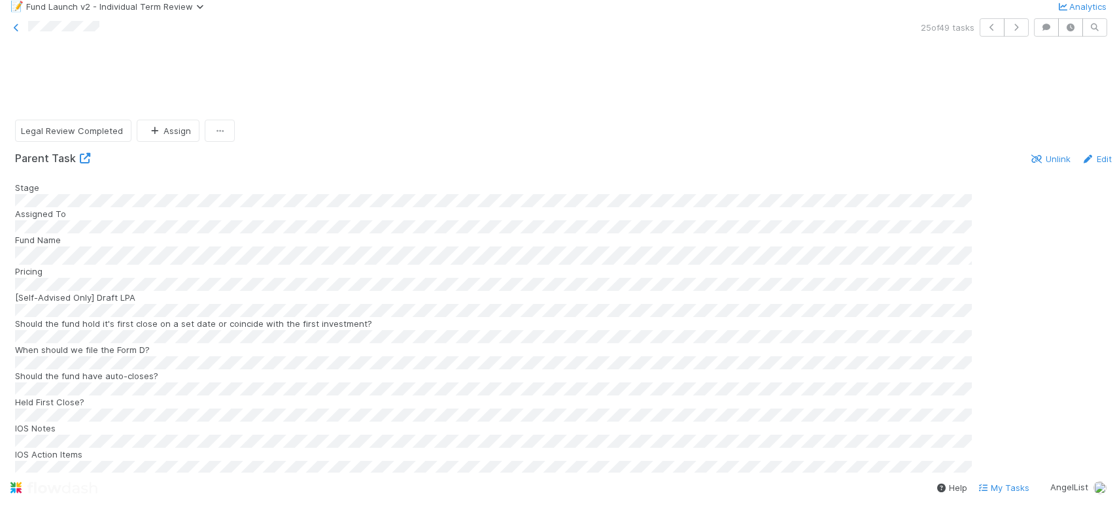
scroll to position [1334, 0]
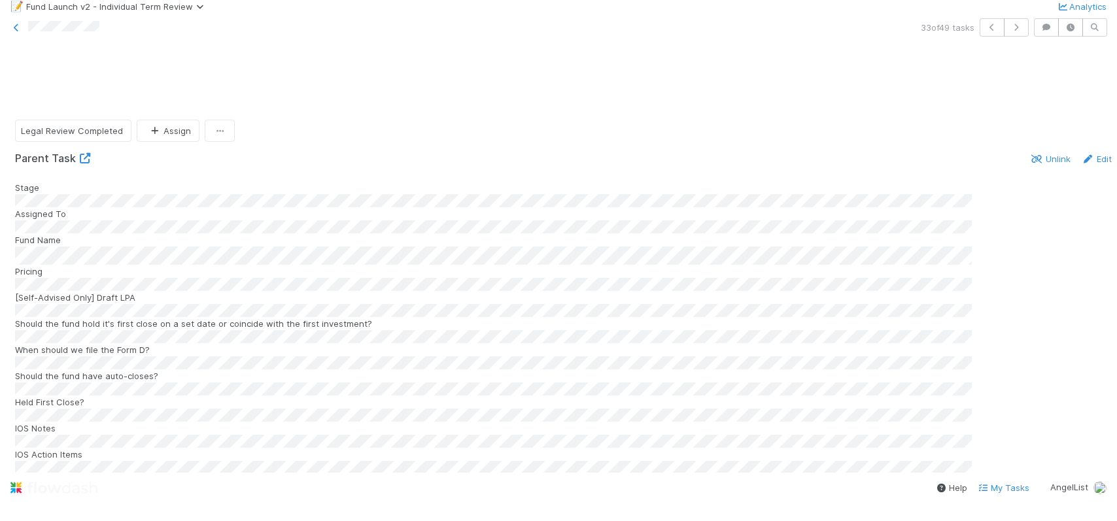
scroll to position [1201, 0]
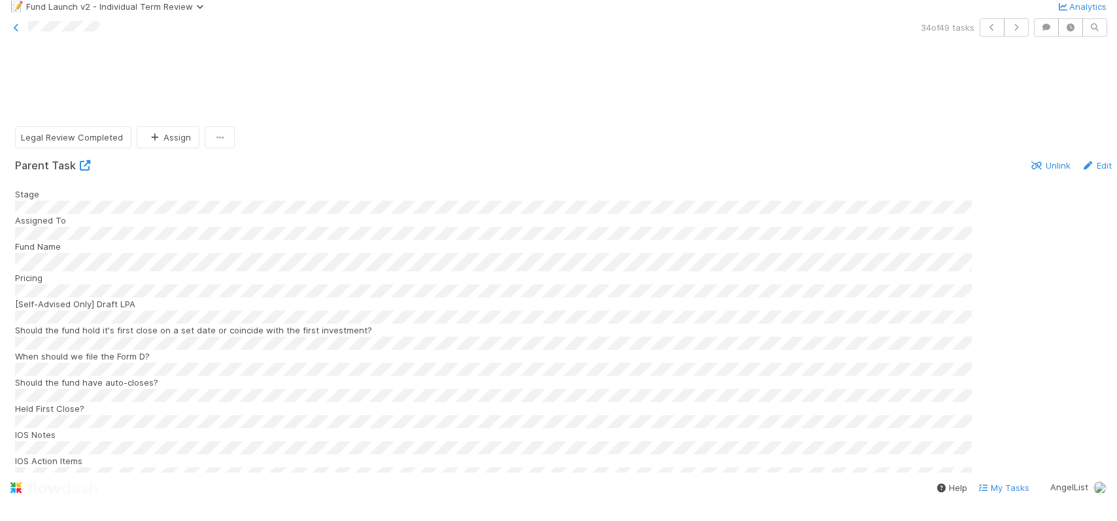
scroll to position [1836, 0]
drag, startPoint x: 296, startPoint y: 419, endPoint x: 274, endPoint y: 432, distance: 25.8
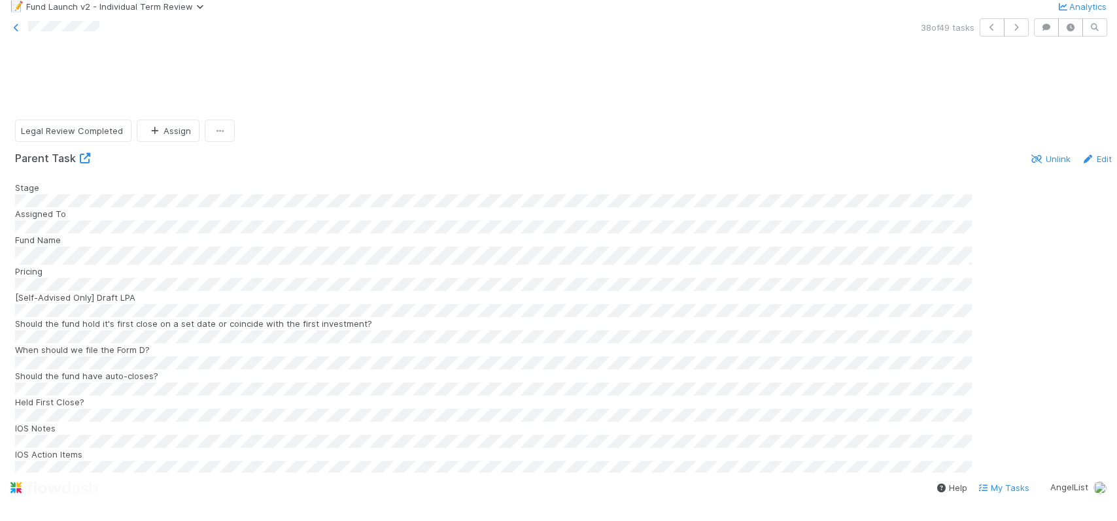
scroll to position [1840, 0]
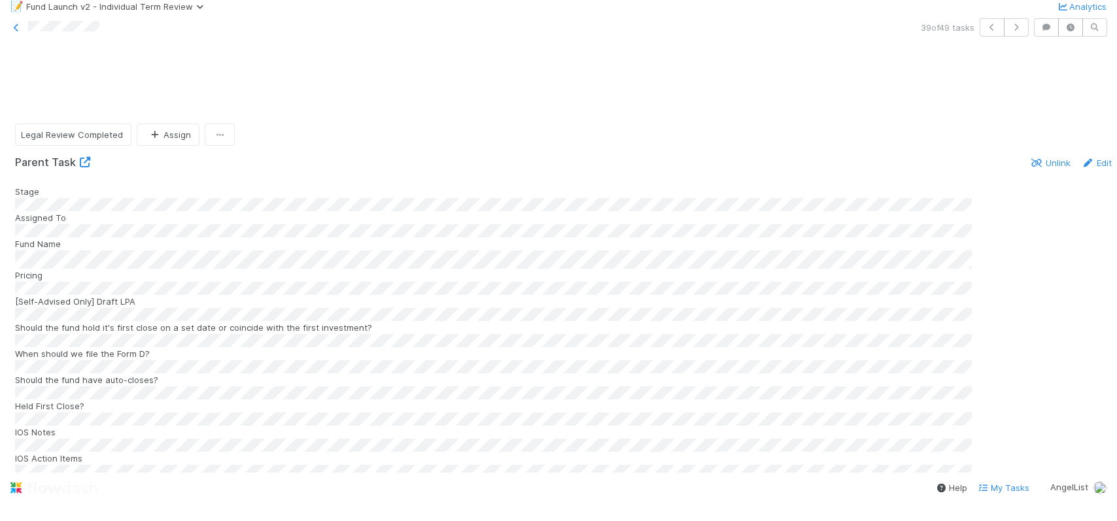
scroll to position [1696, 0]
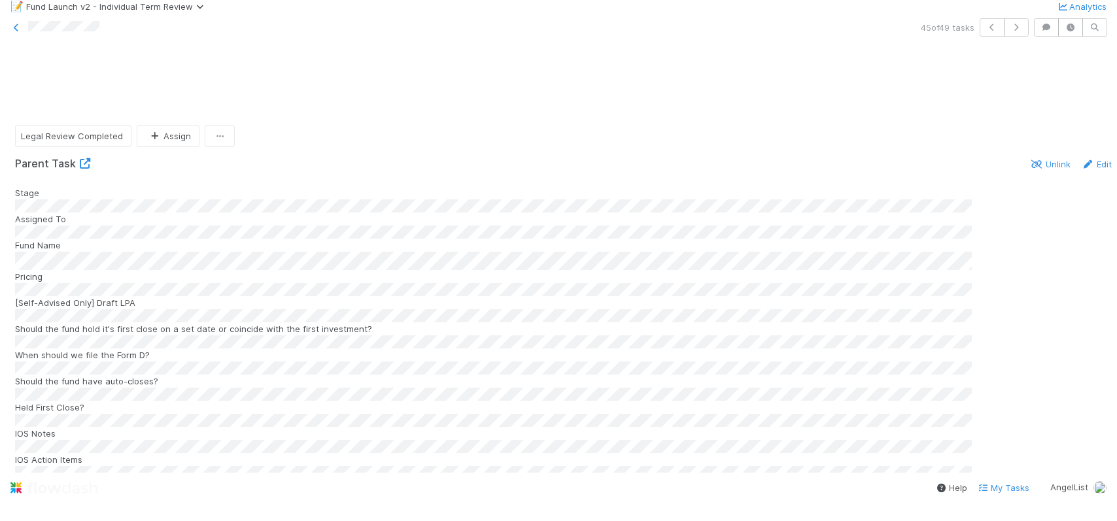
scroll to position [1816, 0]
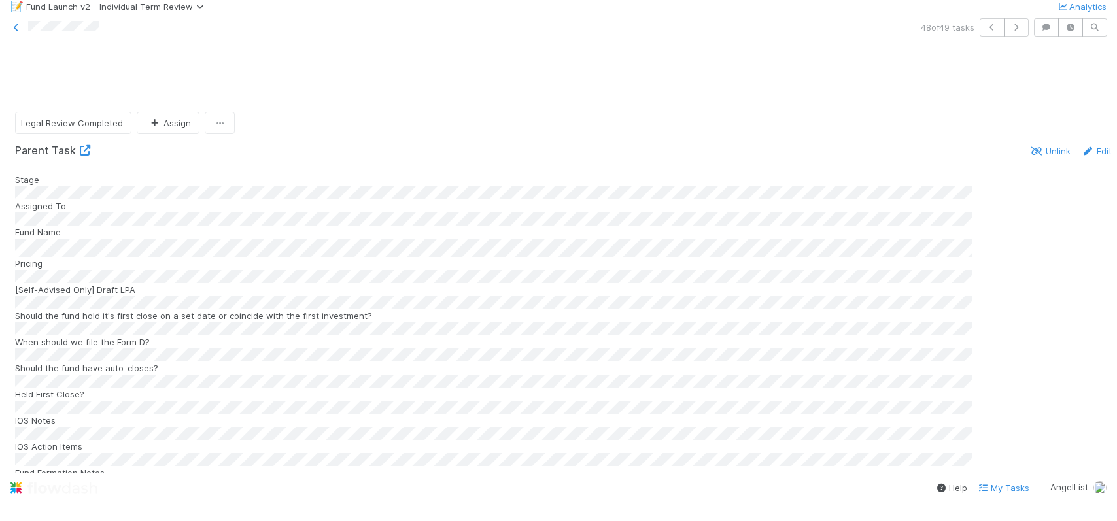
scroll to position [1192, 0]
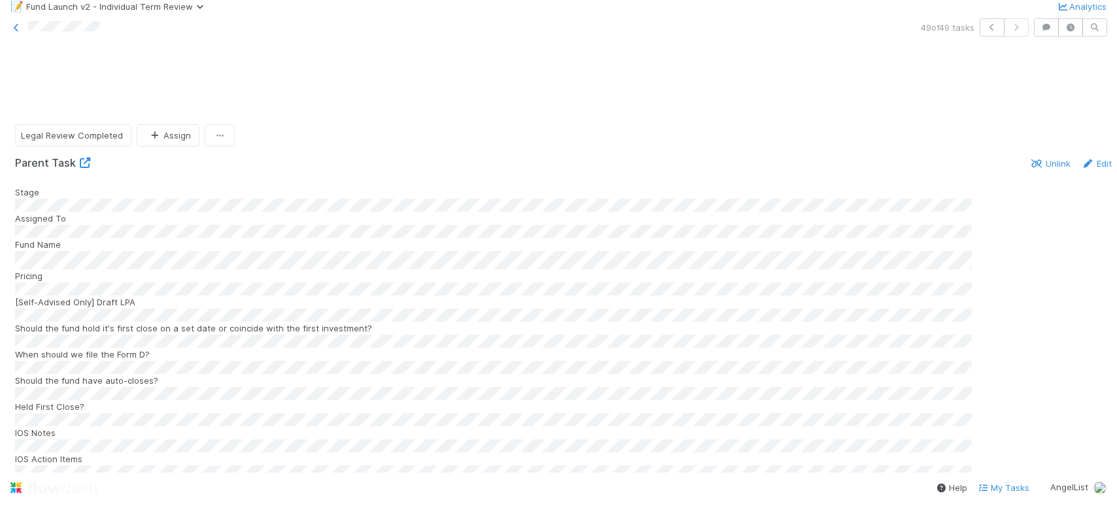
scroll to position [1859, 0]
